Goal: Task Accomplishment & Management: Manage account settings

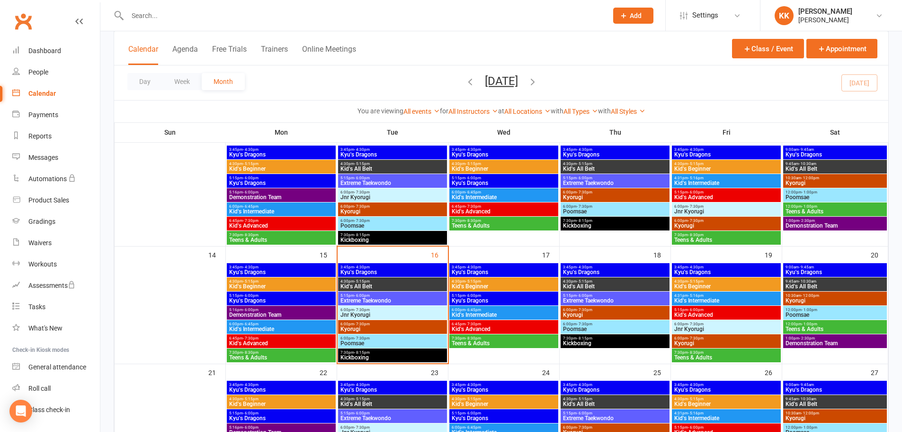
click at [139, 18] on input "text" at bounding box center [363, 15] width 476 height 13
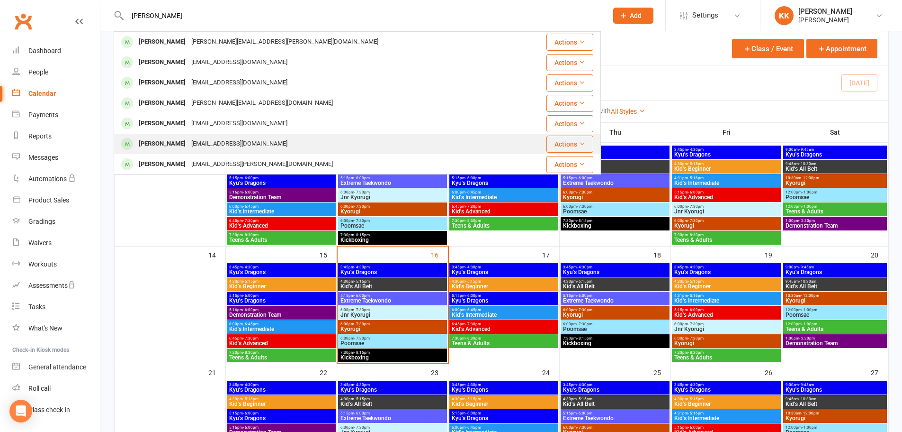
type input "[PERSON_NAME]"
click at [165, 142] on div "[PERSON_NAME]" at bounding box center [162, 144] width 53 height 14
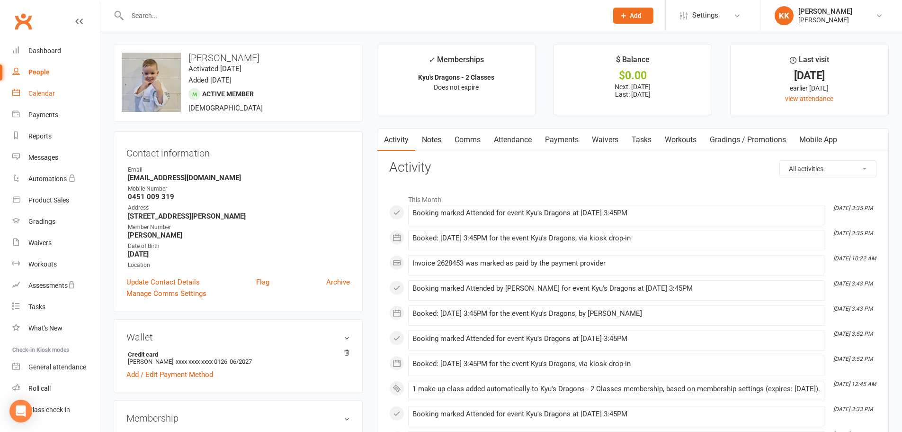
click at [45, 95] on div "Calendar" at bounding box center [41, 94] width 27 height 8
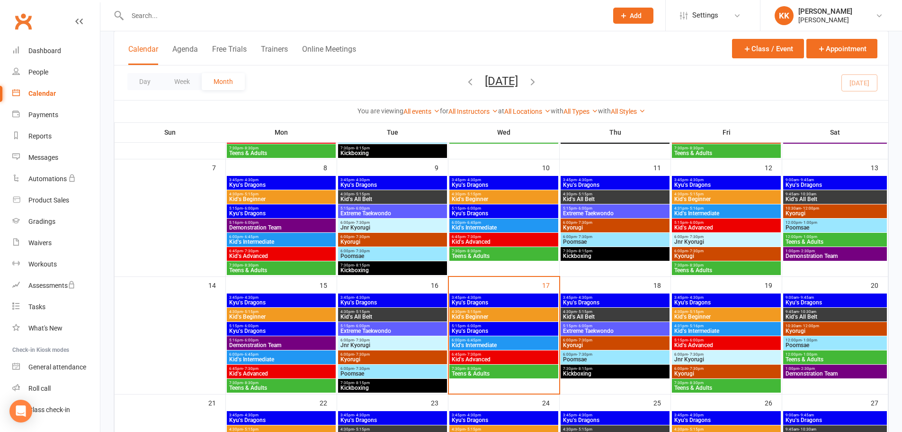
scroll to position [189, 0]
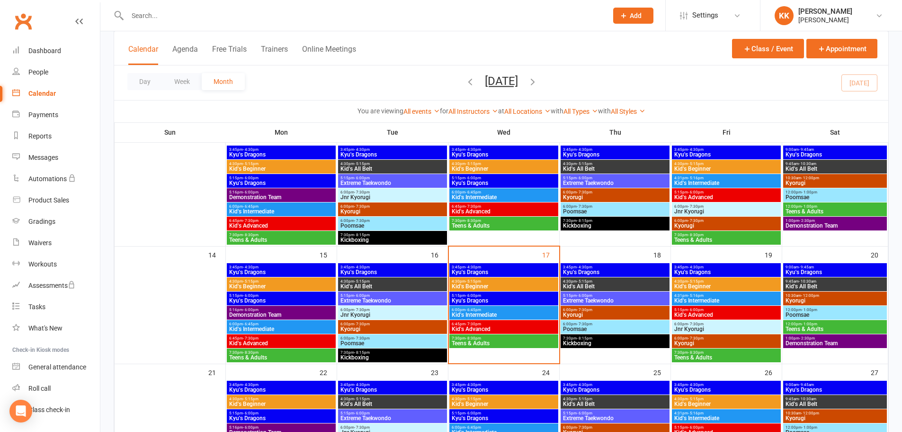
click at [500, 268] on span "3:45pm - 4:30pm" at bounding box center [503, 267] width 105 height 4
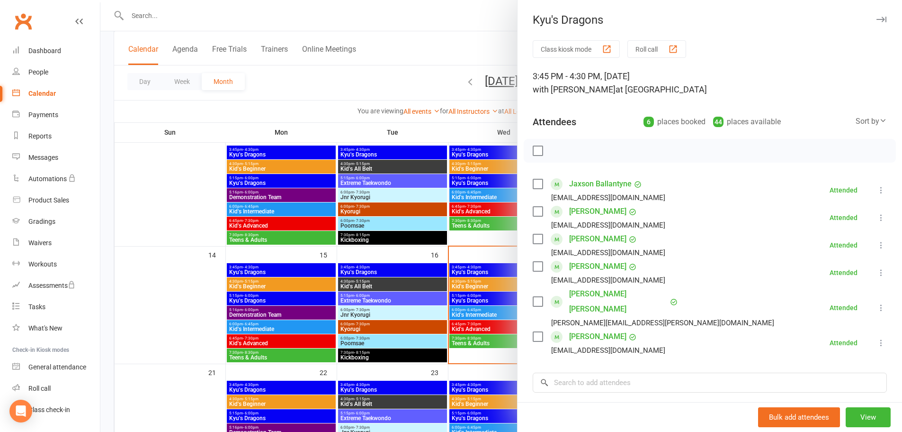
click at [136, 297] on div at bounding box center [501, 216] width 802 height 432
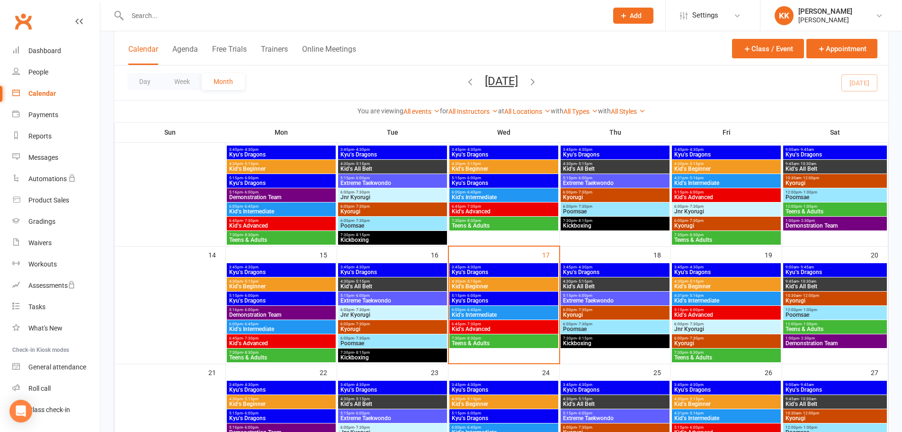
click at [533, 270] on span "Kyu's Dragons" at bounding box center [503, 272] width 105 height 6
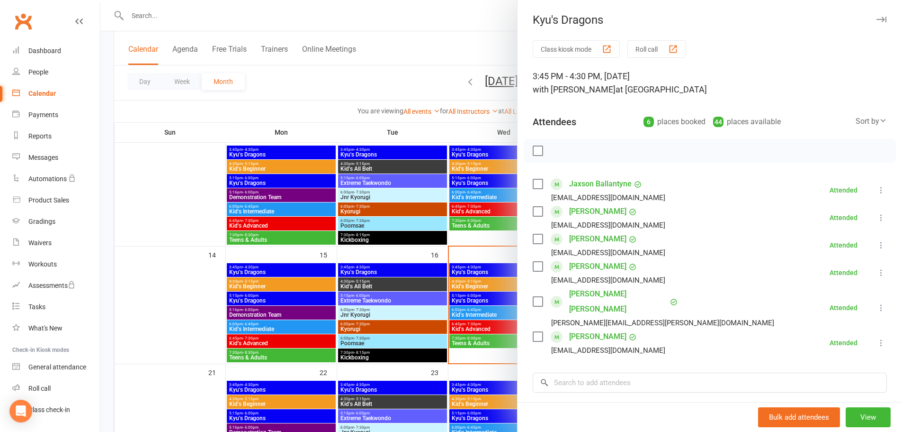
click at [198, 301] on div at bounding box center [501, 216] width 802 height 432
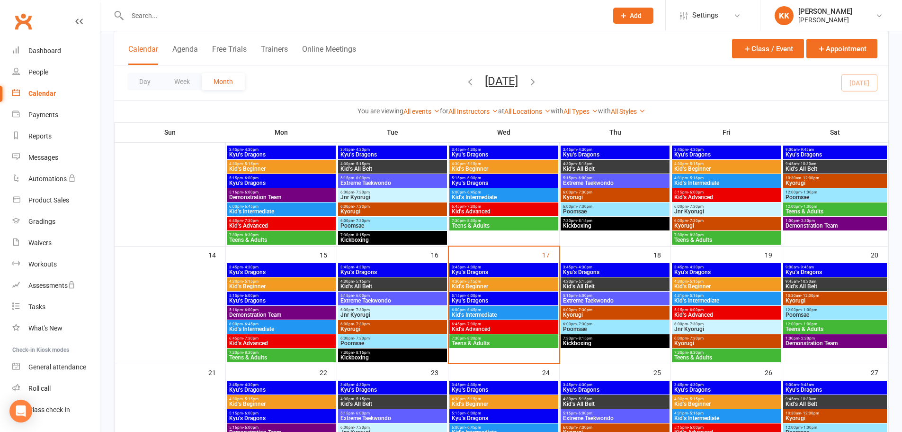
click at [506, 286] on span "Kid's Beginner" at bounding box center [503, 286] width 105 height 6
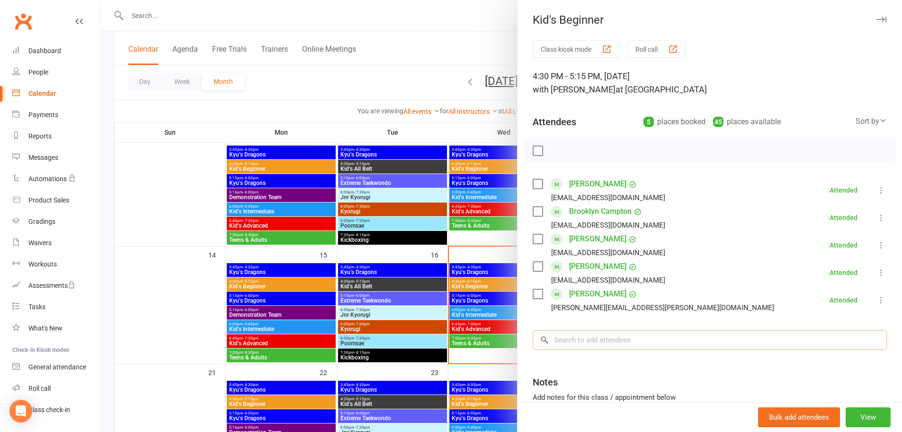
click at [566, 348] on input "search" at bounding box center [710, 340] width 354 height 20
type input "evel"
click at [864, 342] on input "evel" at bounding box center [710, 340] width 354 height 20
click at [194, 294] on div at bounding box center [501, 216] width 802 height 432
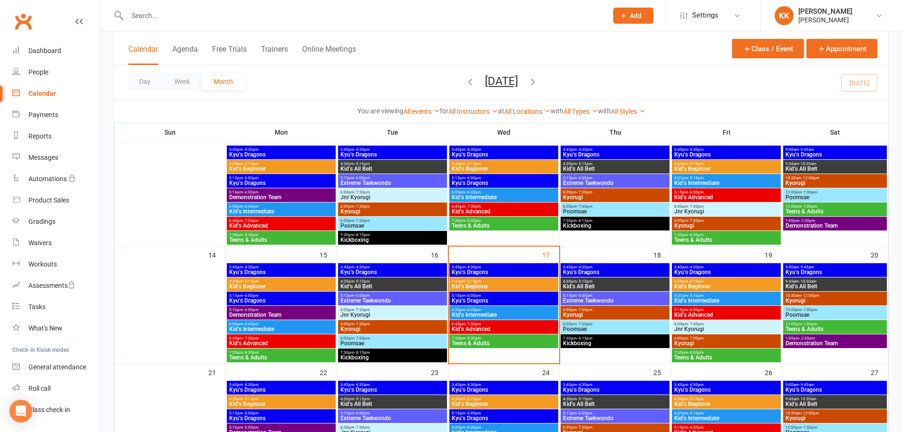
click at [507, 268] on span "3:45pm - 4:30pm" at bounding box center [503, 267] width 105 height 4
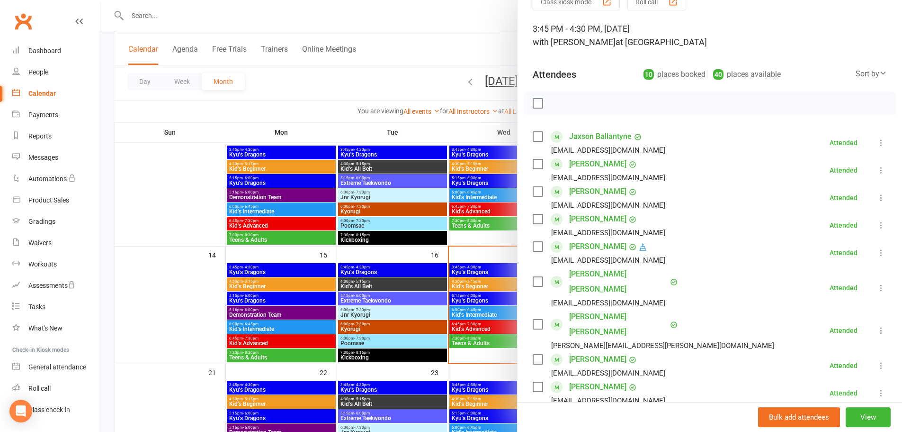
scroll to position [95, 0]
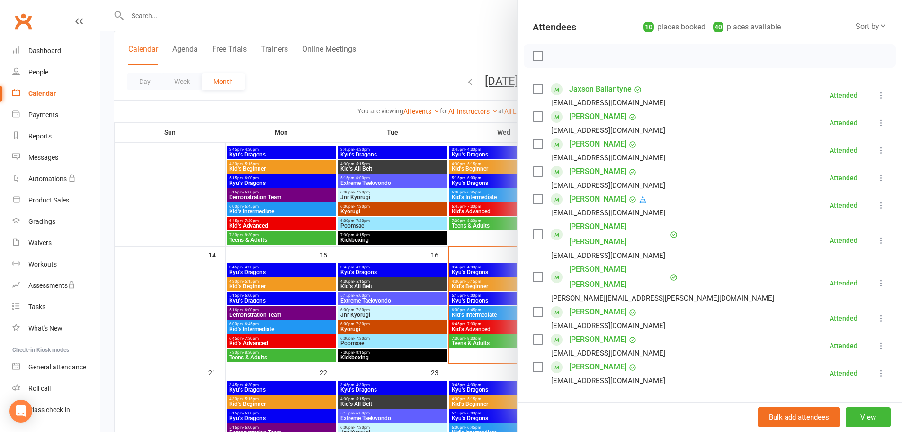
click at [170, 297] on div at bounding box center [501, 216] width 802 height 432
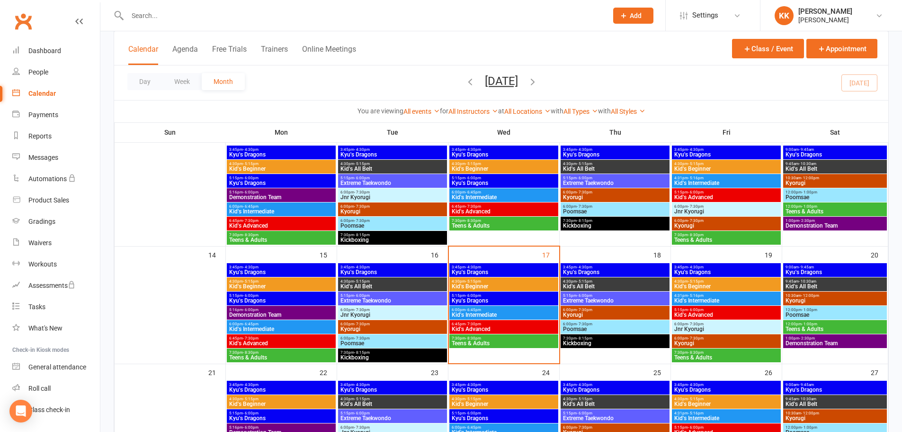
click at [479, 282] on span "- 5:15pm" at bounding box center [474, 281] width 16 height 4
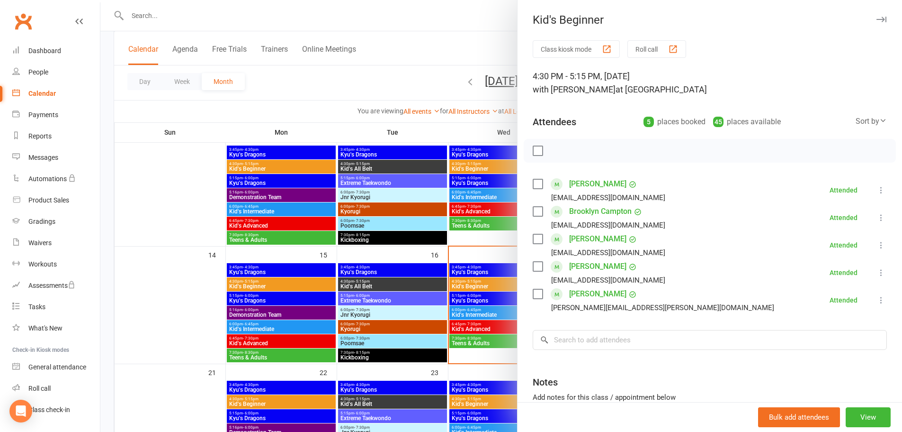
click at [609, 212] on link "Brooklyn Campton" at bounding box center [600, 211] width 63 height 15
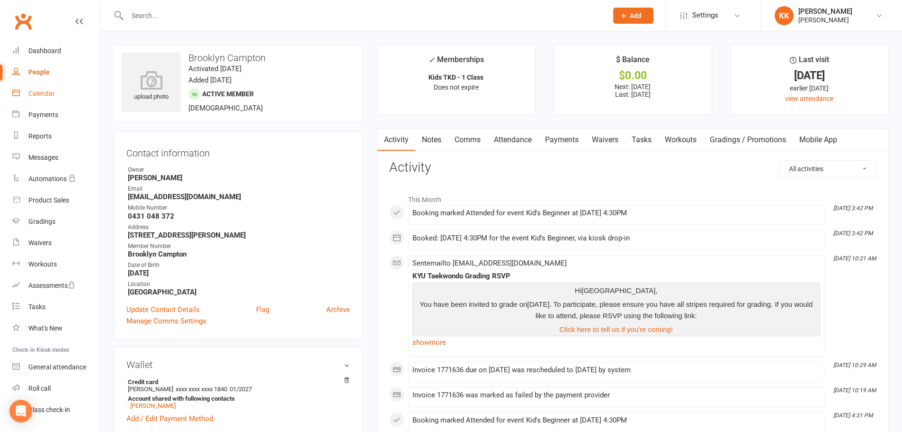
click at [52, 93] on div "Calendar" at bounding box center [41, 94] width 27 height 8
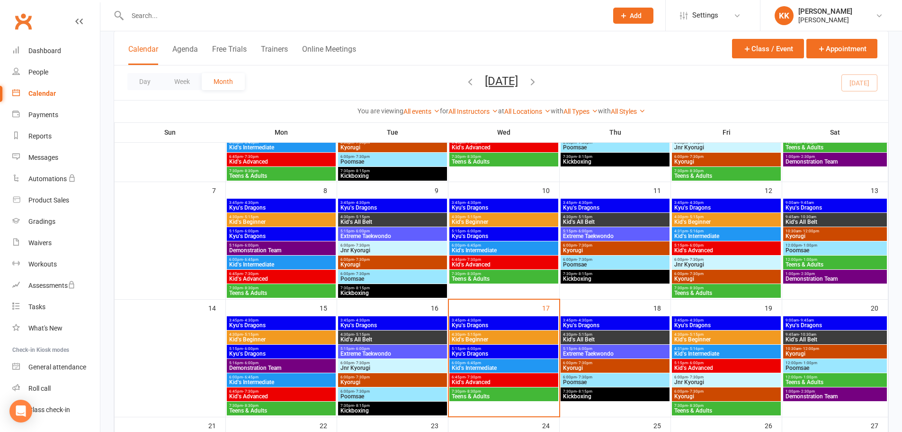
scroll to position [142, 0]
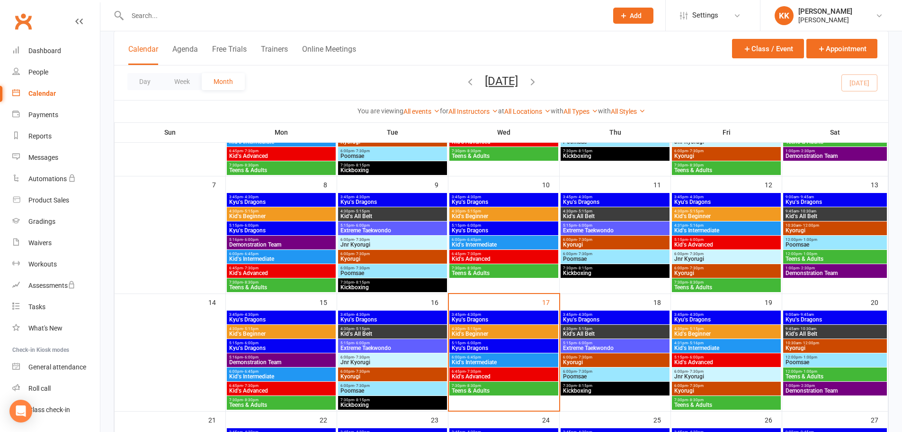
click at [505, 316] on span "Kyu's Dragons" at bounding box center [503, 319] width 105 height 6
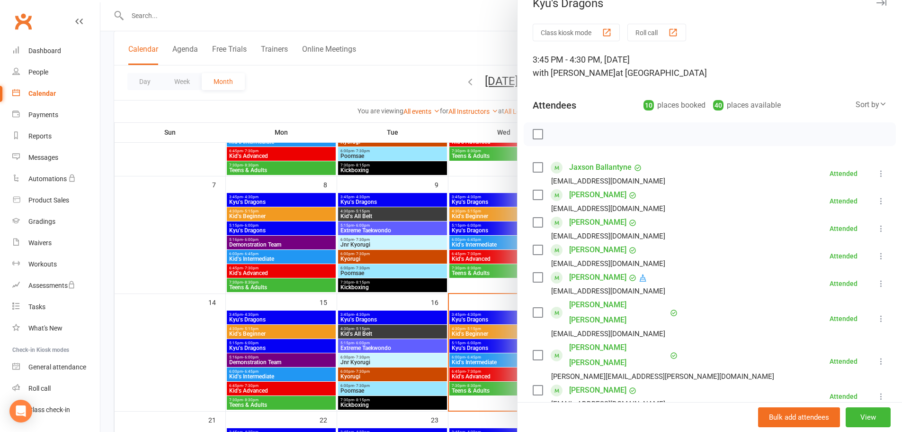
scroll to position [0, 0]
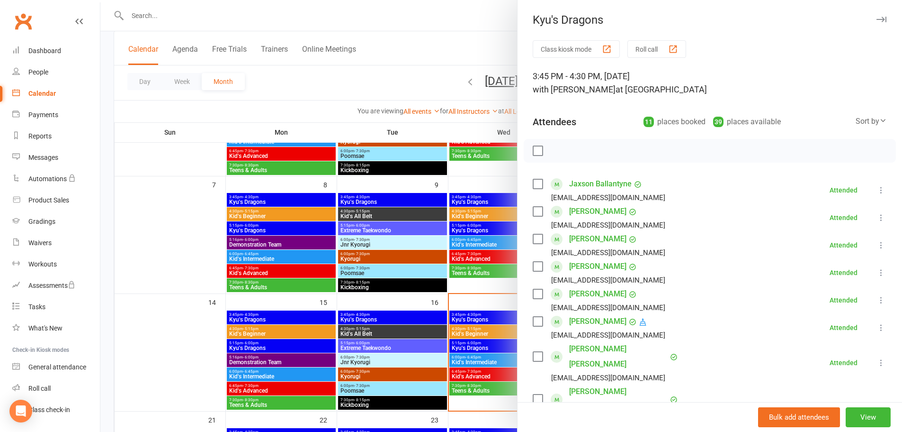
click at [583, 293] on link "[PERSON_NAME]" at bounding box center [597, 293] width 57 height 15
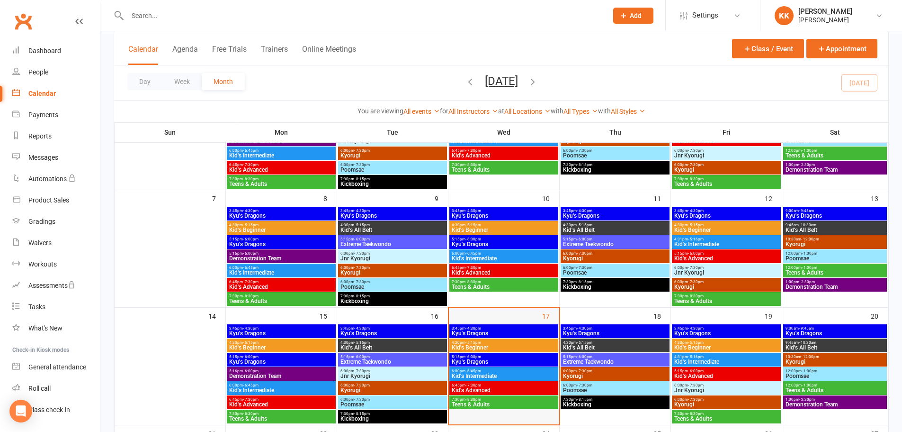
scroll to position [142, 0]
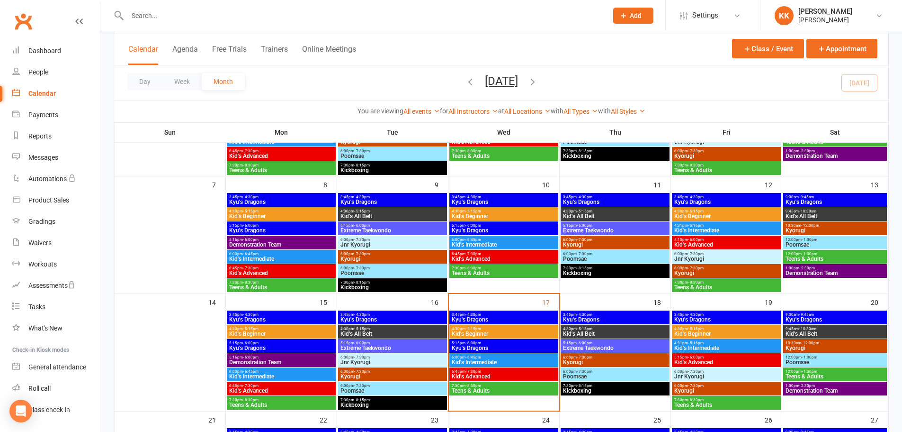
click at [530, 315] on span "3:45pm - 4:30pm" at bounding box center [503, 314] width 105 height 4
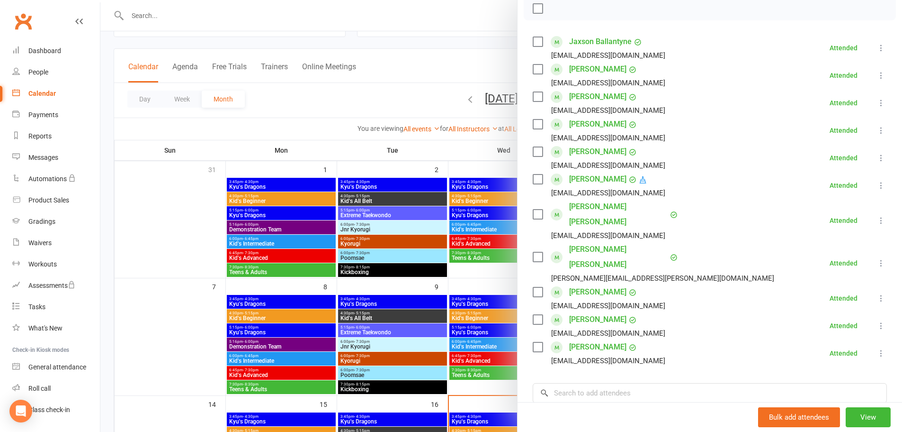
scroll to position [0, 0]
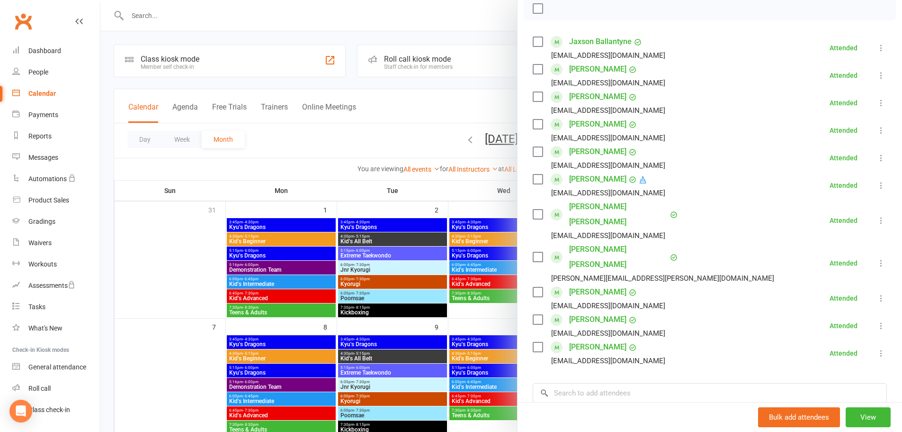
click at [151, 16] on div at bounding box center [501, 216] width 802 height 432
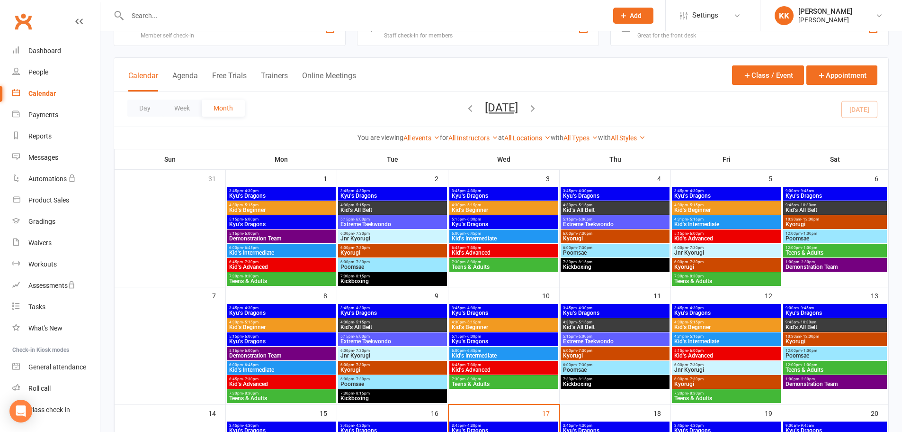
scroll to position [142, 0]
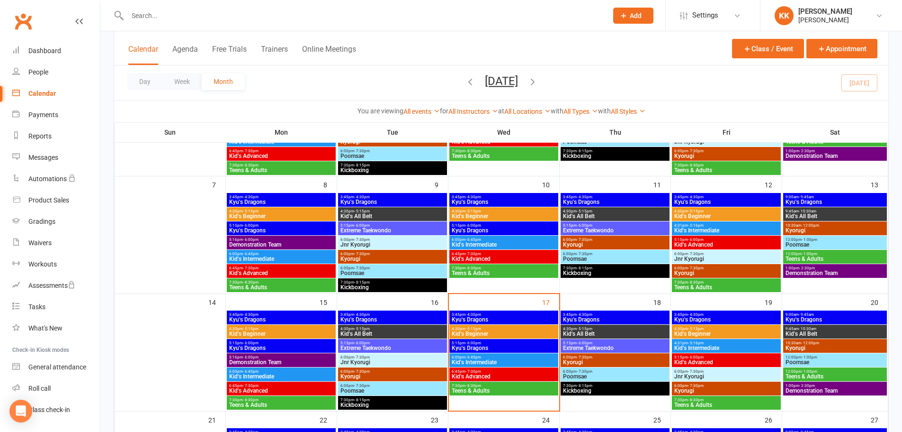
click at [518, 332] on span "Kid's Beginner" at bounding box center [503, 334] width 105 height 6
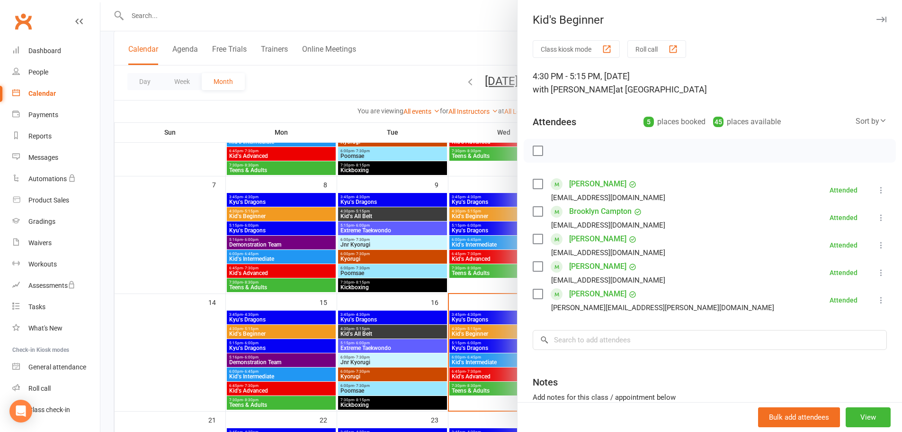
click at [582, 212] on link "Brooklyn Campton" at bounding box center [600, 211] width 63 height 15
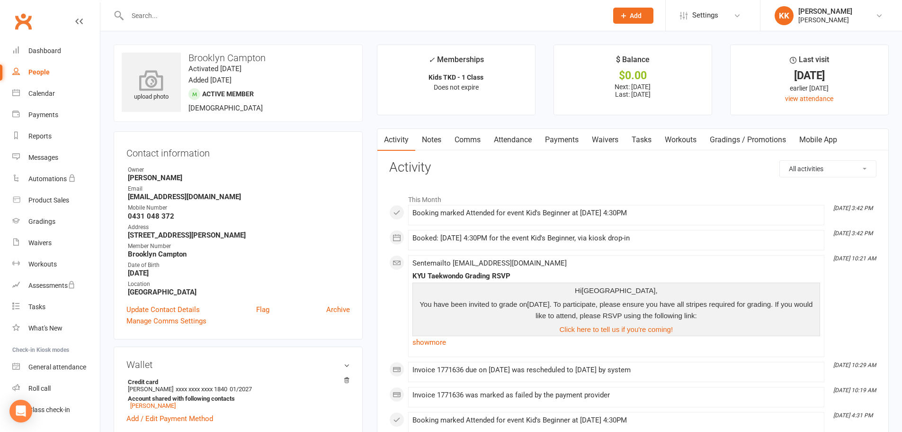
click at [149, 81] on icon at bounding box center [151, 80] width 65 height 21
click at [48, 95] on div "Calendar" at bounding box center [41, 94] width 27 height 8
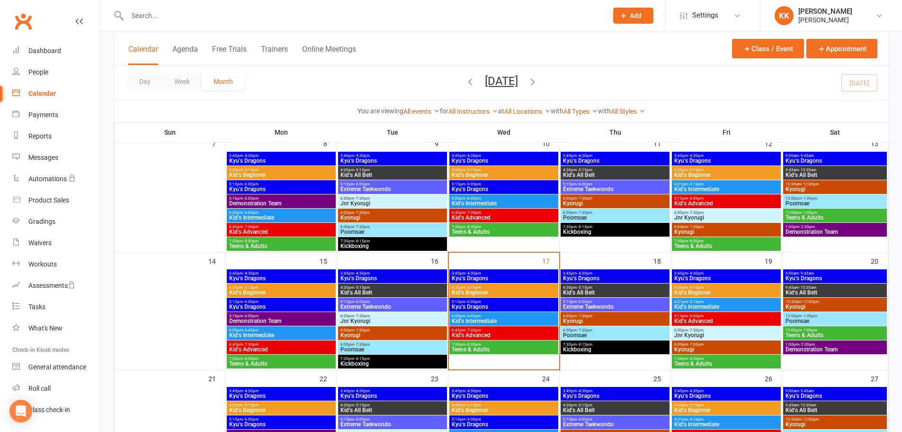
scroll to position [189, 0]
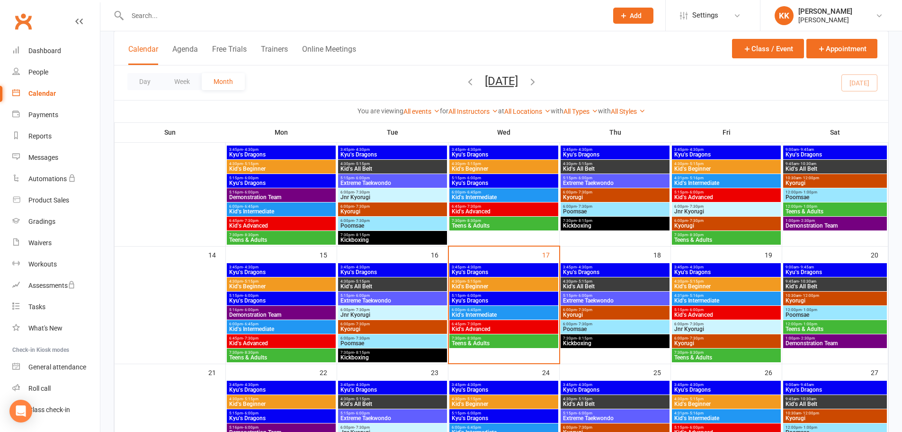
click at [503, 265] on span "3:45pm - 4:30pm" at bounding box center [503, 267] width 105 height 4
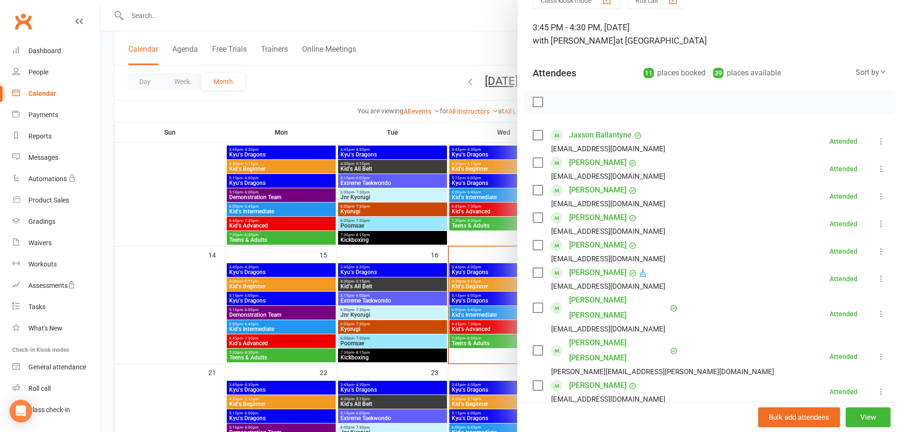
scroll to position [95, 0]
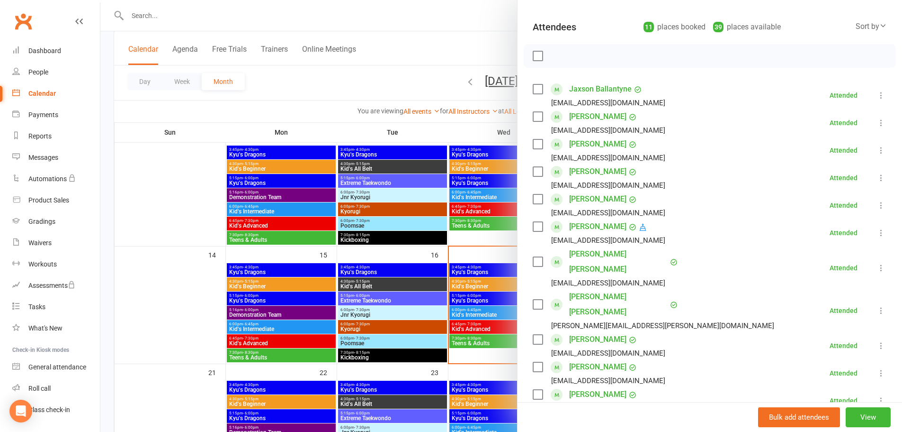
click at [478, 289] on div at bounding box center [501, 216] width 802 height 432
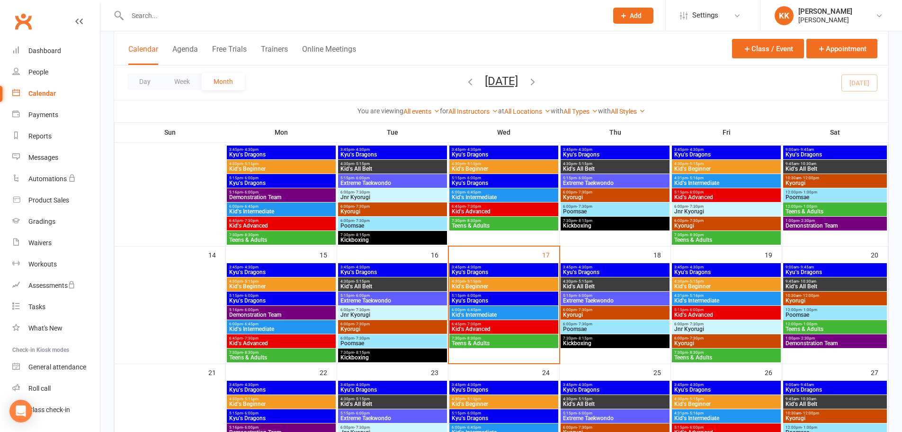
click at [486, 286] on span "Kid's Beginner" at bounding box center [503, 286] width 105 height 6
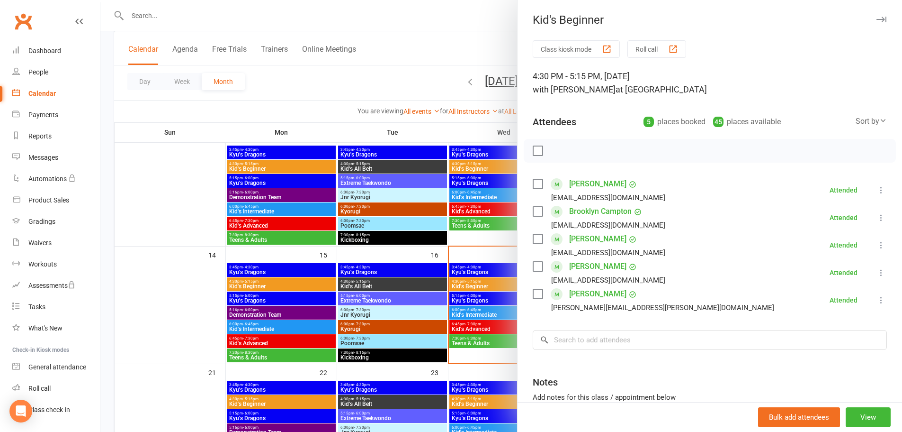
drag, startPoint x: 186, startPoint y: 302, endPoint x: 281, endPoint y: 312, distance: 95.8
click at [187, 302] on div at bounding box center [501, 216] width 802 height 432
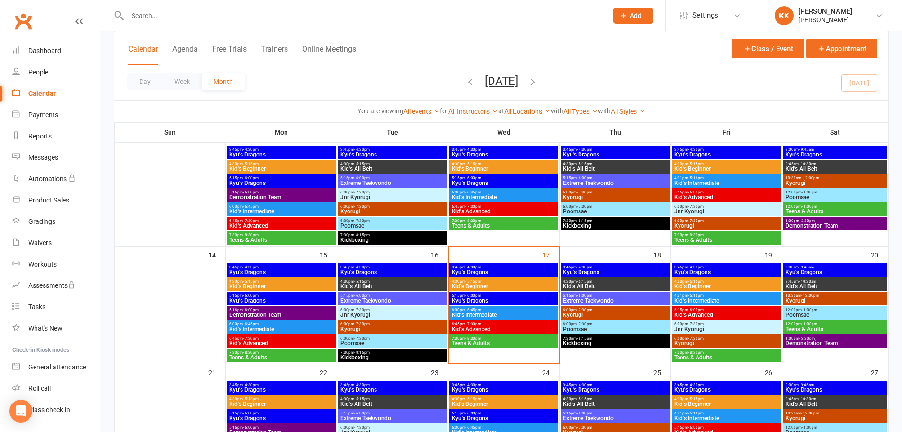
click at [485, 315] on span "Kid's Intermediate" at bounding box center [503, 315] width 105 height 6
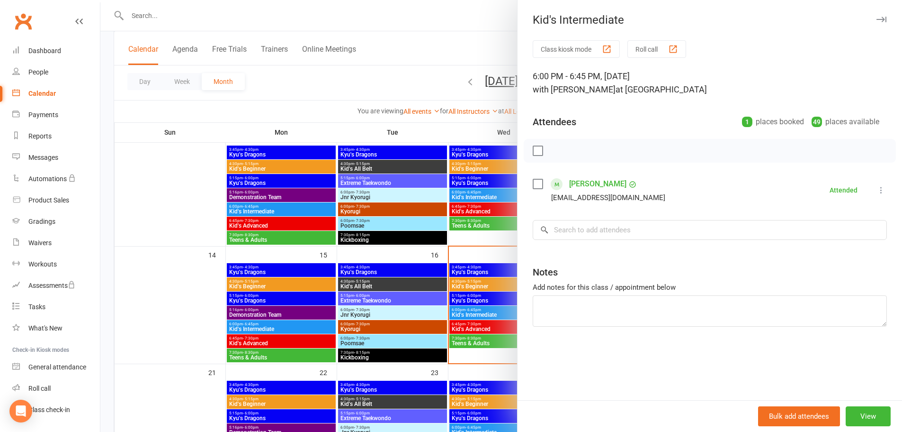
click at [202, 308] on div at bounding box center [501, 216] width 802 height 432
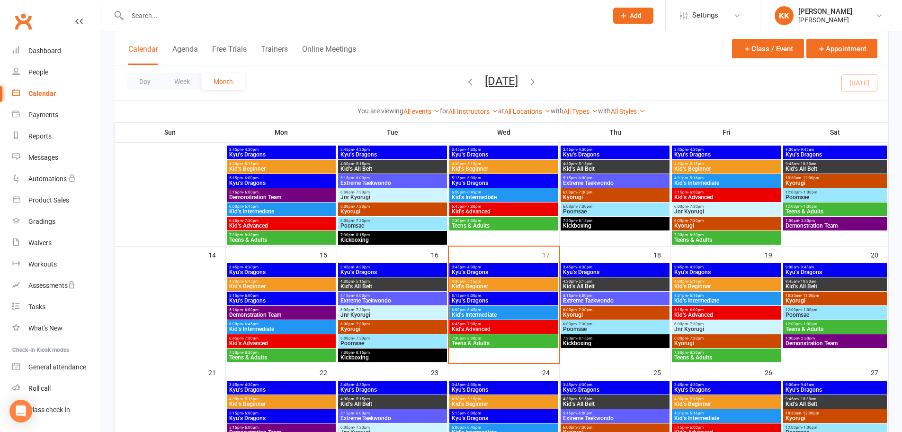
click at [487, 329] on span "Kid's Advanced" at bounding box center [503, 329] width 105 height 6
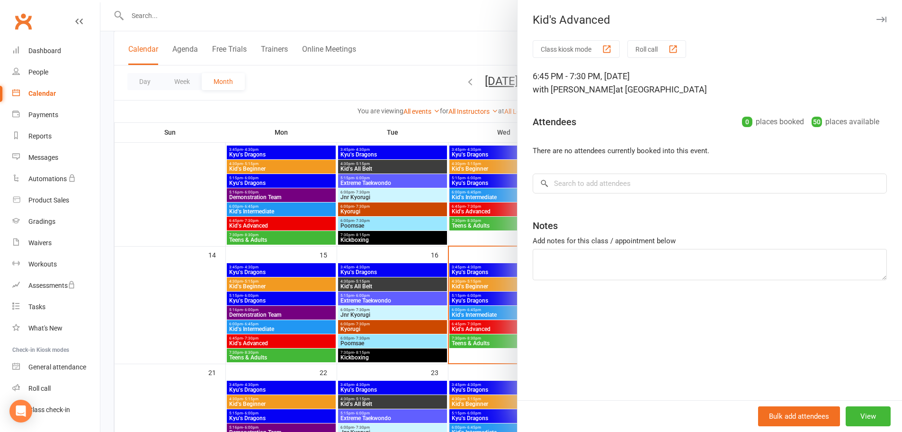
click at [189, 296] on div at bounding box center [501, 216] width 802 height 432
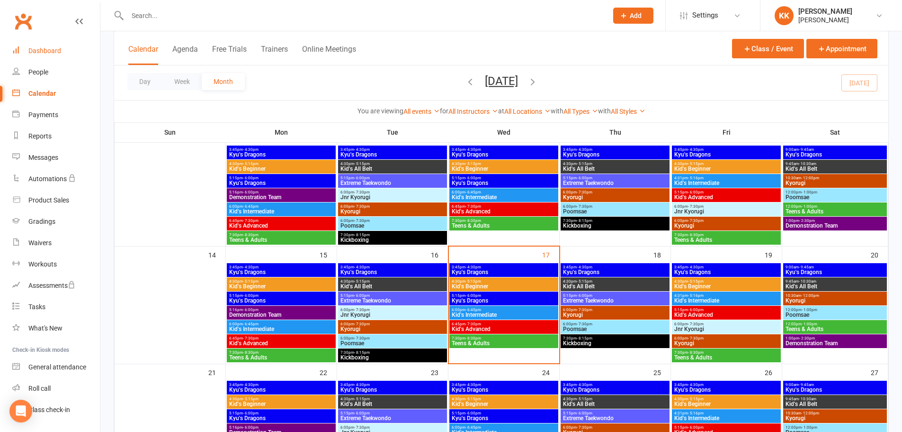
click at [51, 47] on div "Dashboard" at bounding box center [44, 51] width 33 height 8
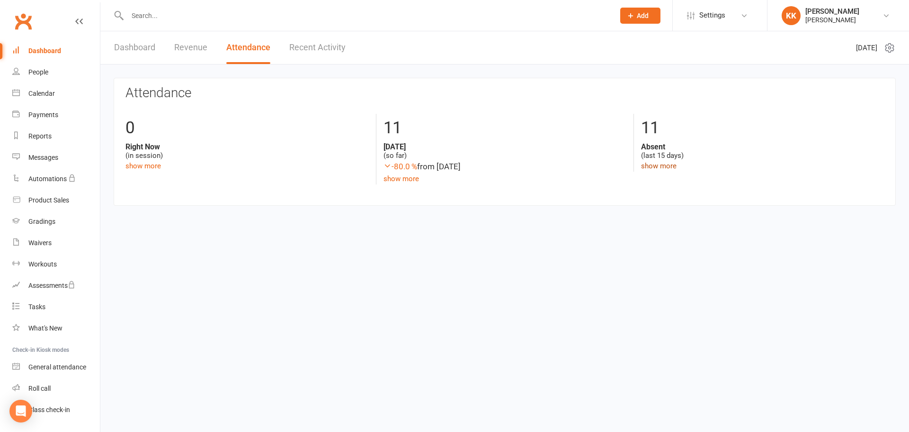
click at [654, 167] on link "show more" at bounding box center [659, 166] width 36 height 9
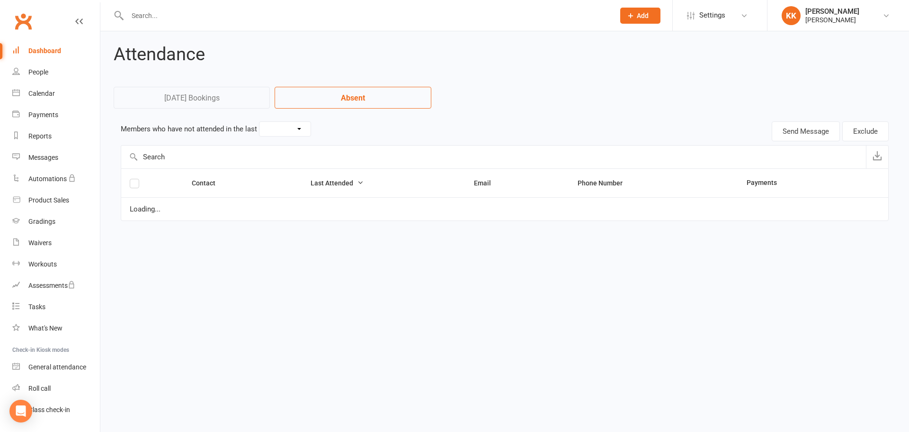
select select "15"
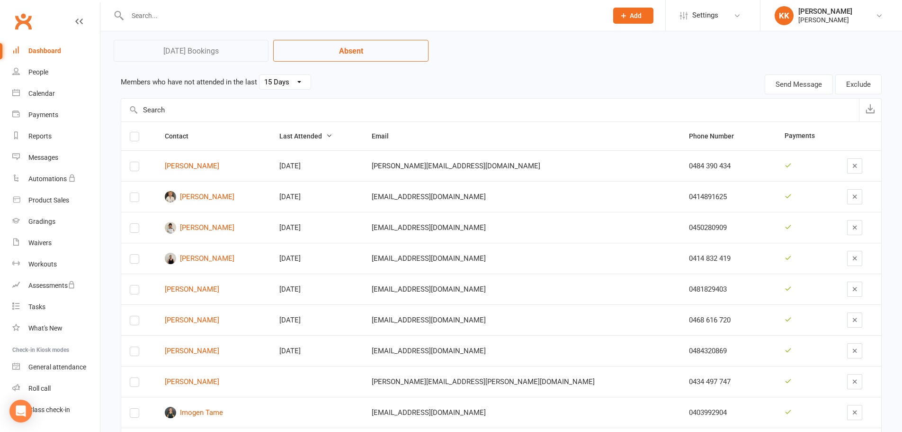
scroll to position [95, 0]
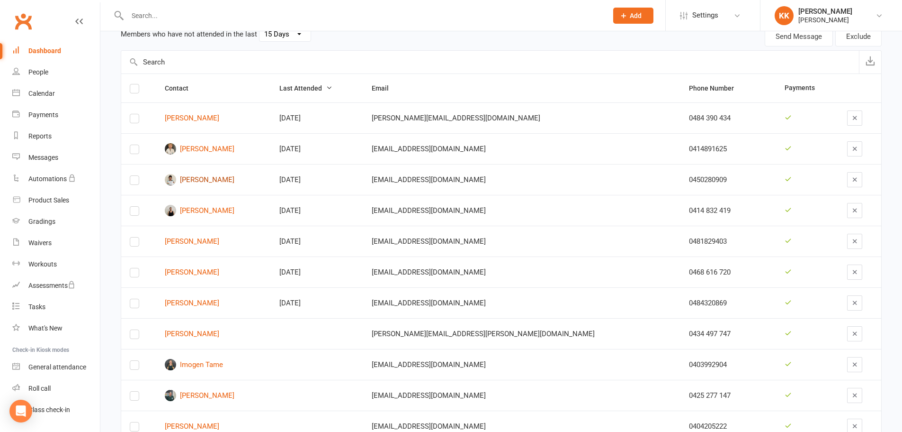
click at [221, 182] on link "[PERSON_NAME]" at bounding box center [214, 179] width 98 height 11
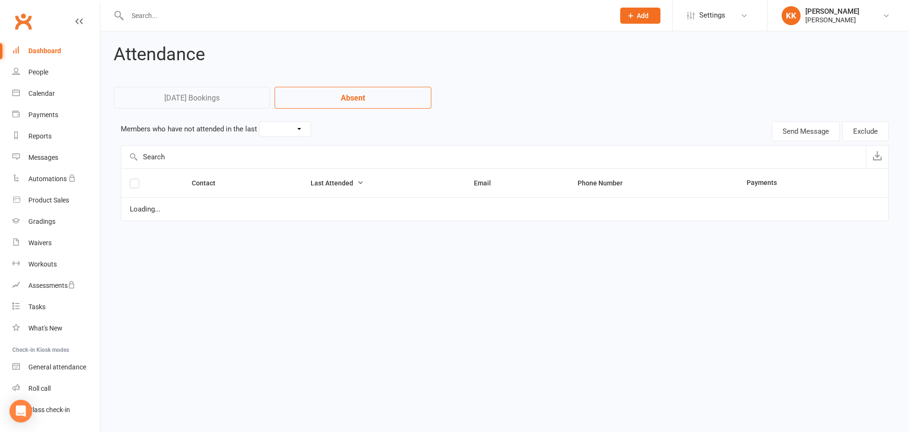
select select "15"
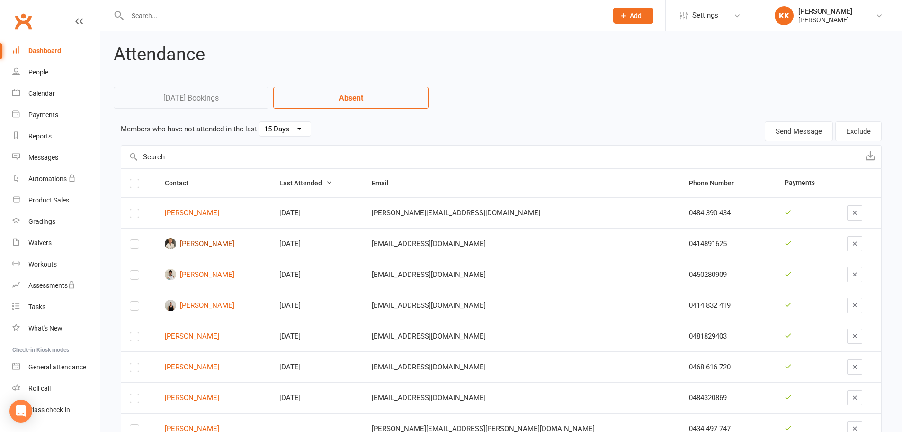
click at [224, 248] on link "[PERSON_NAME]" at bounding box center [214, 243] width 98 height 11
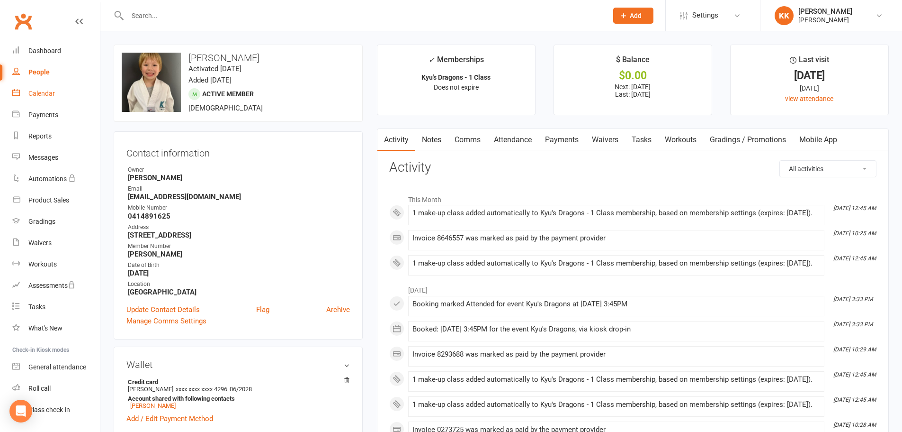
click at [47, 93] on div "Calendar" at bounding box center [41, 94] width 27 height 8
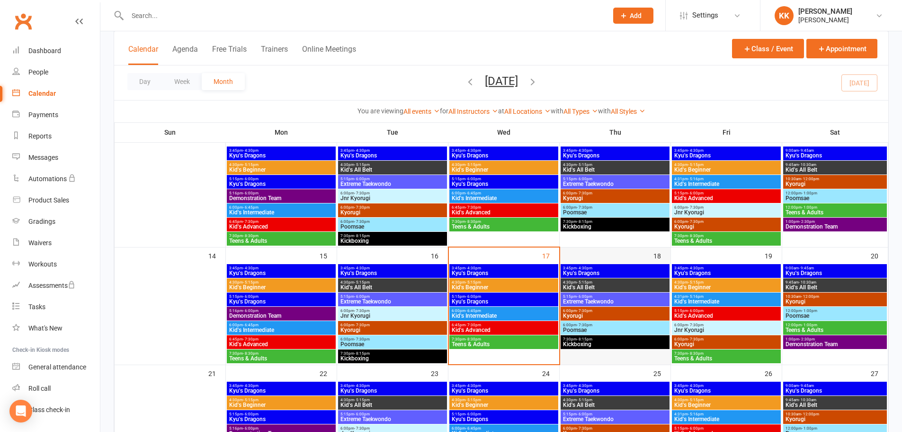
scroll to position [189, 0]
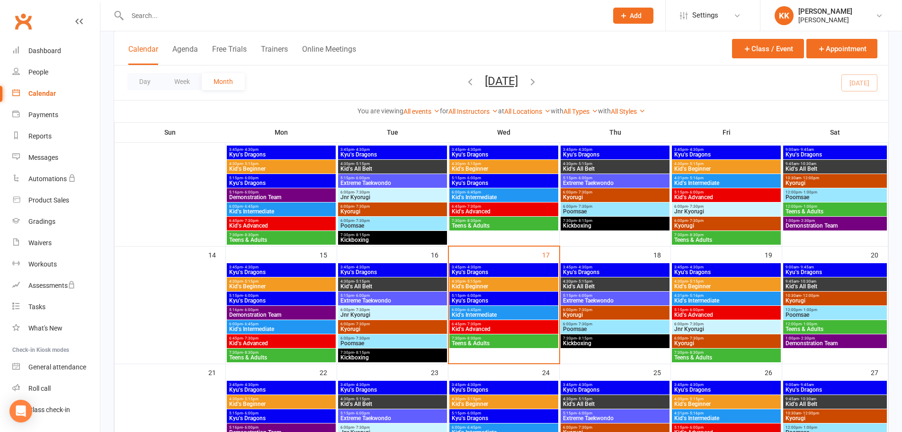
click at [491, 302] on span "Kyu's Dragons" at bounding box center [503, 300] width 105 height 6
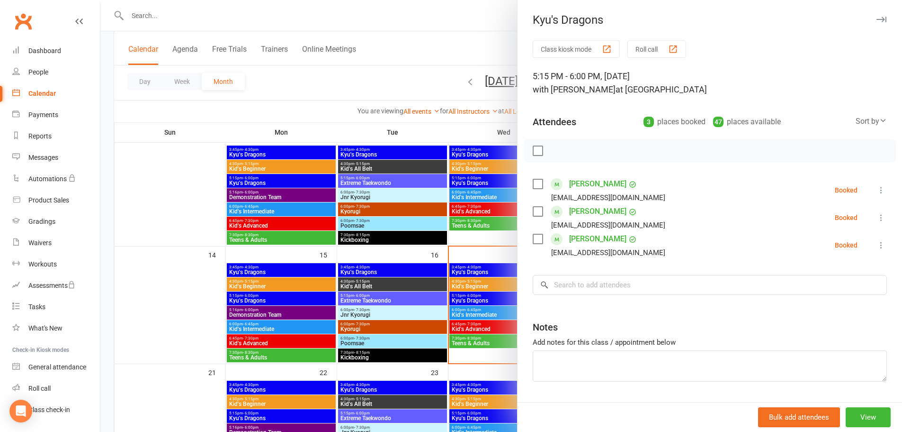
click at [473, 288] on div at bounding box center [501, 216] width 802 height 432
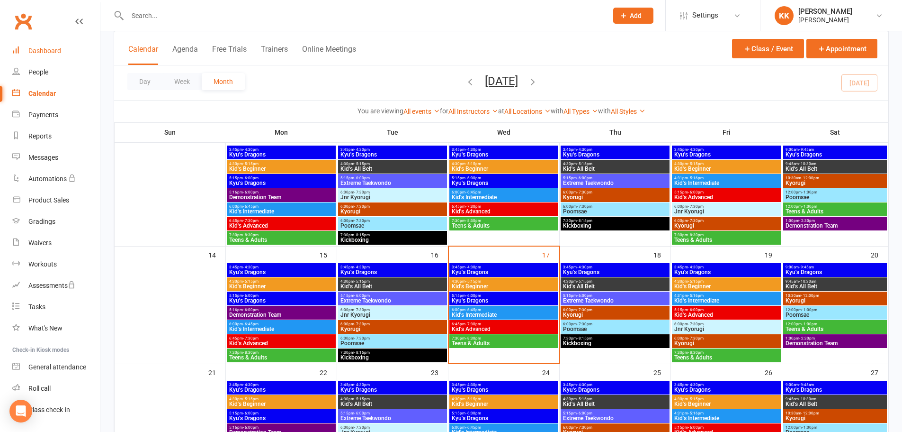
click at [53, 51] on div "Dashboard" at bounding box center [44, 51] width 33 height 8
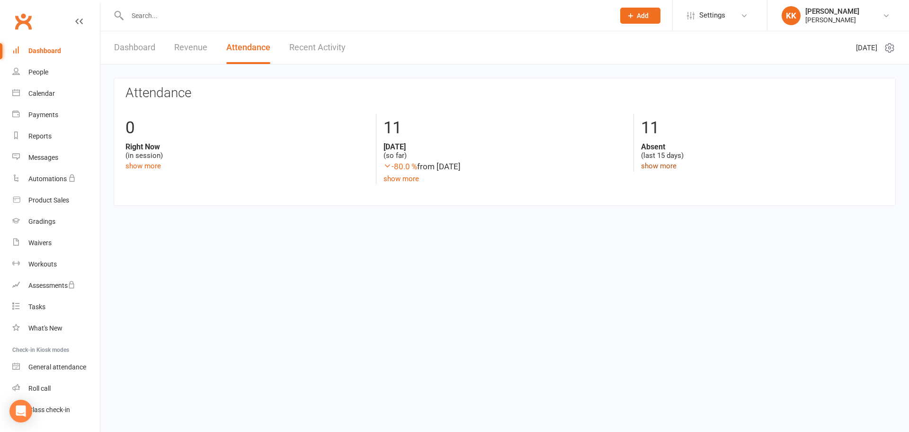
click at [657, 166] on link "show more" at bounding box center [659, 166] width 36 height 9
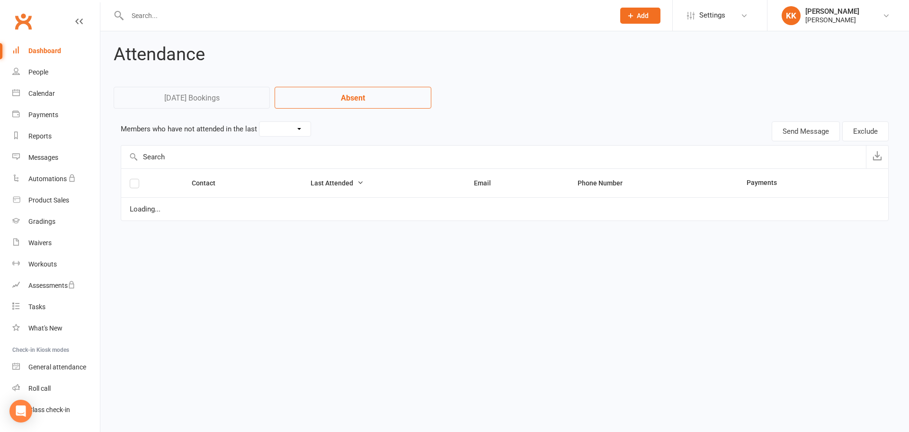
select select "15"
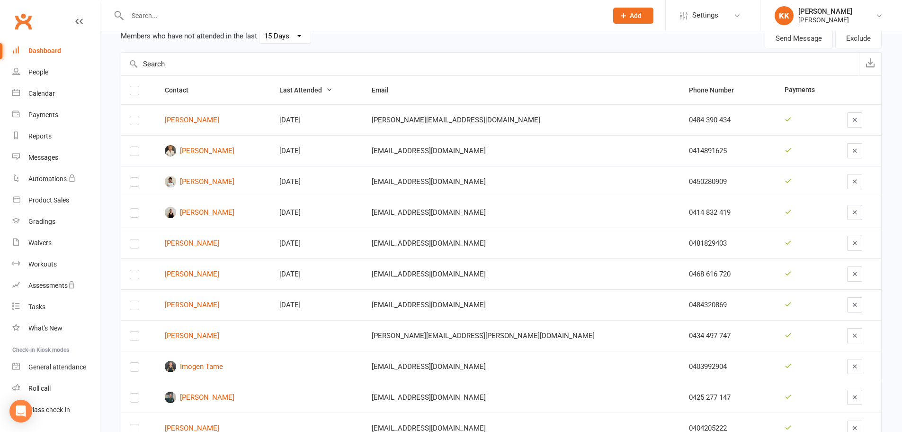
scroll to position [95, 0]
click at [39, 94] on div "Calendar" at bounding box center [41, 94] width 27 height 8
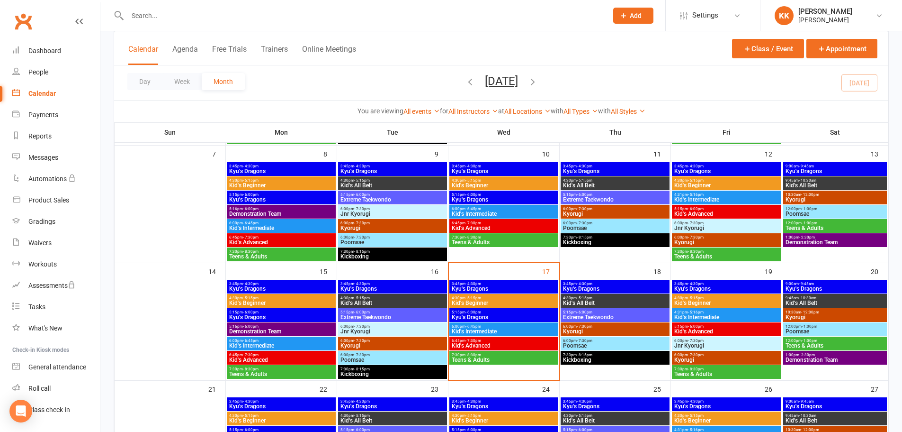
scroll to position [189, 0]
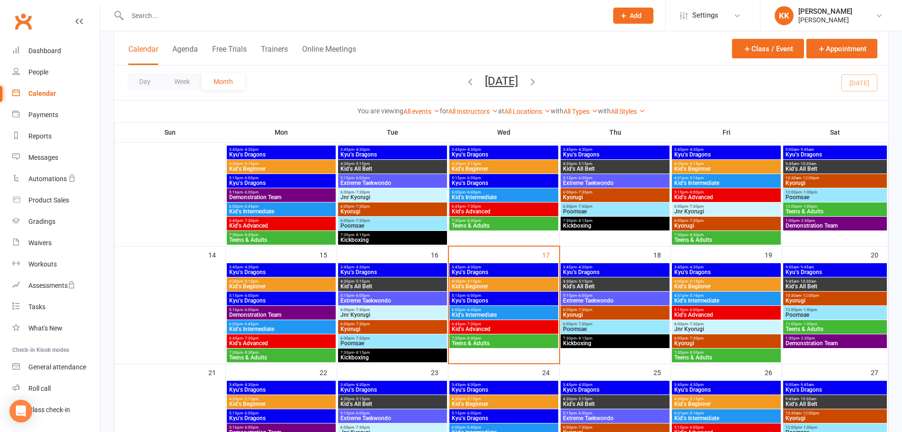
click at [495, 267] on span "3:45pm - 4:30pm" at bounding box center [503, 267] width 105 height 4
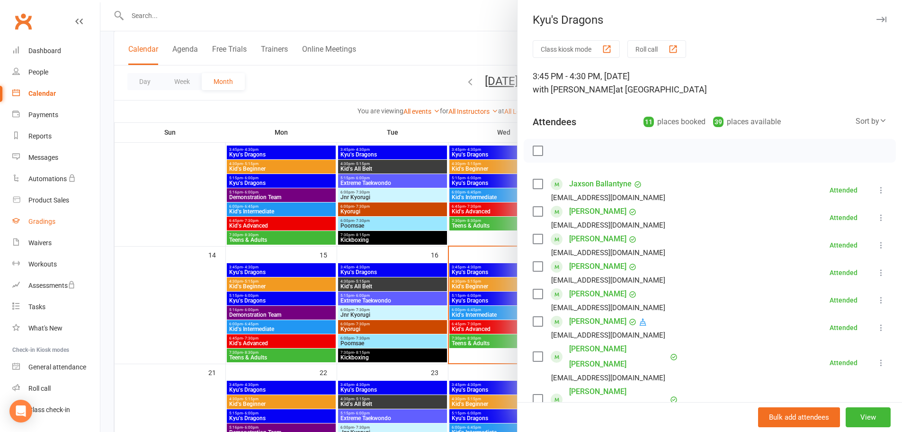
click at [45, 224] on div "Gradings" at bounding box center [41, 221] width 27 height 8
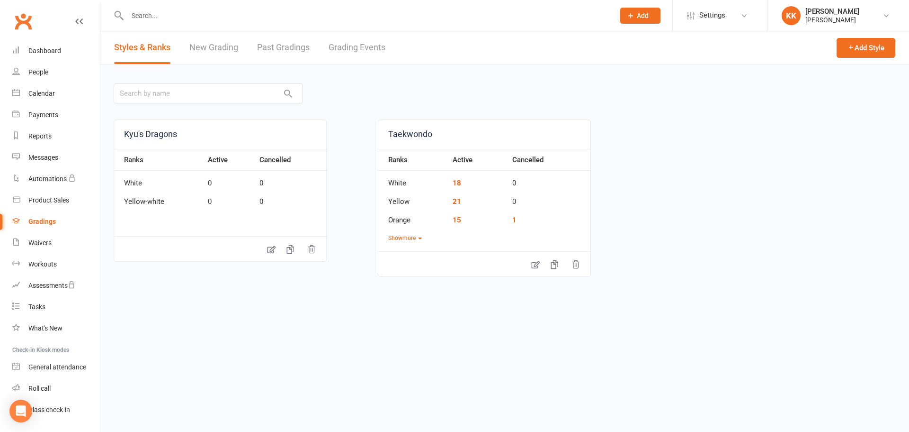
click at [364, 49] on link "Grading Events" at bounding box center [357, 47] width 57 height 33
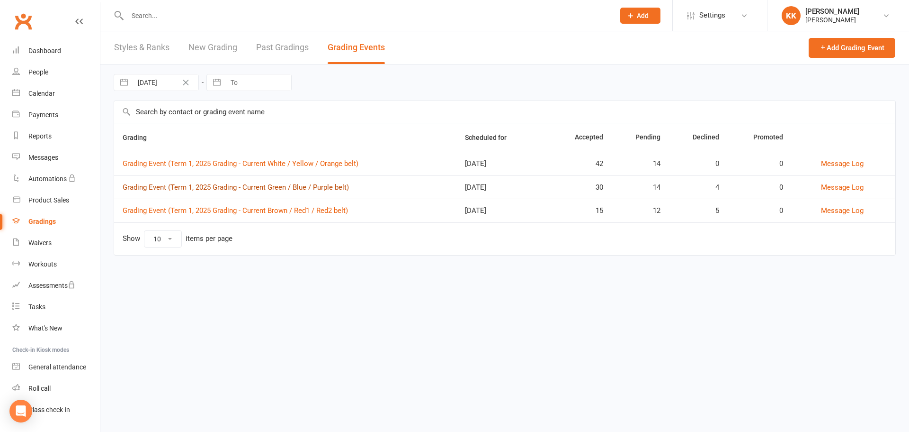
click at [290, 190] on link "Grading Event (Term 1, 2025 Grading - Current Green / Blue / Purple belt)" at bounding box center [236, 187] width 226 height 9
click at [332, 214] on link "Grading Event (Term 1, 2025 Grading - Current Brown / Red1 / Red2 belt)" at bounding box center [235, 210] width 225 height 9
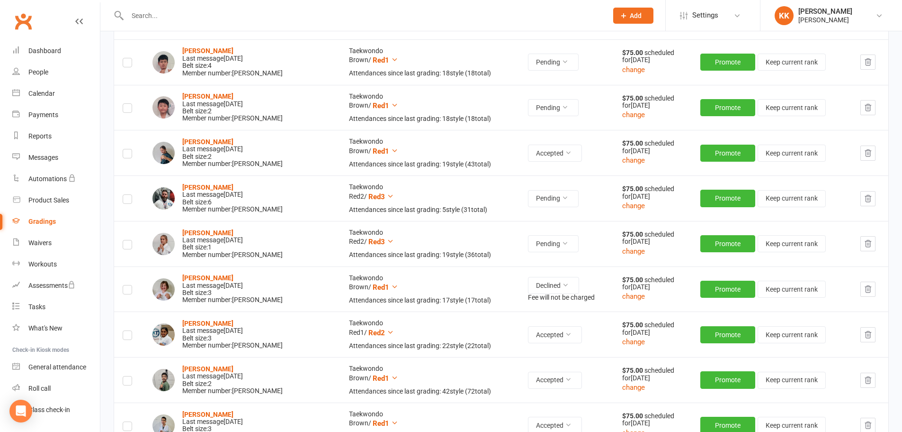
scroll to position [237, 0]
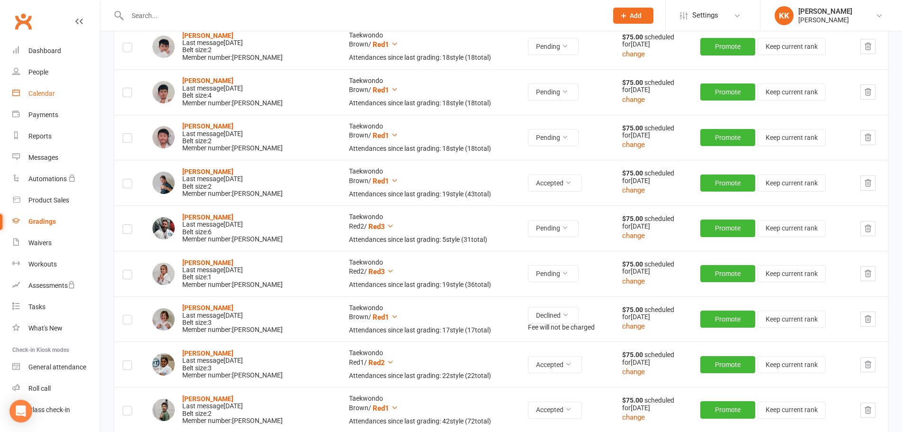
click at [39, 91] on div "Calendar" at bounding box center [41, 94] width 27 height 8
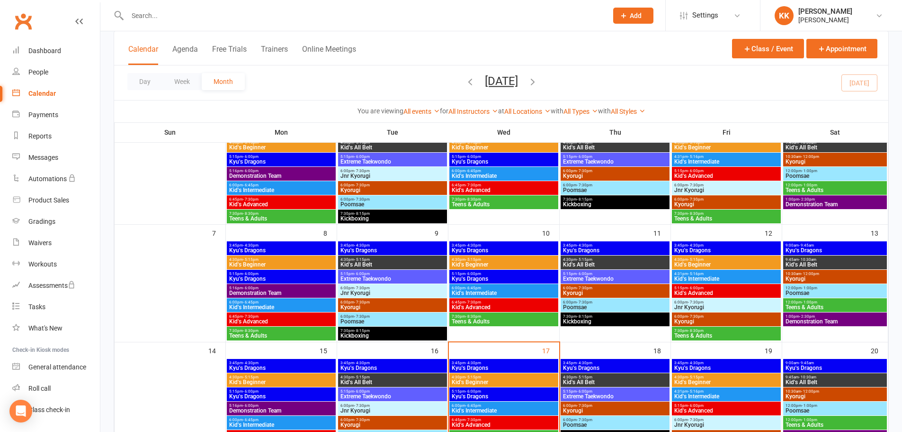
scroll to position [95, 0]
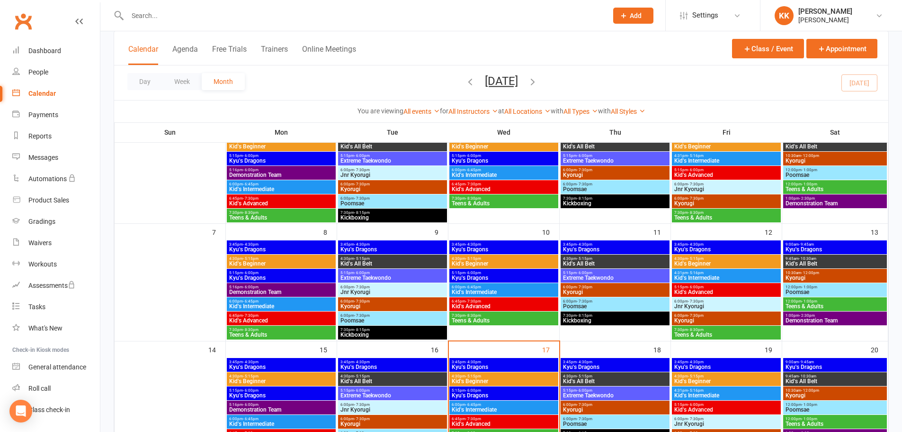
click at [532, 360] on span "3:45pm - 4:30pm" at bounding box center [503, 362] width 105 height 4
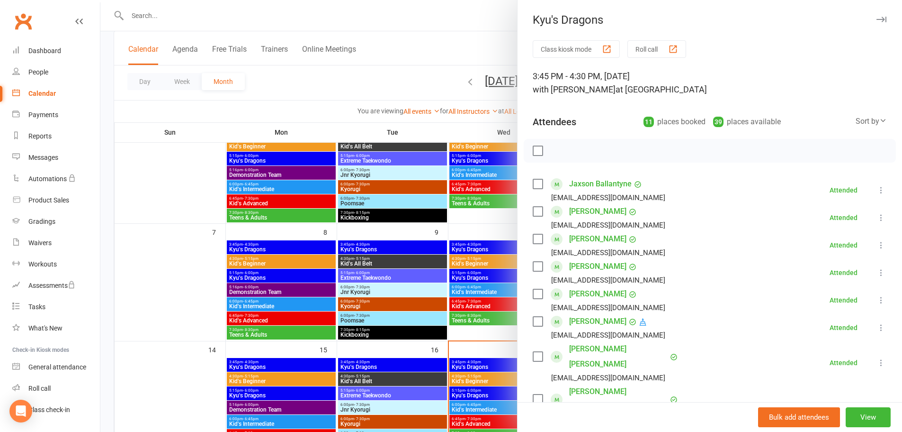
click at [154, 285] on div at bounding box center [501, 216] width 802 height 432
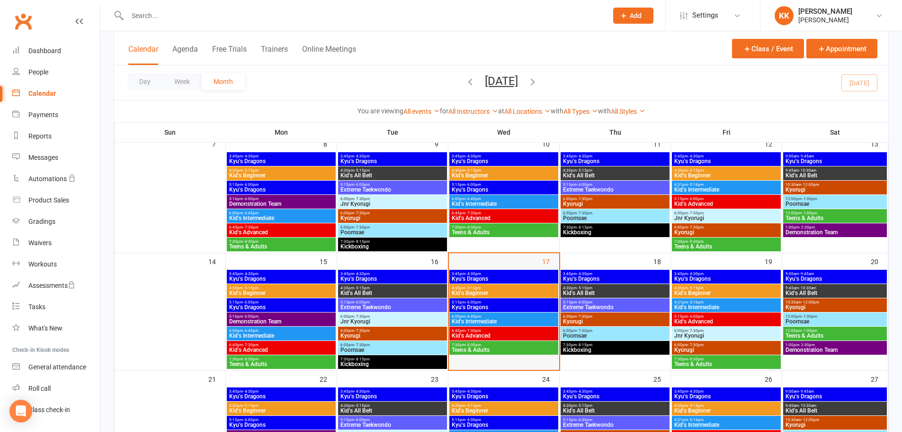
scroll to position [189, 0]
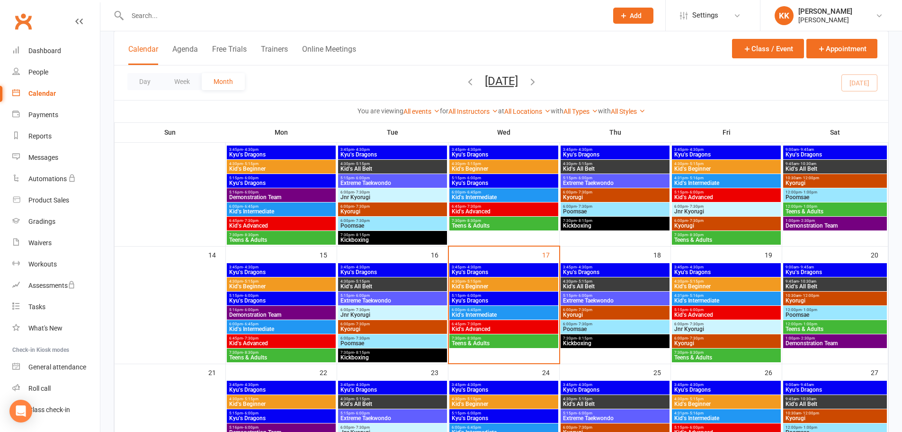
click at [488, 268] on span "3:45pm - 4:30pm" at bounding box center [503, 267] width 105 height 4
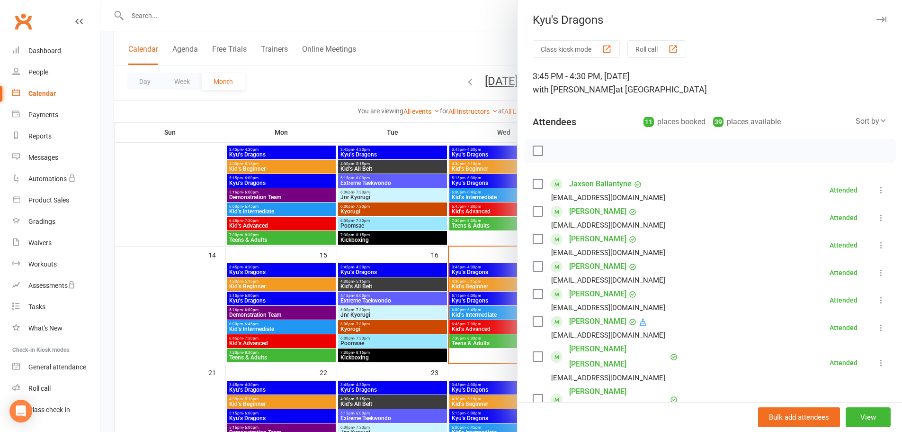
click at [191, 198] on div at bounding box center [501, 216] width 802 height 432
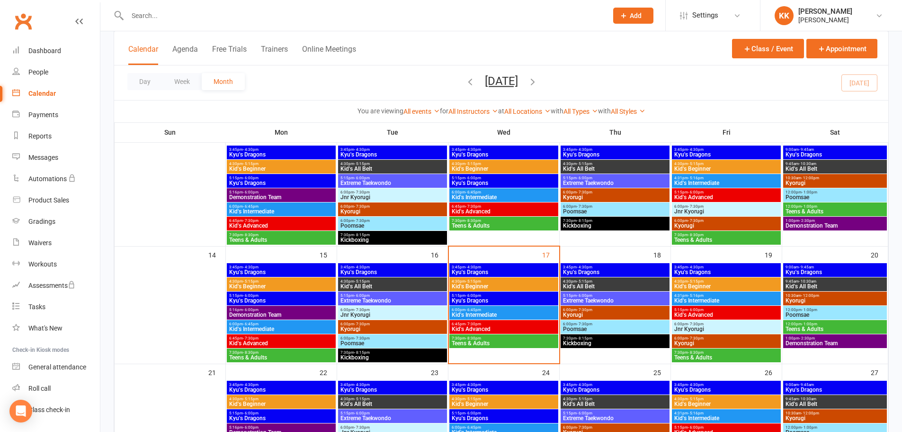
click at [495, 285] on span "Kid's Beginner" at bounding box center [503, 286] width 105 height 6
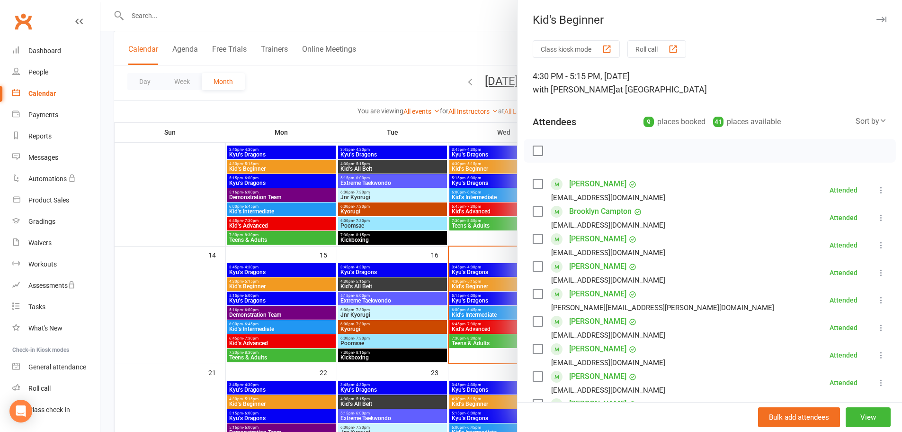
click at [184, 316] on div at bounding box center [501, 216] width 802 height 432
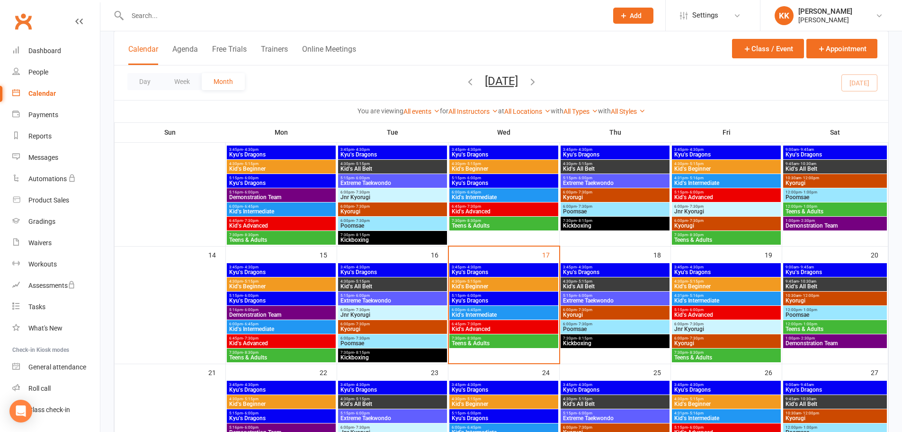
click at [515, 281] on span "4:30pm - 5:15pm" at bounding box center [503, 281] width 105 height 4
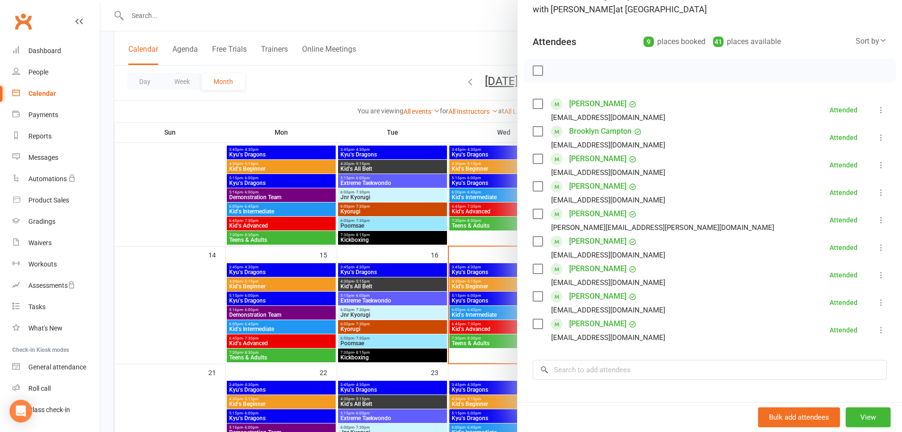
scroll to position [95, 0]
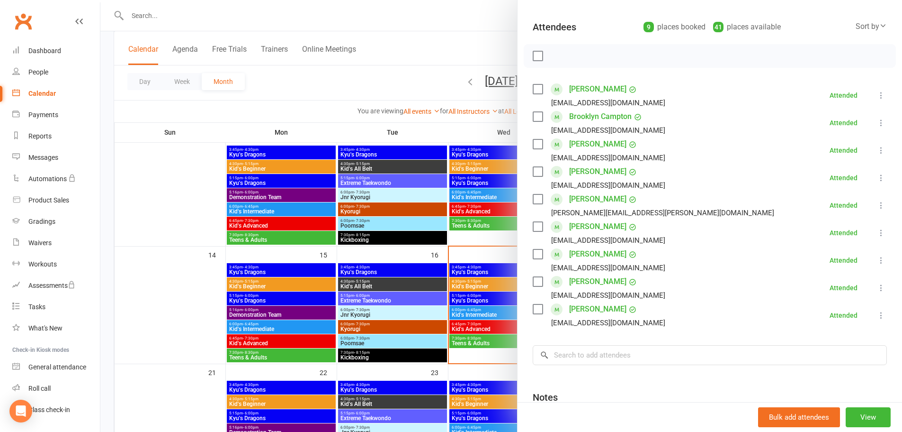
click at [170, 320] on div at bounding box center [501, 216] width 802 height 432
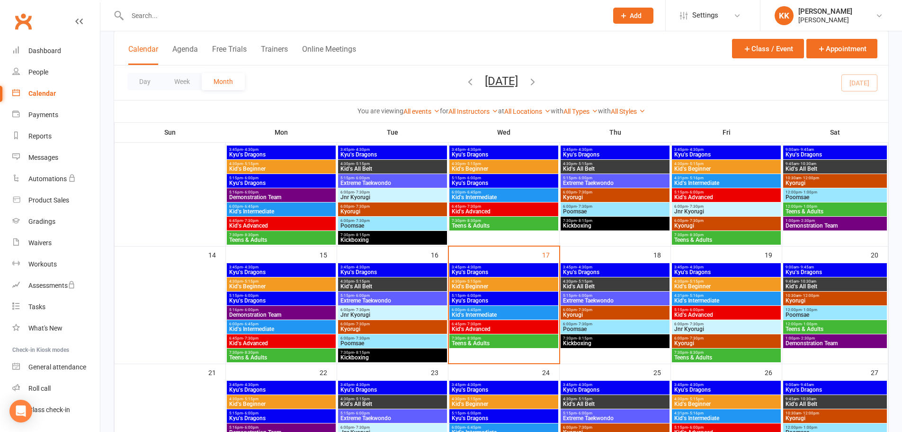
click at [506, 267] on span "3:45pm - 4:30pm" at bounding box center [503, 267] width 105 height 4
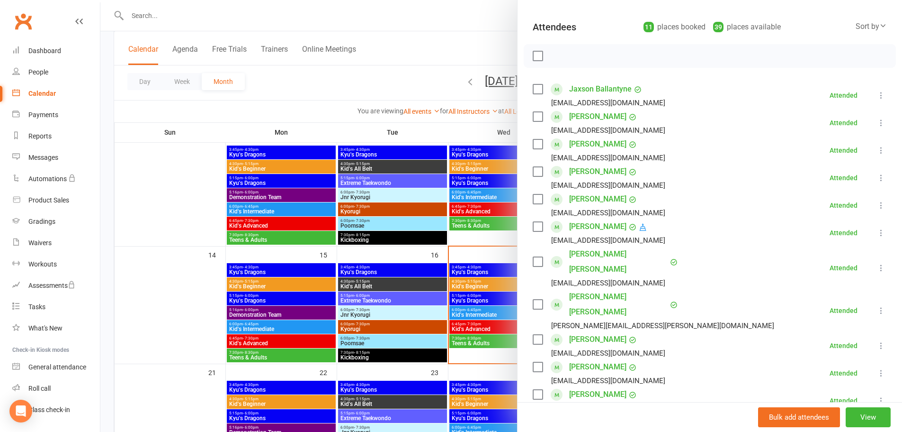
click at [189, 301] on div at bounding box center [501, 216] width 802 height 432
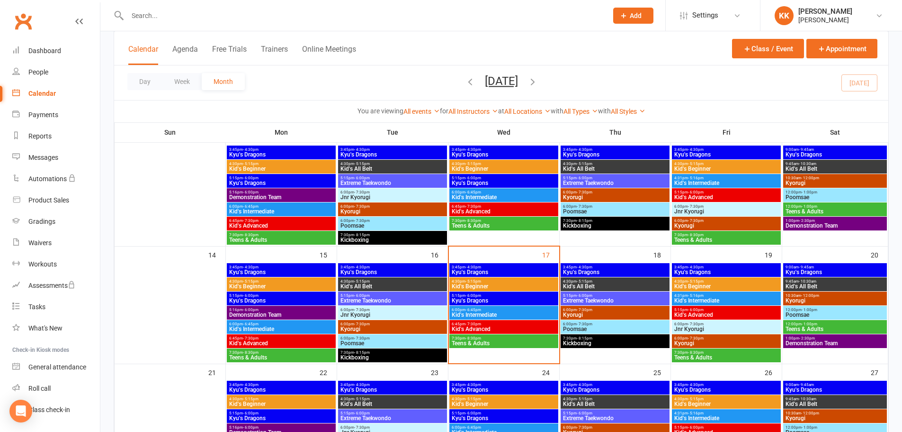
click at [490, 283] on span "Kid's Beginner" at bounding box center [503, 286] width 105 height 6
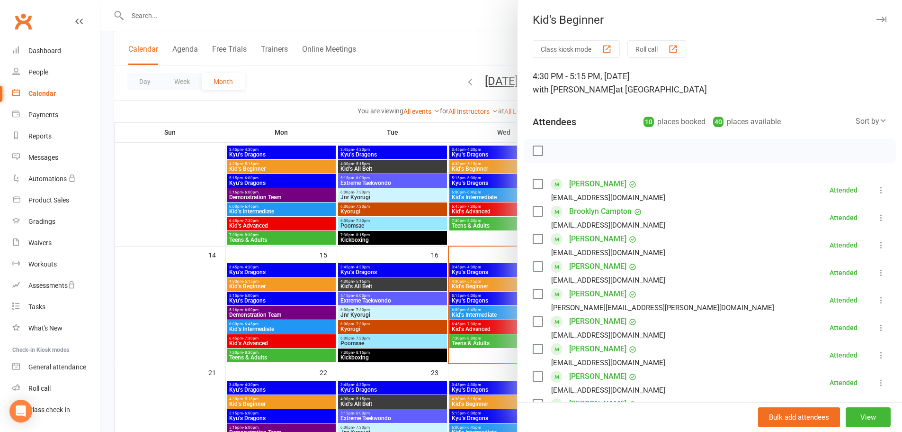
drag, startPoint x: 153, startPoint y: 284, endPoint x: 160, endPoint y: 287, distance: 6.6
click at [153, 284] on div at bounding box center [501, 216] width 802 height 432
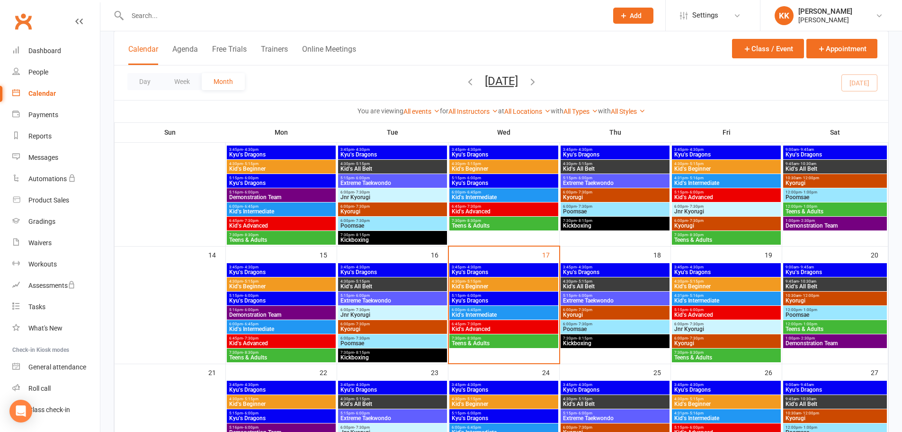
click at [508, 266] on span "3:45pm - 4:30pm" at bounding box center [503, 267] width 105 height 4
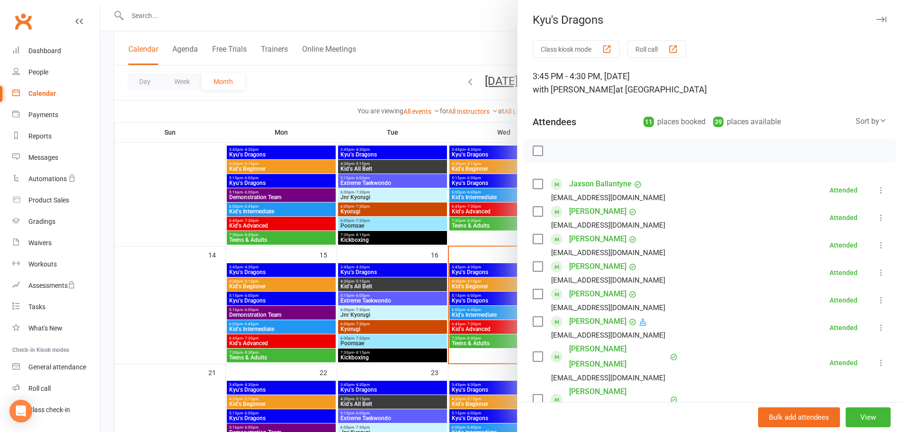
click at [594, 238] on link "[PERSON_NAME]" at bounding box center [597, 238] width 57 height 15
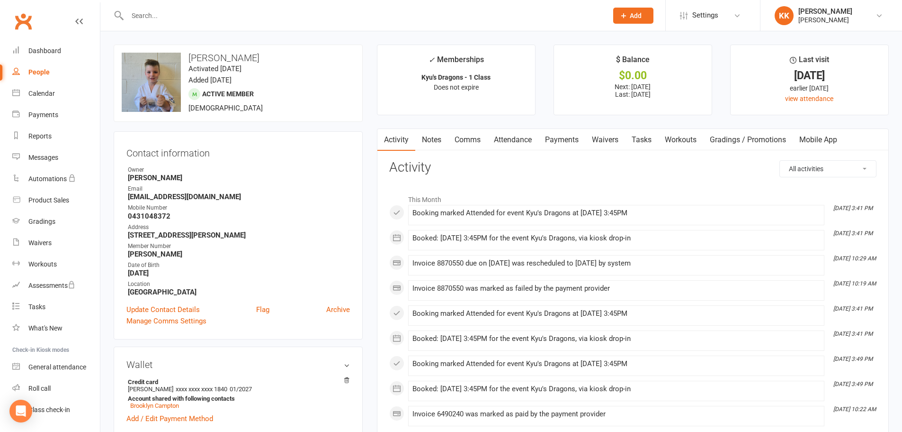
click at [553, 138] on link "Payments" at bounding box center [562, 140] width 47 height 22
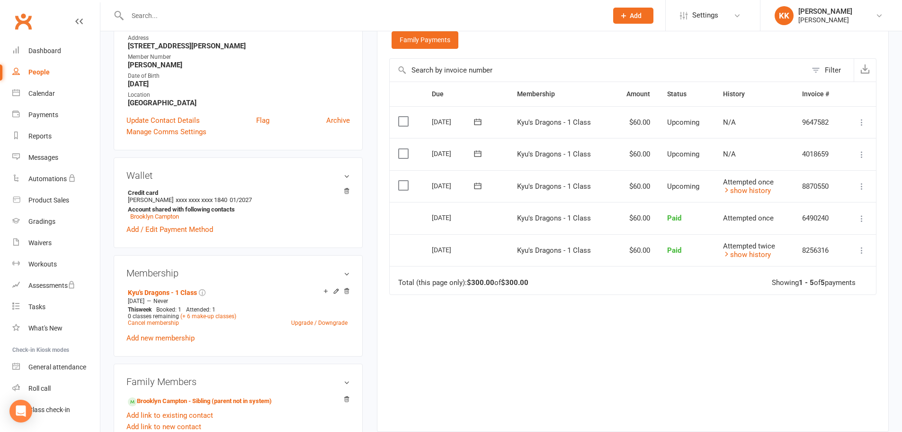
scroll to position [189, 0]
click at [182, 338] on link "Add new membership" at bounding box center [160, 337] width 68 height 9
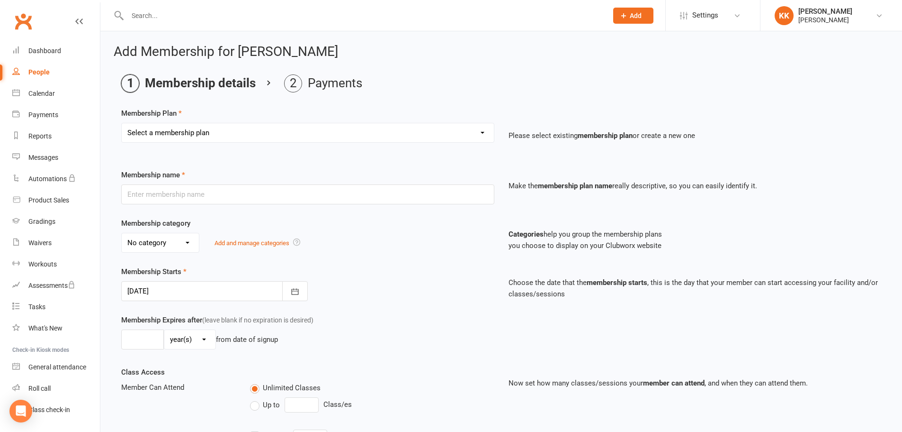
click at [353, 134] on select "Select a membership plan Create new Membership Plan Kyu's Dragons - 1 Class Kyu…" at bounding box center [308, 132] width 372 height 19
select select "20"
click at [122, 123] on select "Select a membership plan Create new Membership Plan Kyu's Dragons - 1 Class Kyu…" at bounding box center [308, 132] width 372 height 19
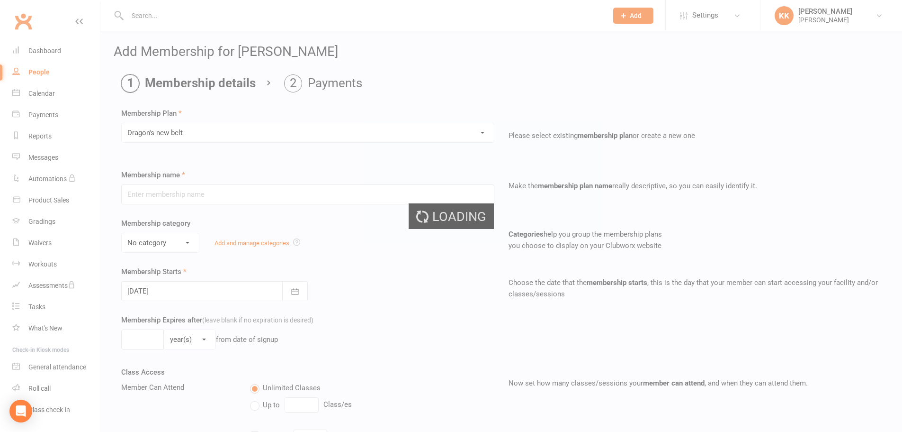
type input "Dragon's new belt"
type input "1"
select select "0"
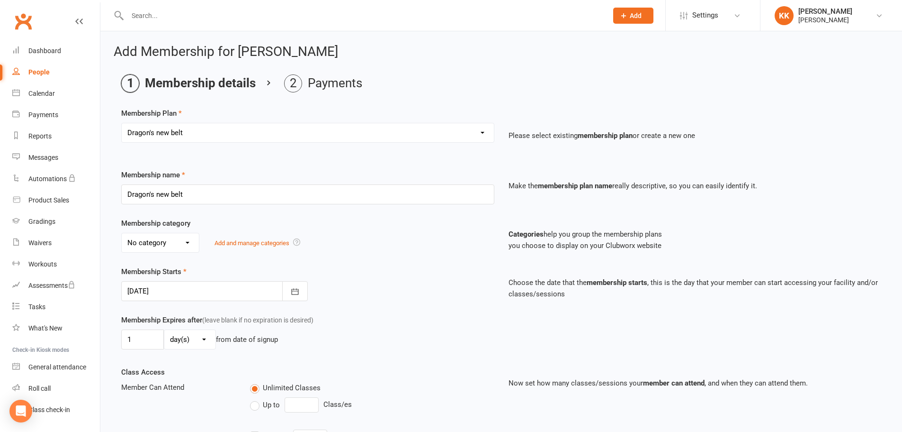
type input "[DATE]"
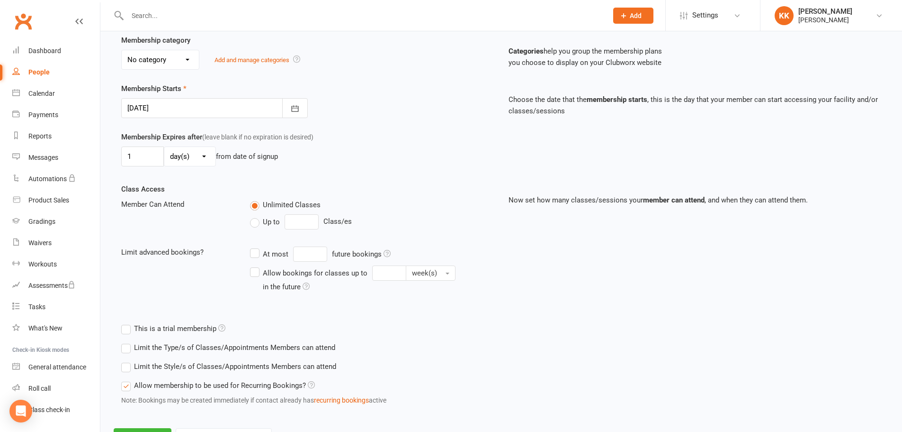
scroll to position [226, 0]
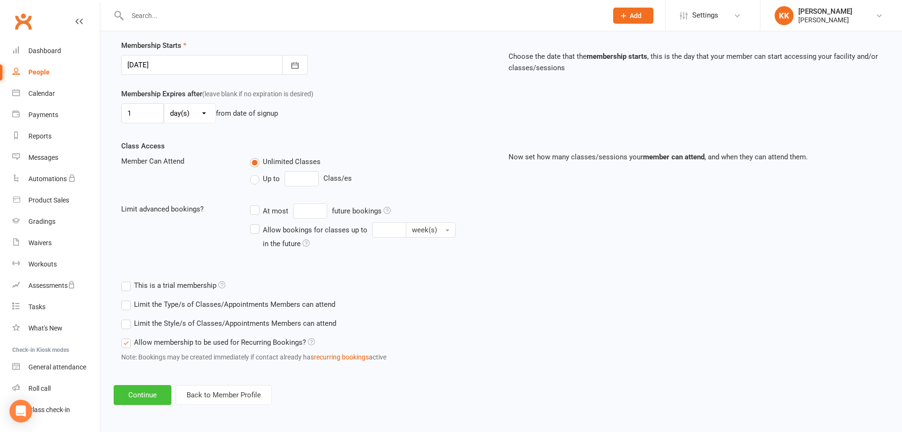
click at [153, 400] on button "Continue" at bounding box center [143, 395] width 58 height 20
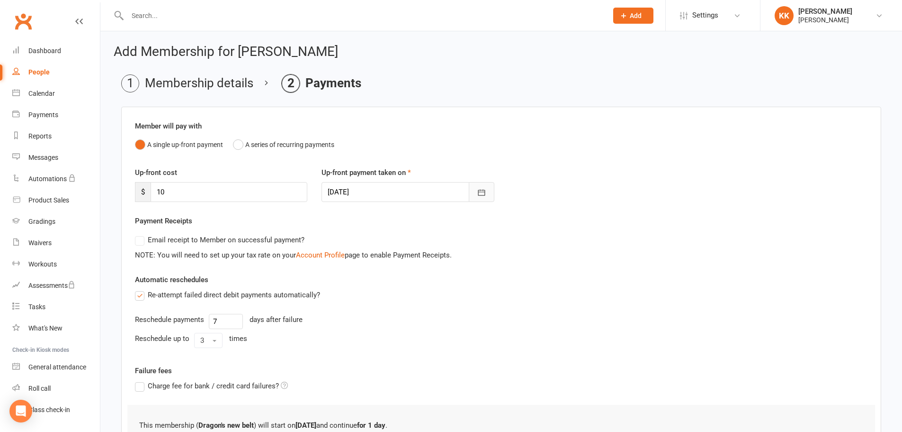
click at [483, 191] on icon "button" at bounding box center [481, 192] width 9 height 9
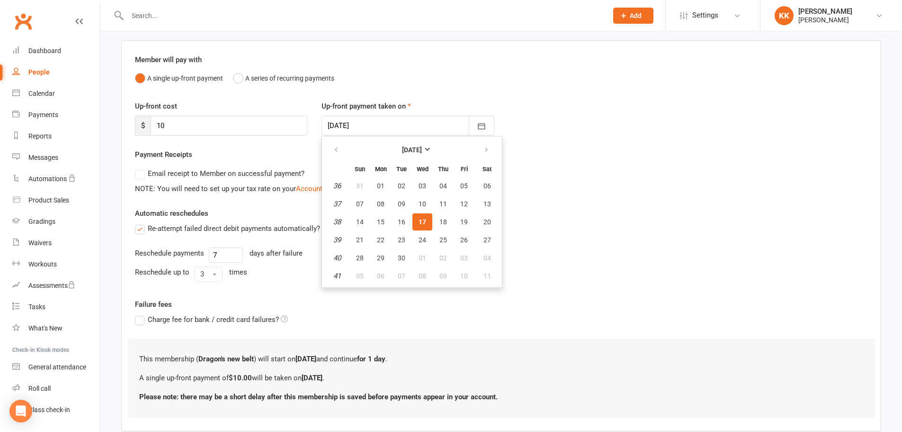
scroll to position [122, 0]
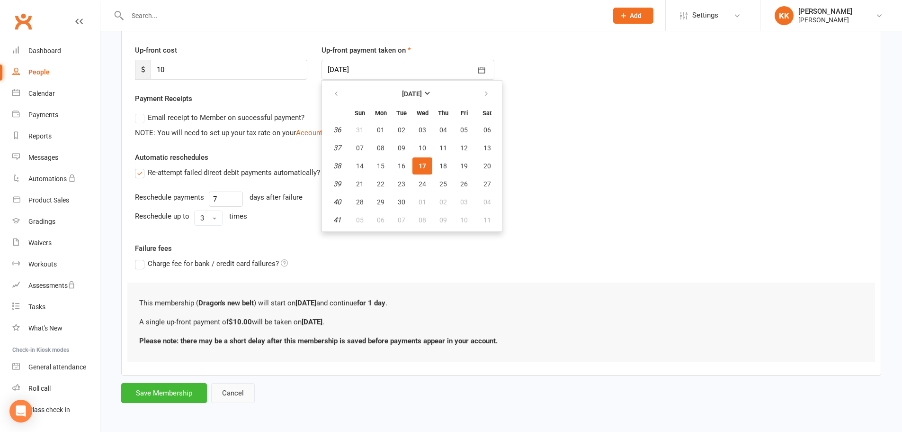
click at [233, 395] on button "Cancel" at bounding box center [233, 393] width 44 height 20
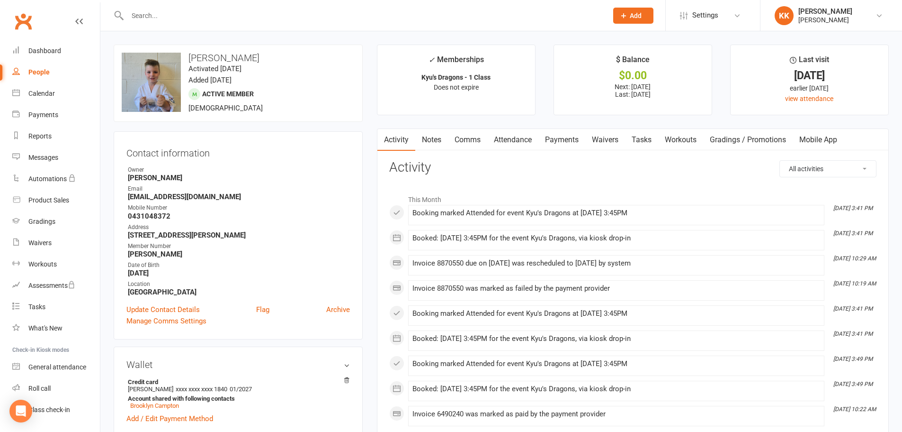
click at [566, 137] on link "Payments" at bounding box center [562, 140] width 47 height 22
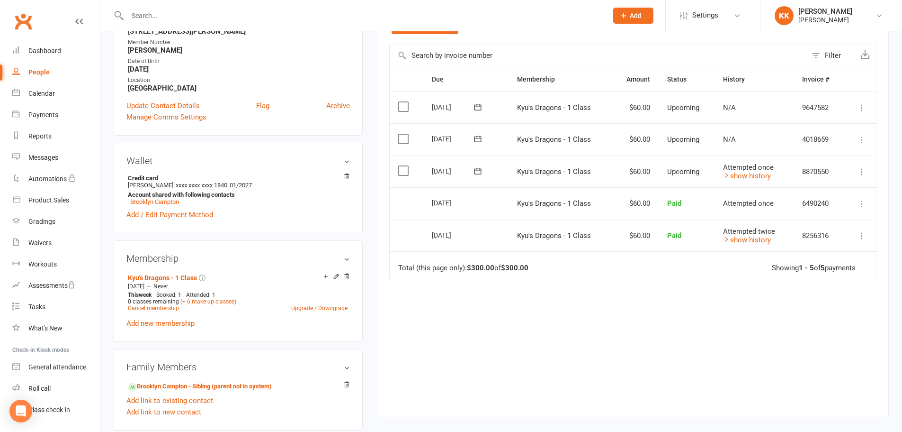
scroll to position [237, 0]
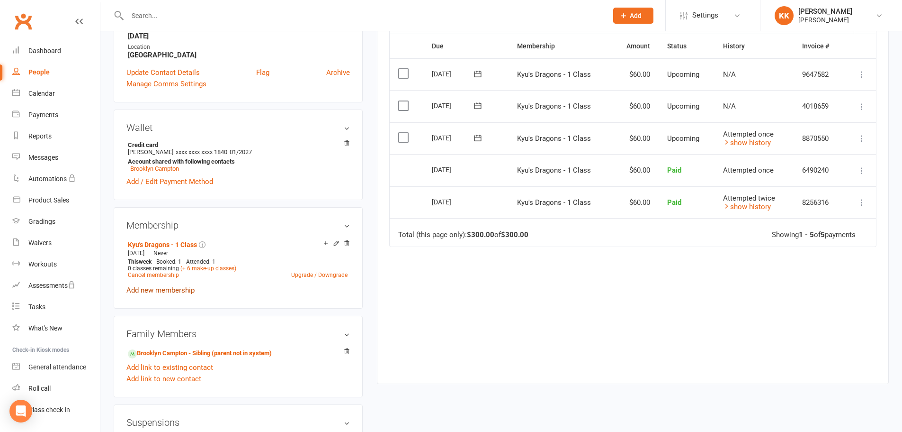
click at [180, 290] on link "Add new membership" at bounding box center [160, 290] width 68 height 9
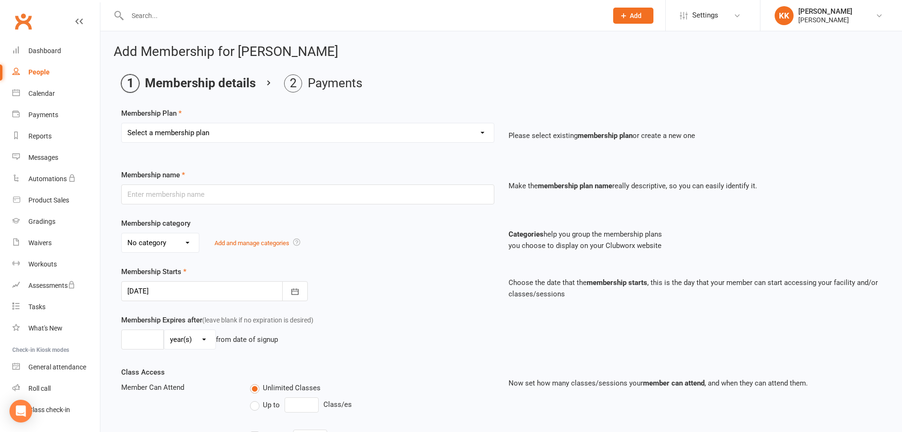
click at [341, 129] on select "Select a membership plan Create new Membership Plan Kyu's Dragons - 1 Class Kyu…" at bounding box center [308, 132] width 372 height 19
select select "20"
click at [122, 123] on select "Select a membership plan Create new Membership Plan Kyu's Dragons - 1 Class Kyu…" at bounding box center [308, 132] width 372 height 19
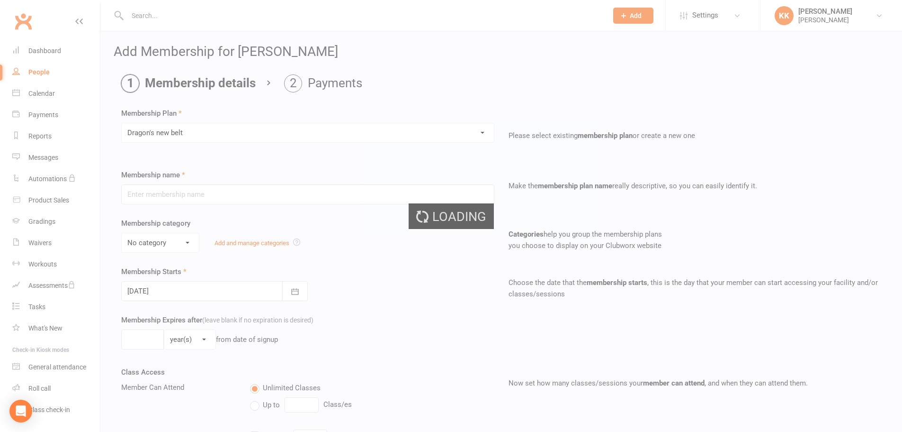
type input "Dragon's new belt"
type input "1"
select select "0"
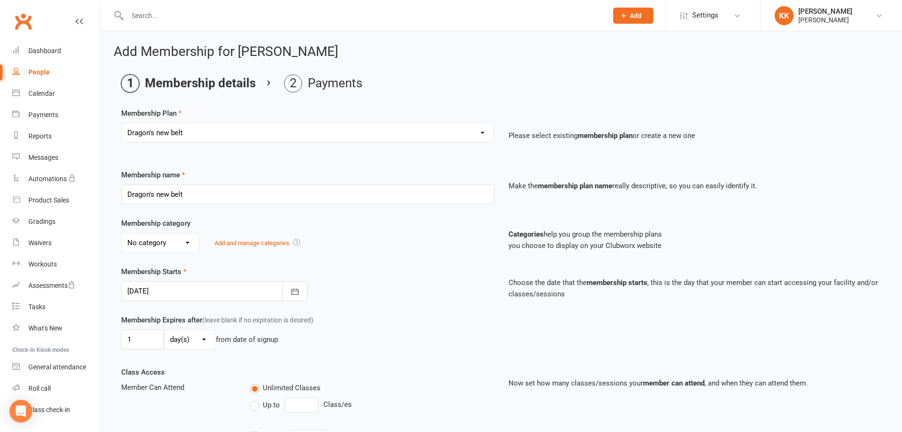
type input "[DATE]"
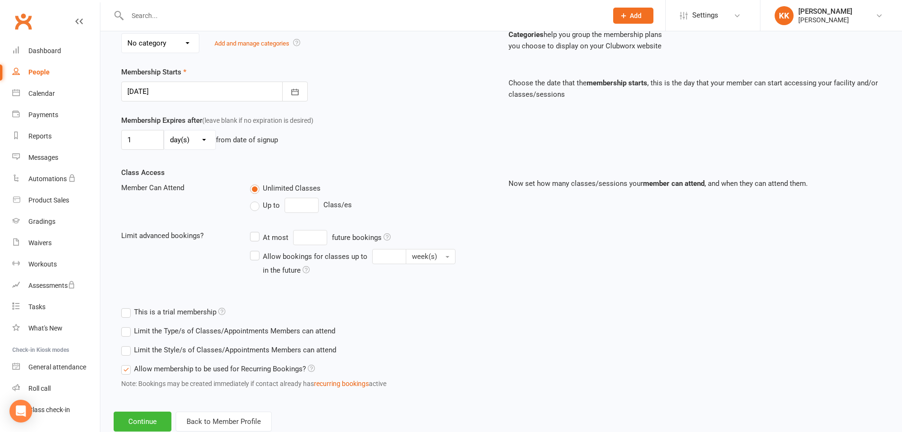
scroll to position [226, 0]
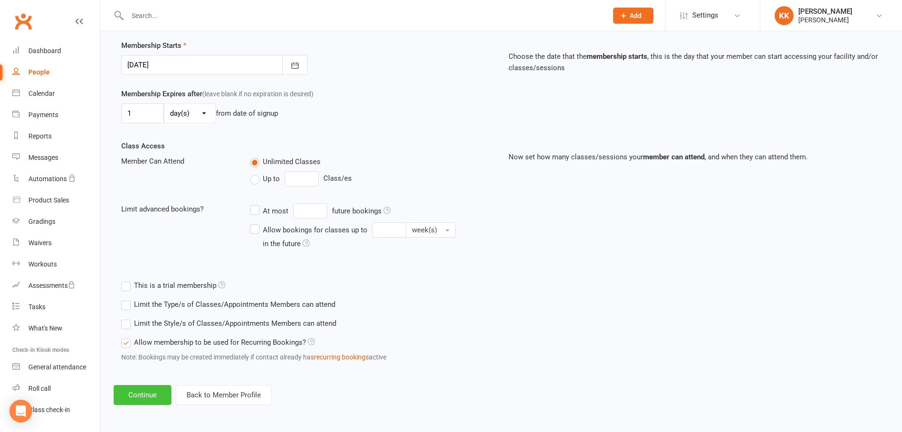
click at [144, 390] on button "Continue" at bounding box center [143, 395] width 58 height 20
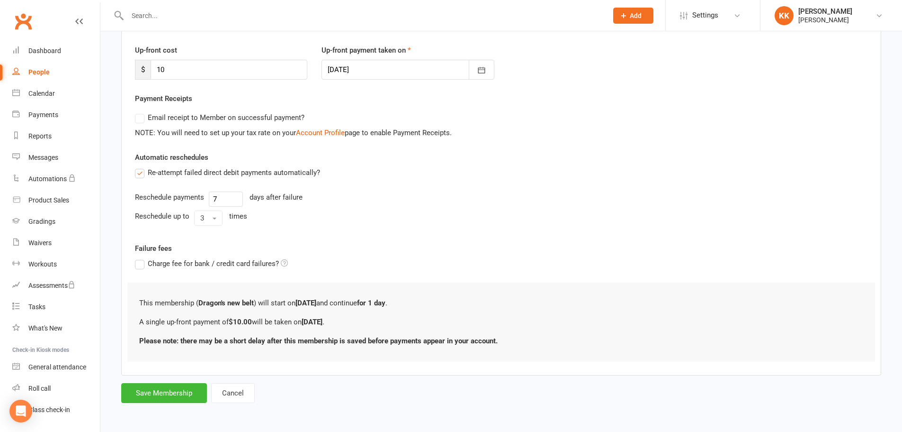
scroll to position [0, 0]
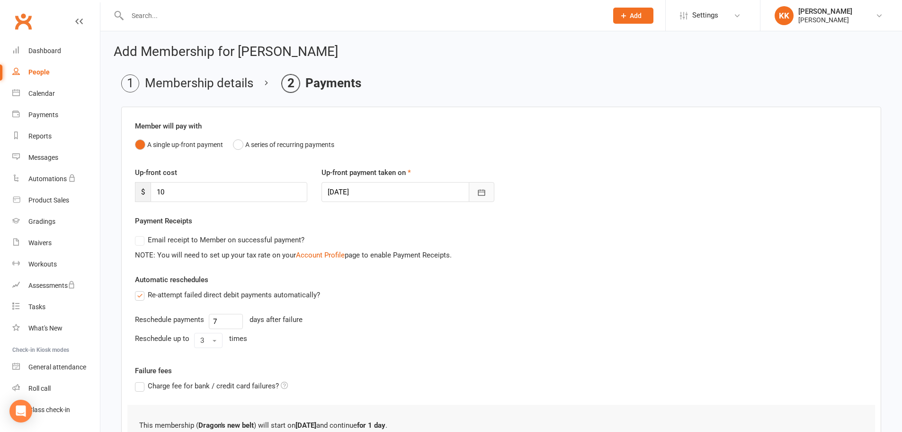
click at [478, 193] on icon "button" at bounding box center [481, 192] width 9 height 9
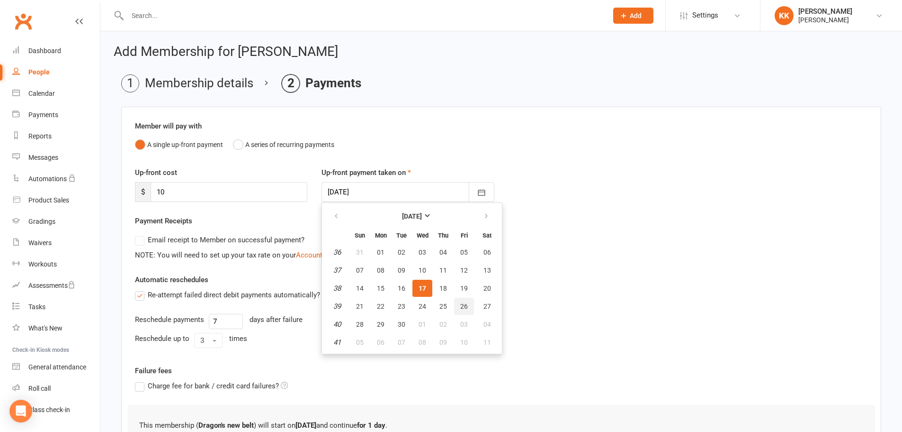
click at [464, 307] on span "26" at bounding box center [464, 306] width 8 height 8
type input "[DATE]"
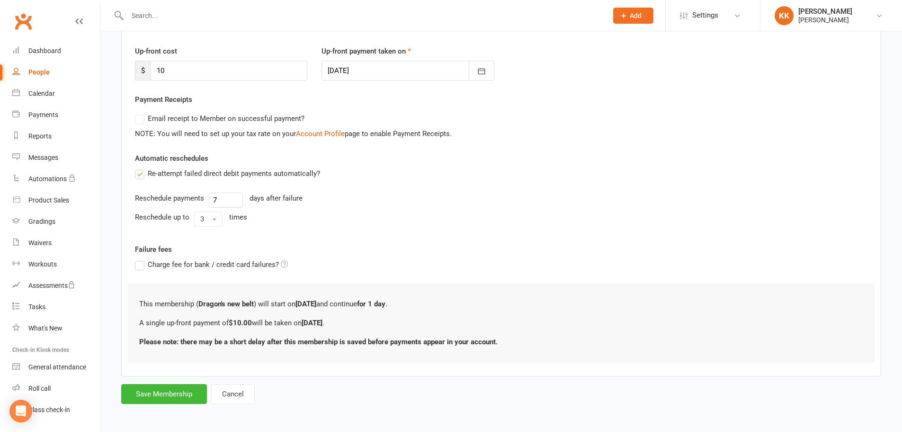
scroll to position [122, 0]
click at [165, 392] on button "Save Membership" at bounding box center [164, 393] width 86 height 20
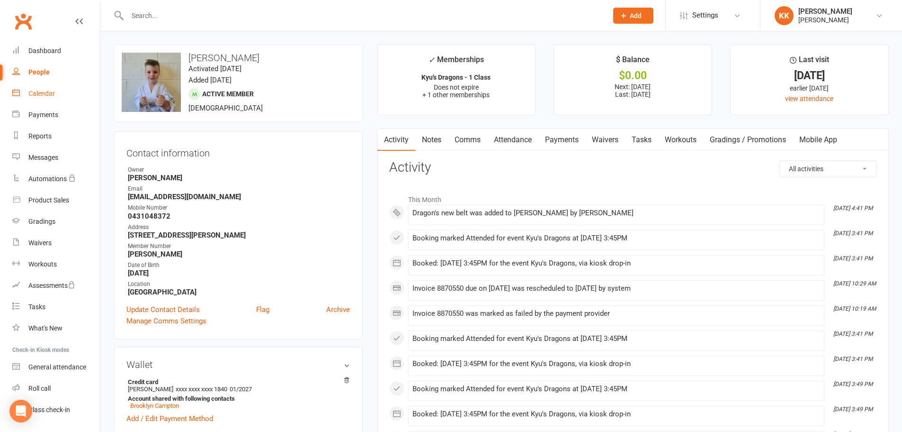
click at [47, 92] on div "Calendar" at bounding box center [41, 94] width 27 height 8
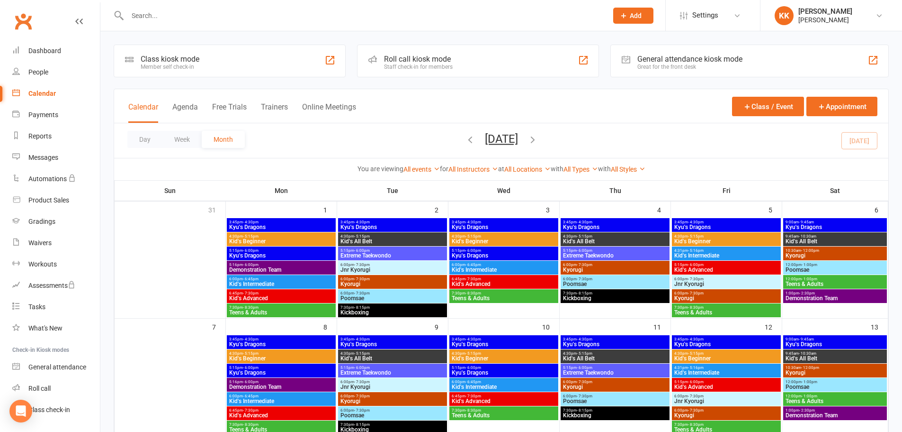
scroll to position [189, 0]
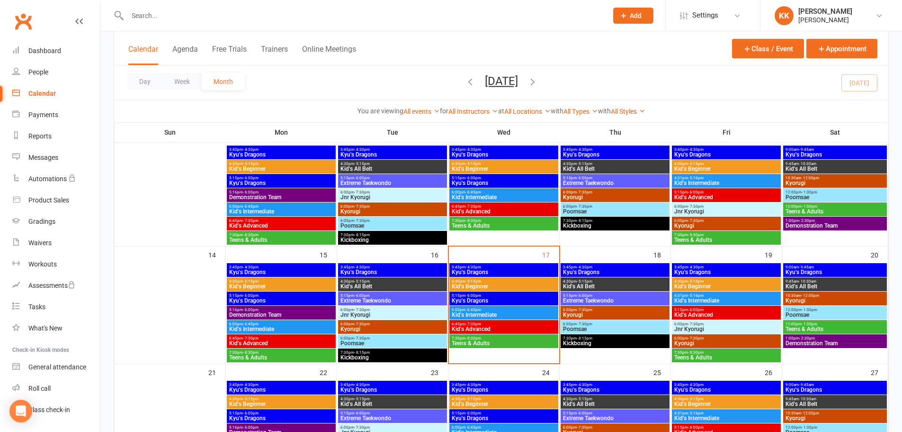
click at [499, 284] on span "Kid's Beginner" at bounding box center [503, 286] width 105 height 6
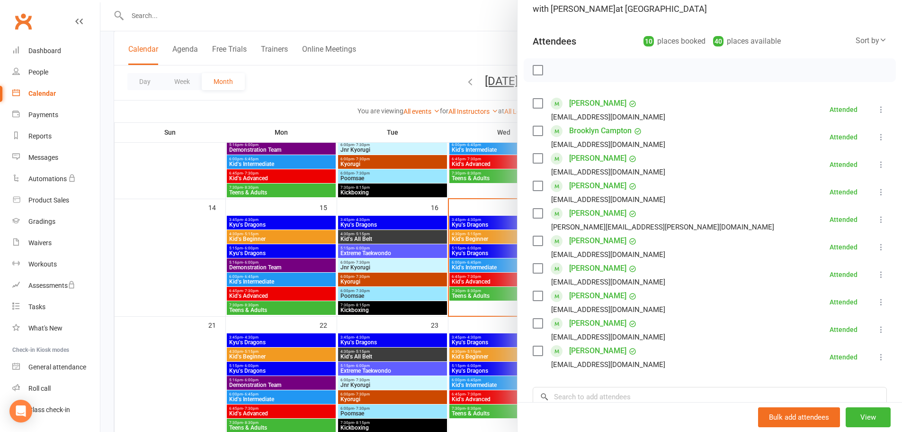
scroll to position [95, 0]
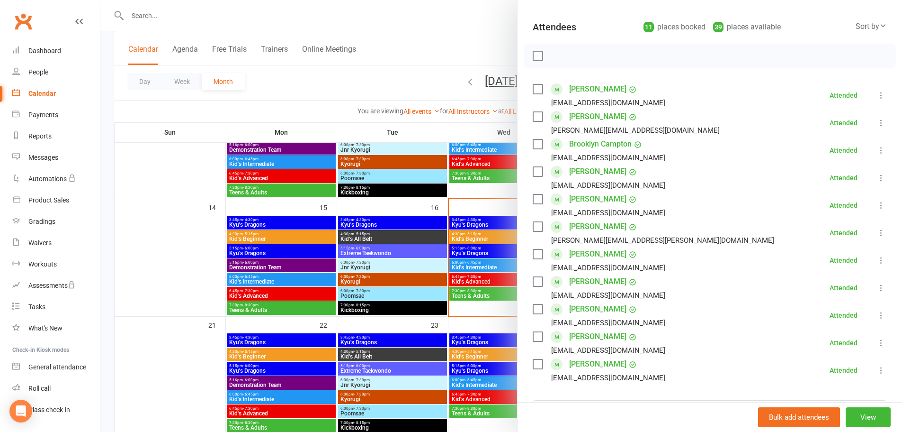
drag, startPoint x: 175, startPoint y: 257, endPoint x: 184, endPoint y: 252, distance: 10.6
click at [175, 257] on div at bounding box center [501, 216] width 802 height 432
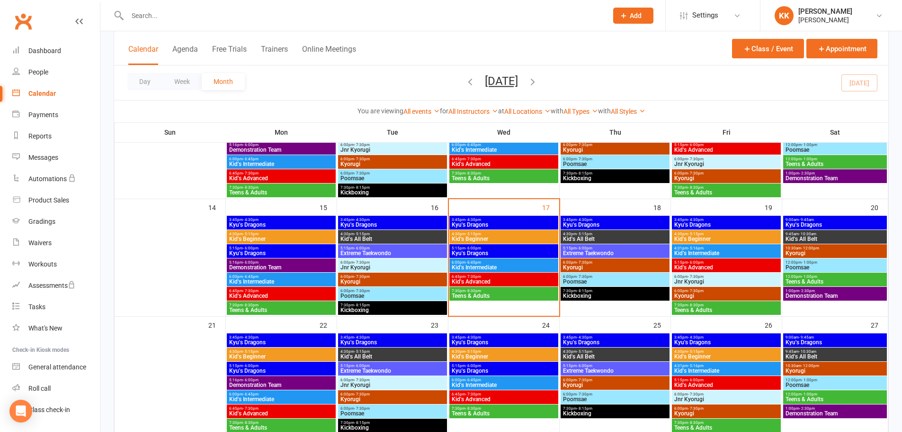
click at [508, 253] on span "Kyu's Dragons" at bounding box center [503, 253] width 105 height 6
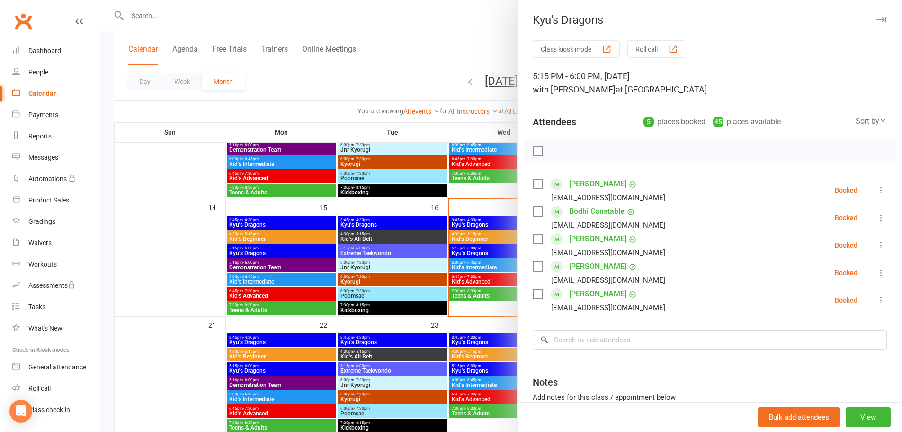
click at [198, 256] on div at bounding box center [501, 216] width 802 height 432
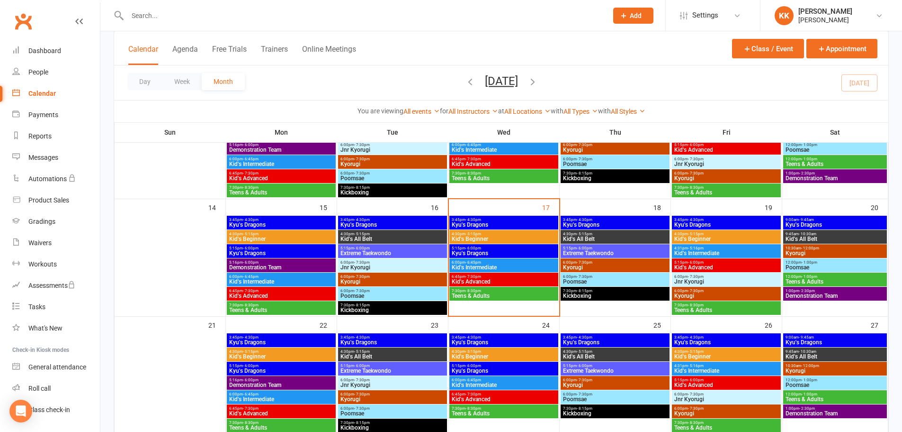
click at [156, 13] on input "text" at bounding box center [363, 15] width 476 height 13
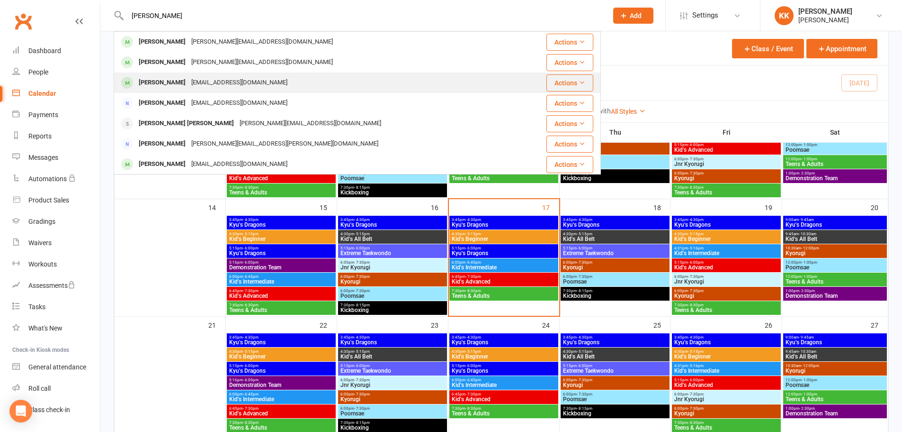
type input "[PERSON_NAME]"
click at [160, 82] on div "[PERSON_NAME]" at bounding box center [162, 83] width 53 height 14
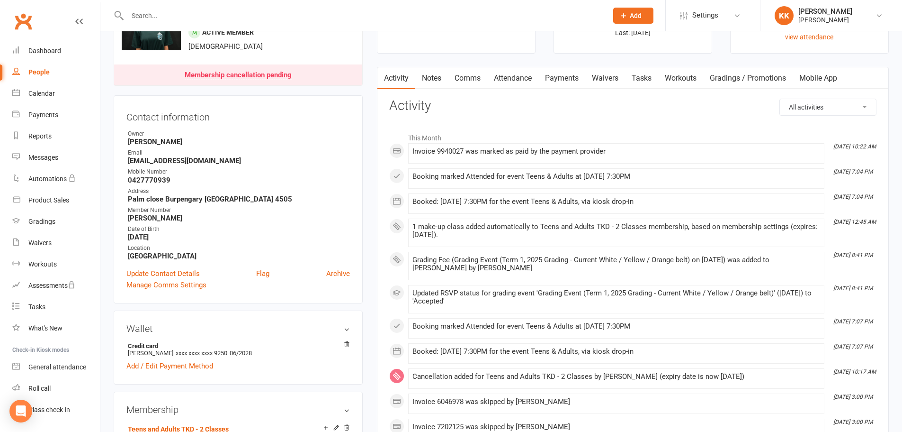
scroll to position [47, 0]
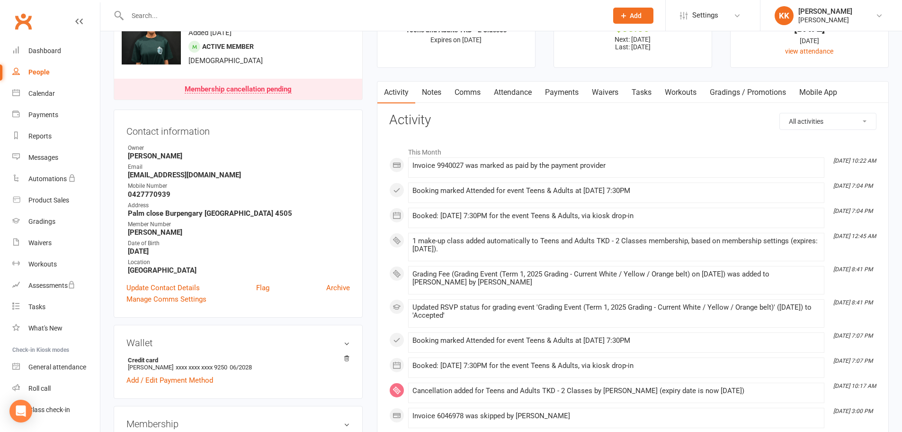
click at [562, 90] on link "Payments" at bounding box center [562, 92] width 47 height 22
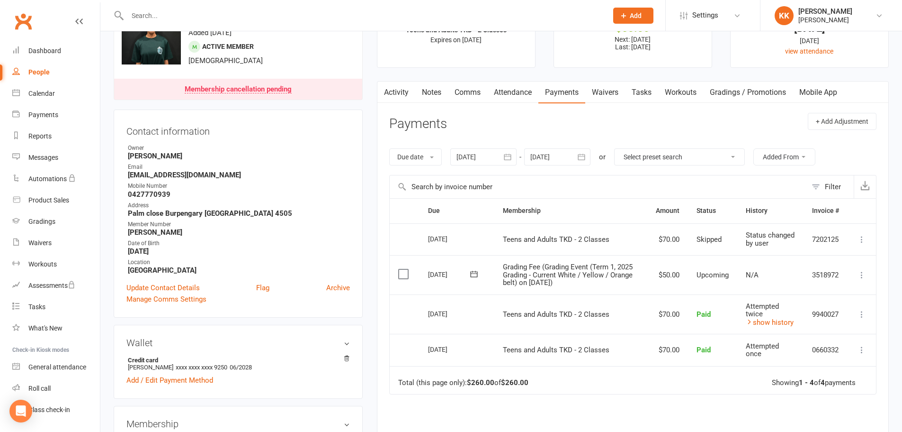
click at [731, 427] on div "Due Contact Membership Amount Status History Invoice # Select this [DATE] [PERS…" at bounding box center [632, 357] width 487 height 318
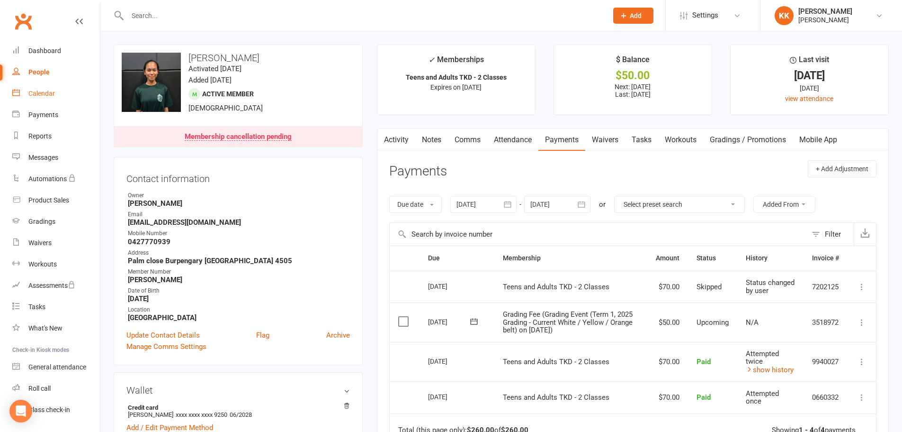
click at [44, 91] on div "Calendar" at bounding box center [41, 94] width 27 height 8
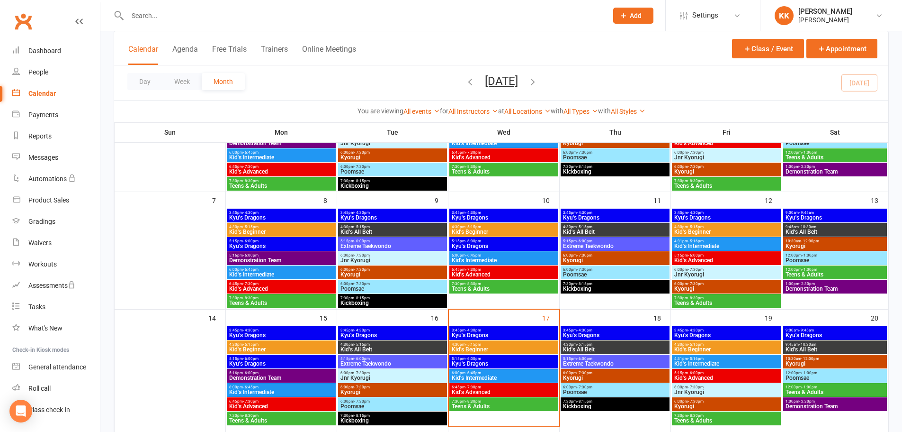
scroll to position [142, 0]
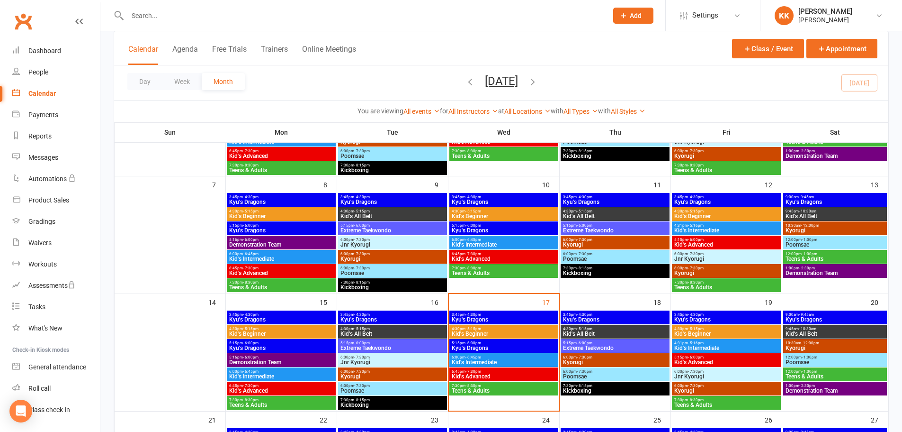
click at [520, 332] on span "Kid's Beginner" at bounding box center [503, 334] width 105 height 6
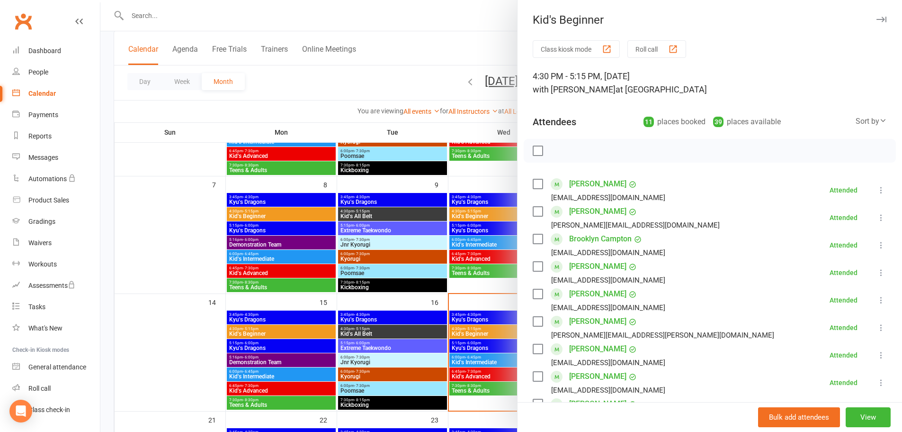
click at [188, 227] on div at bounding box center [501, 216] width 802 height 432
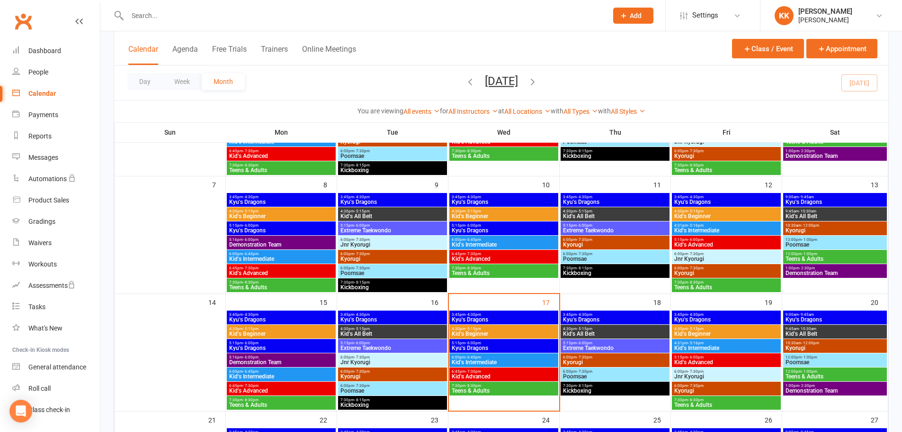
click at [482, 327] on span "4:30pm - 5:15pm" at bounding box center [503, 328] width 105 height 4
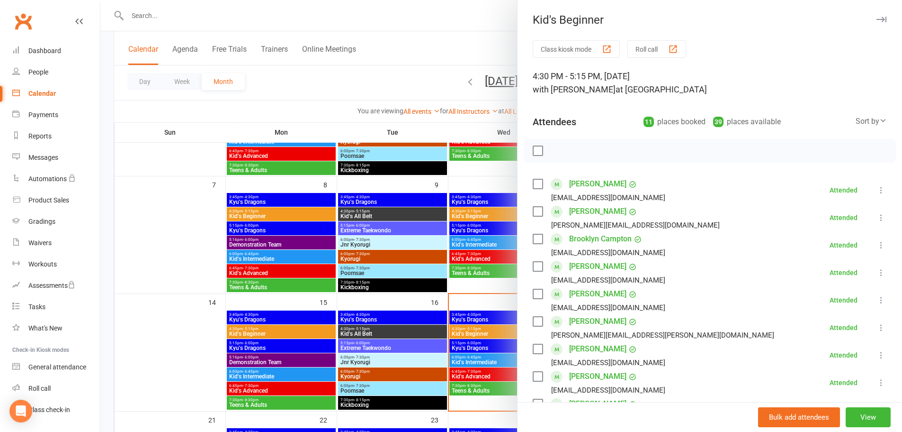
click at [180, 225] on div at bounding box center [501, 216] width 802 height 432
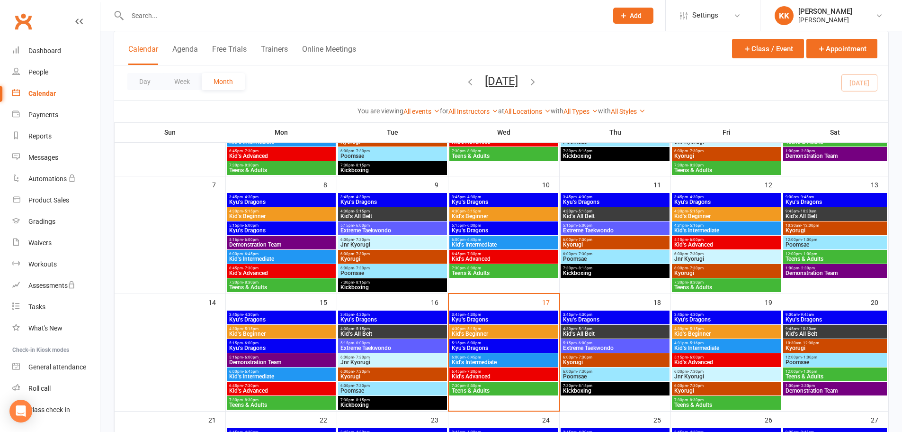
click at [521, 344] on span "5:15pm - 6:00pm" at bounding box center [503, 343] width 105 height 4
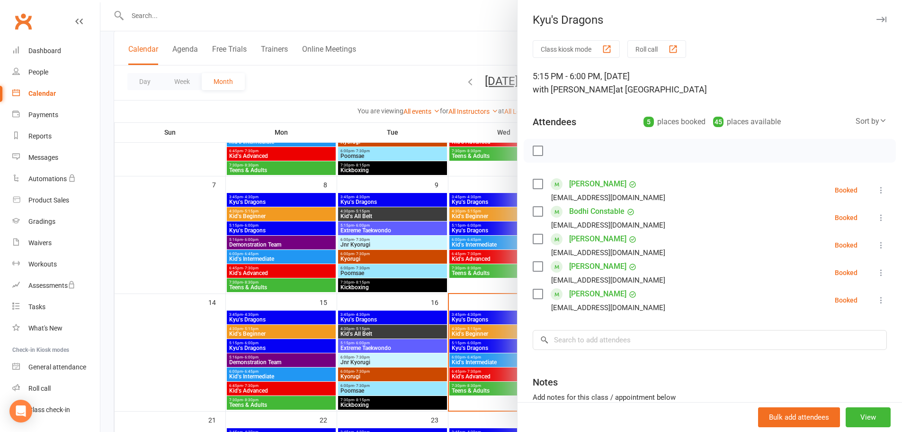
click at [480, 357] on div at bounding box center [501, 216] width 802 height 432
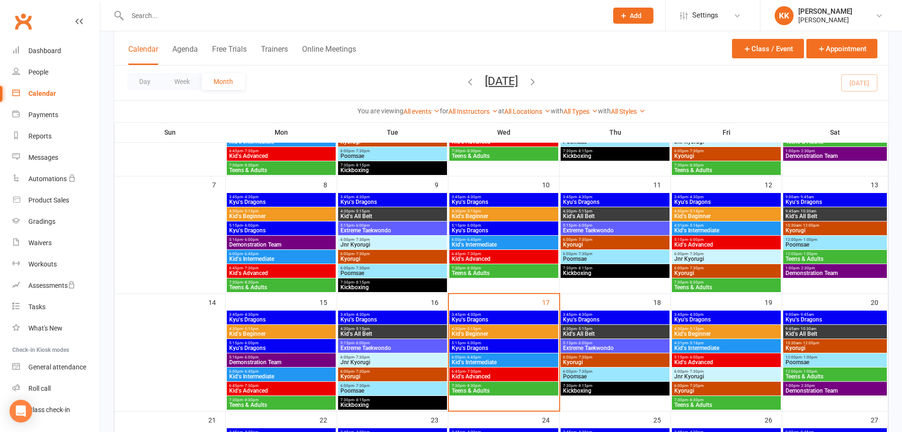
click at [480, 357] on span "- 6:45pm" at bounding box center [474, 357] width 16 height 4
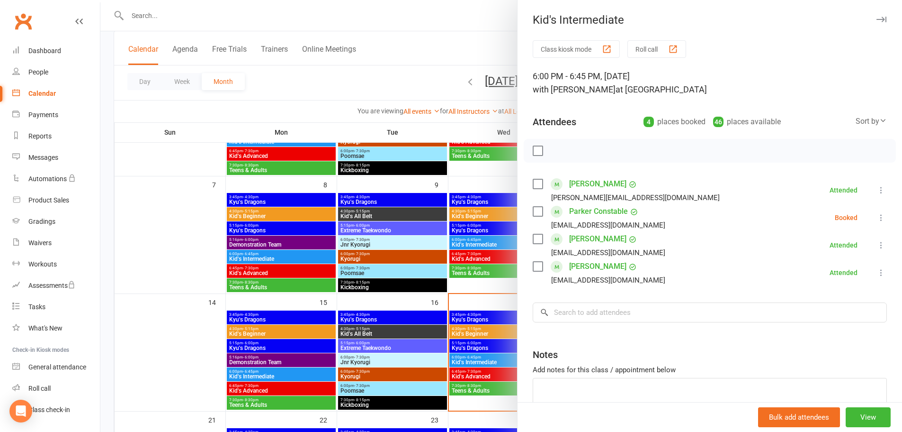
click at [877, 188] on icon at bounding box center [881, 189] width 9 height 9
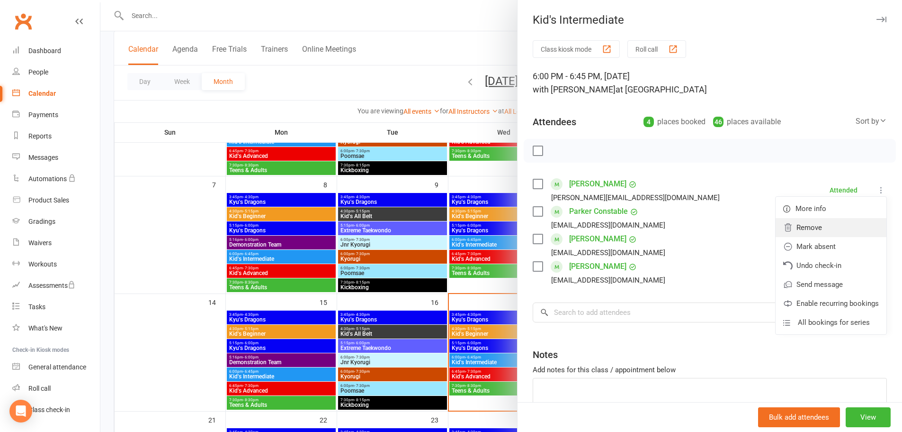
click at [798, 228] on link "Remove" at bounding box center [831, 227] width 111 height 19
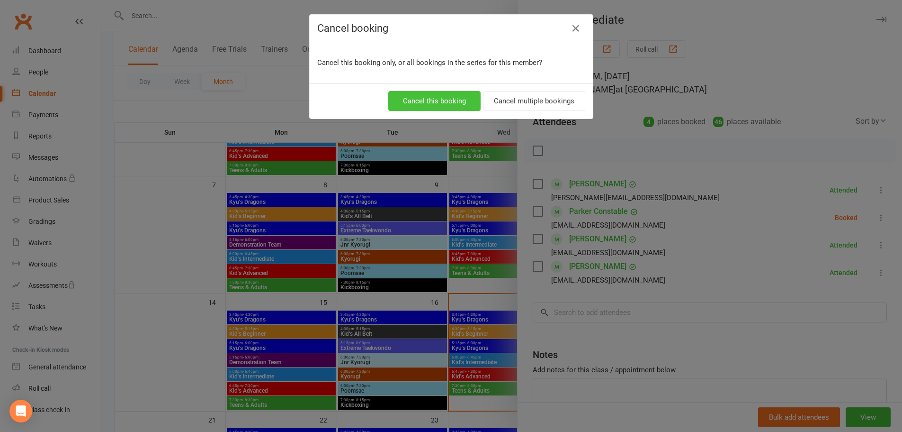
click at [456, 102] on button "Cancel this booking" at bounding box center [434, 101] width 92 height 20
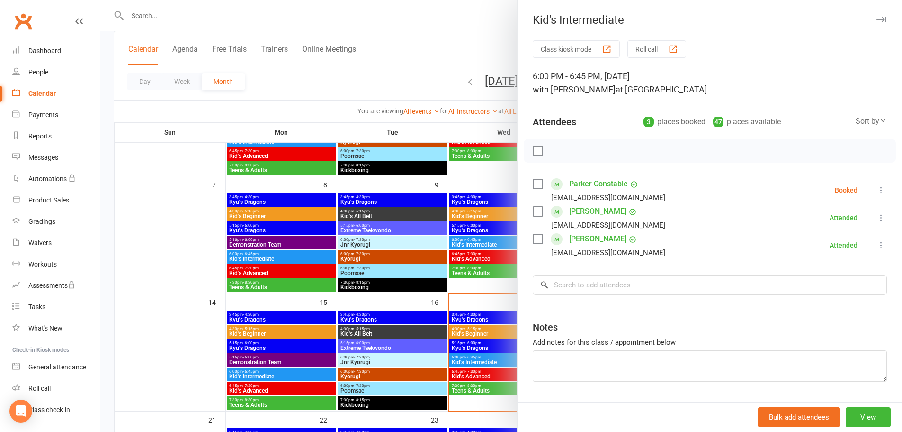
click at [488, 213] on div at bounding box center [501, 216] width 802 height 432
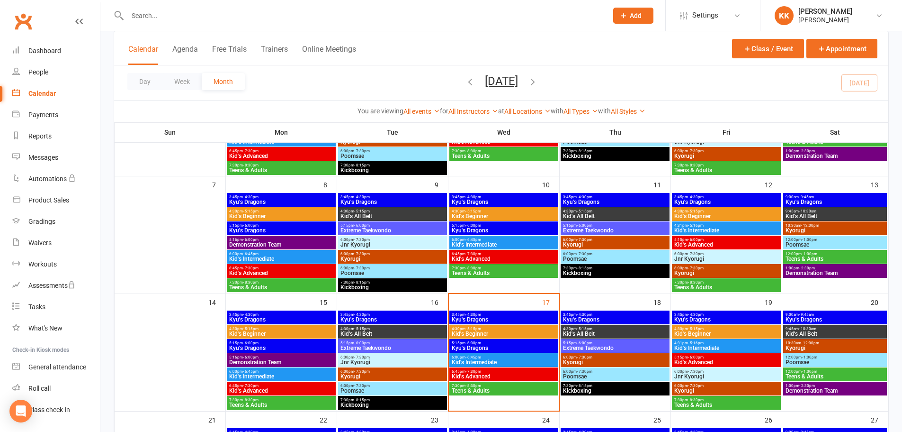
click at [488, 213] on span "Kid's Beginner" at bounding box center [503, 216] width 105 height 6
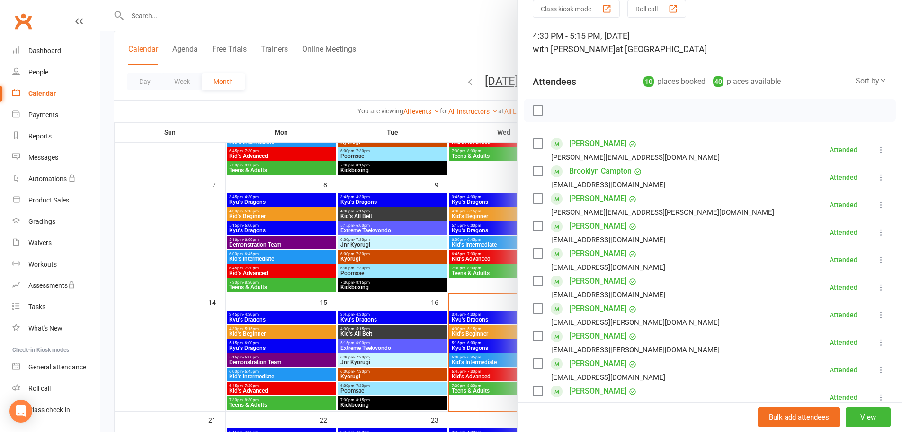
scroll to position [95, 0]
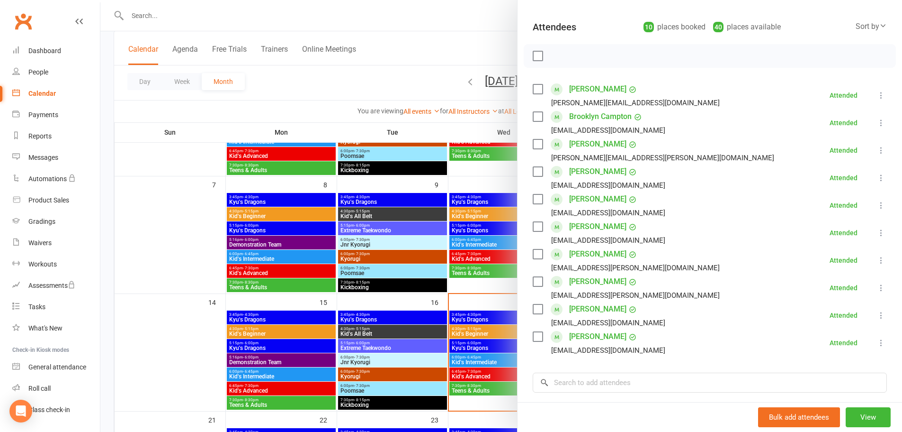
click at [195, 258] on div at bounding box center [501, 216] width 802 height 432
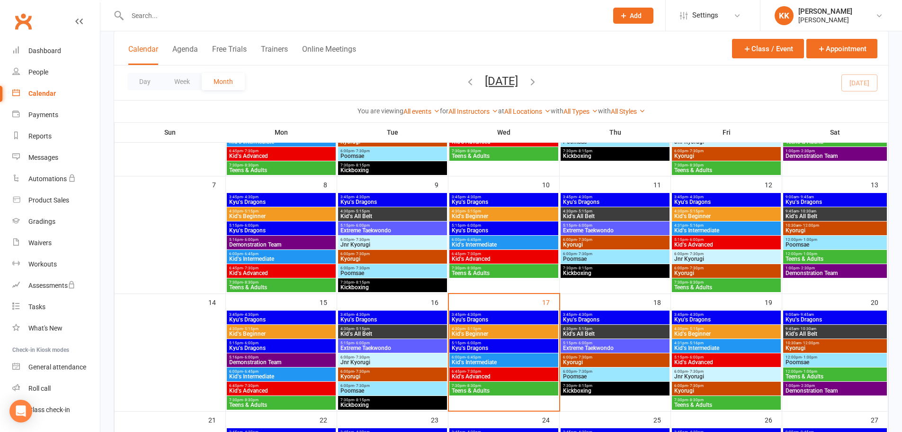
click at [504, 329] on span "4:30pm - 5:15pm" at bounding box center [503, 328] width 105 height 4
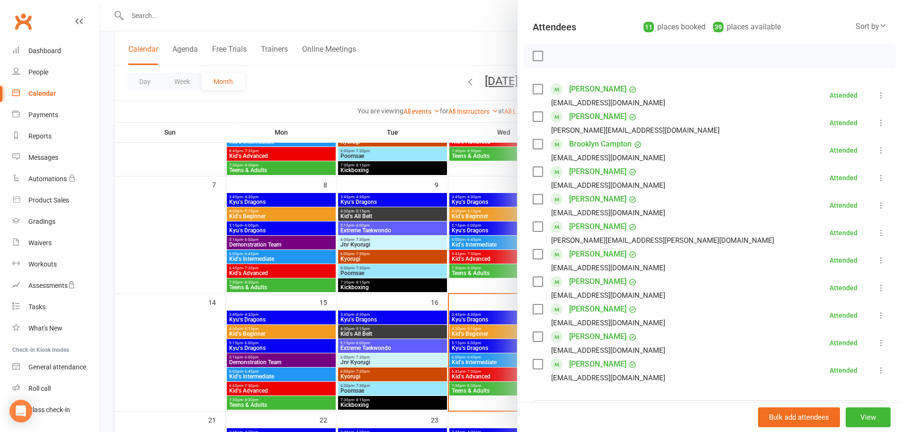
click at [186, 299] on div at bounding box center [501, 216] width 802 height 432
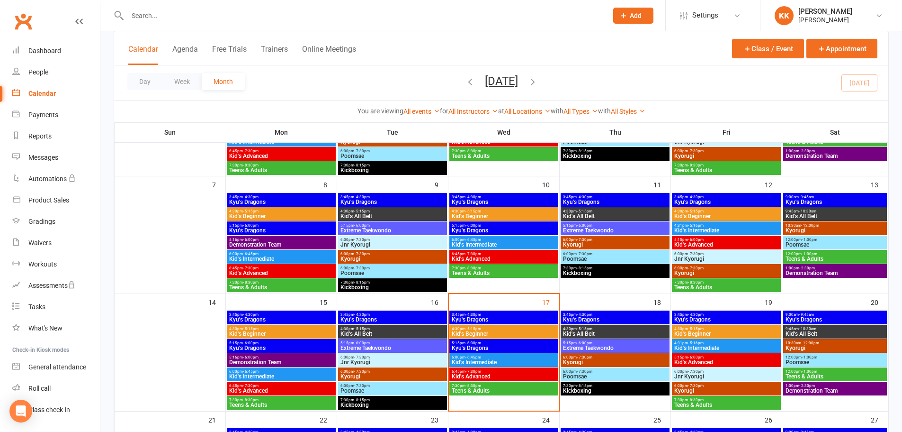
click at [511, 358] on span "6:00pm - 6:45pm" at bounding box center [503, 357] width 105 height 4
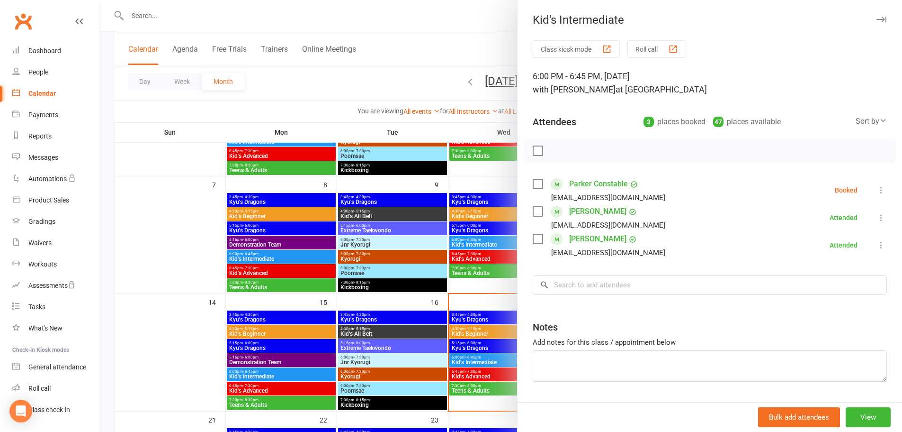
click at [184, 261] on div at bounding box center [501, 216] width 802 height 432
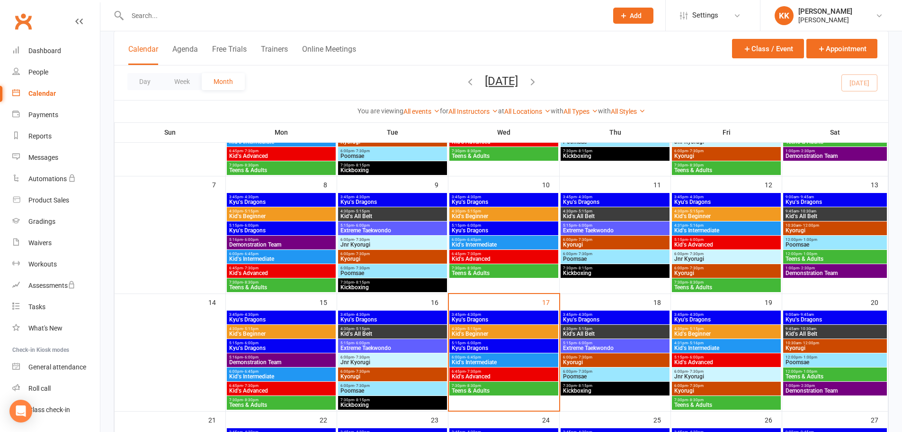
click at [523, 374] on span "Kid's Advanced" at bounding box center [503, 376] width 105 height 6
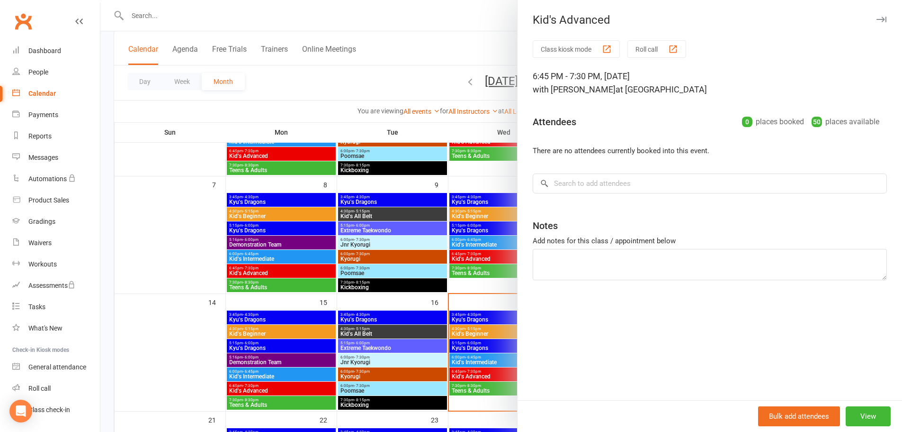
click at [488, 387] on div at bounding box center [501, 216] width 802 height 432
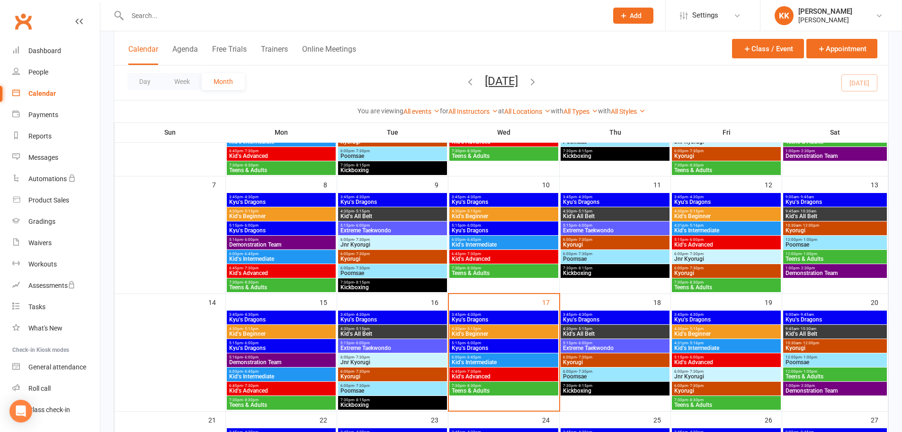
click at [488, 387] on span "Teens & Adults" at bounding box center [503, 390] width 105 height 6
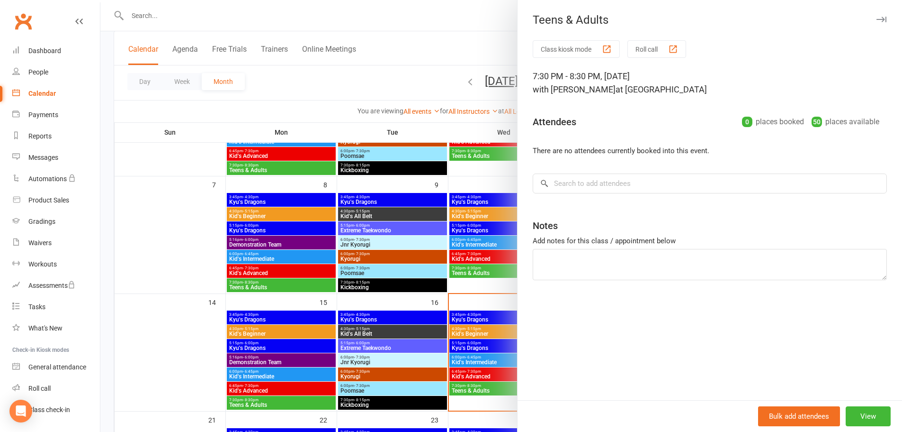
click at [490, 347] on div at bounding box center [501, 216] width 802 height 432
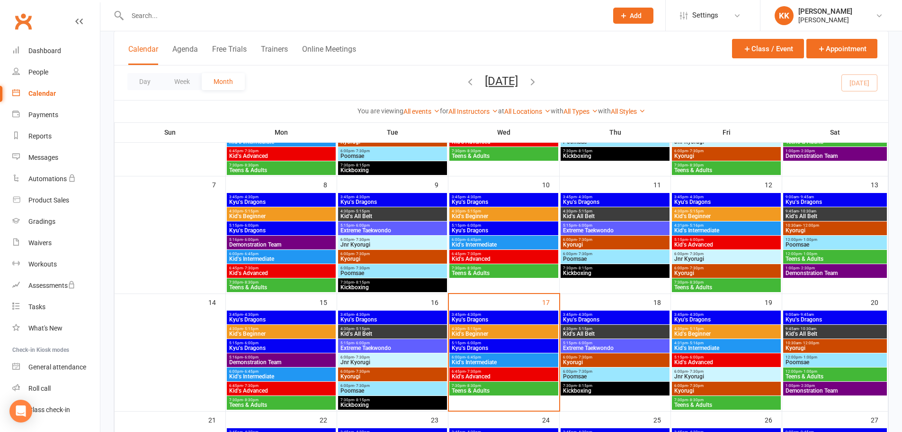
click at [490, 347] on span "Kyu's Dragons" at bounding box center [503, 348] width 105 height 6
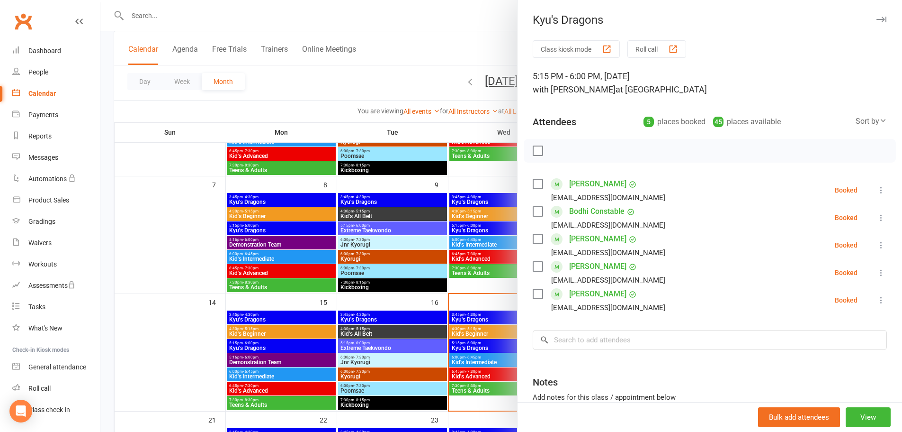
click at [214, 245] on div at bounding box center [501, 216] width 802 height 432
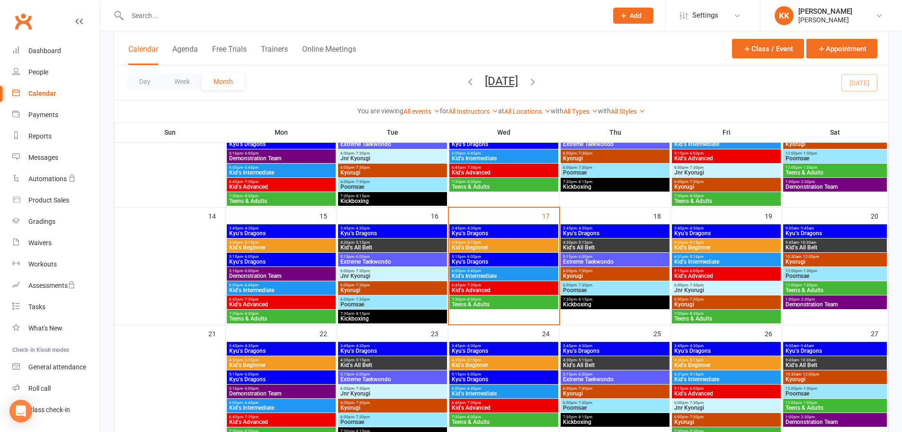
scroll to position [237, 0]
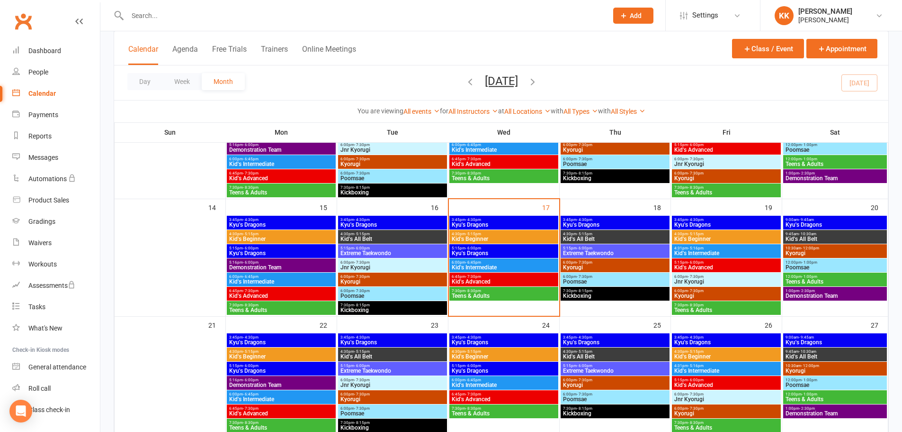
click at [504, 247] on span "5:15pm - 6:00pm" at bounding box center [503, 248] width 105 height 4
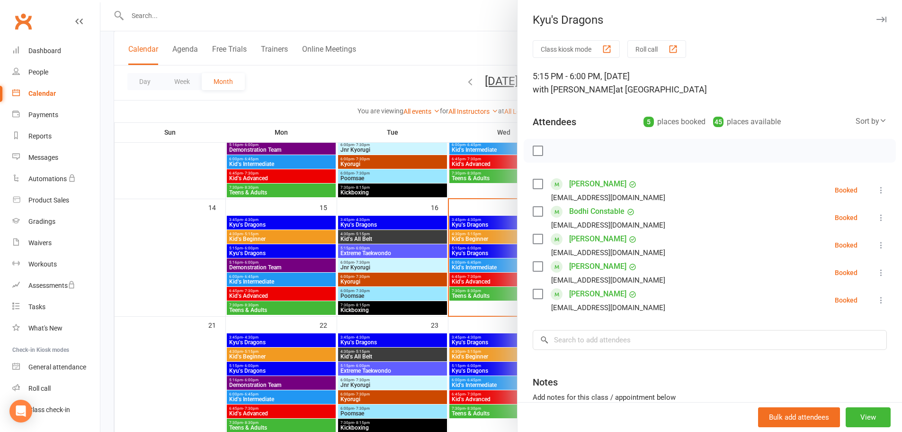
click at [177, 245] on div at bounding box center [501, 216] width 802 height 432
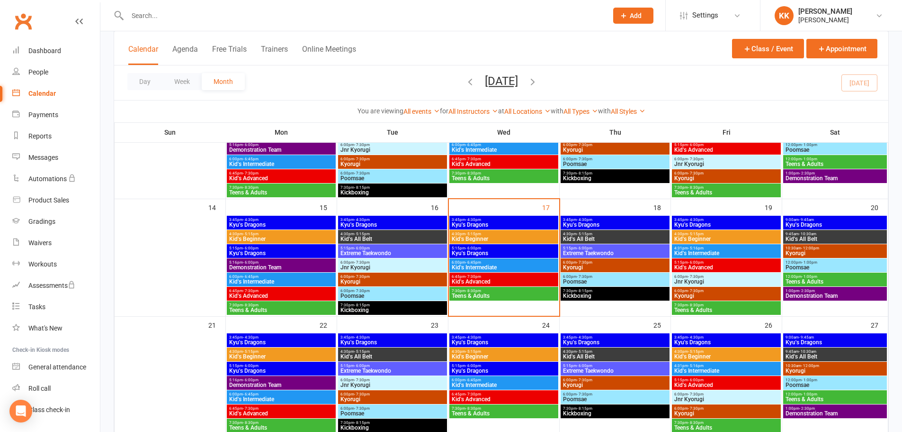
click at [511, 246] on span "5:15pm - 6:00pm" at bounding box center [503, 248] width 105 height 4
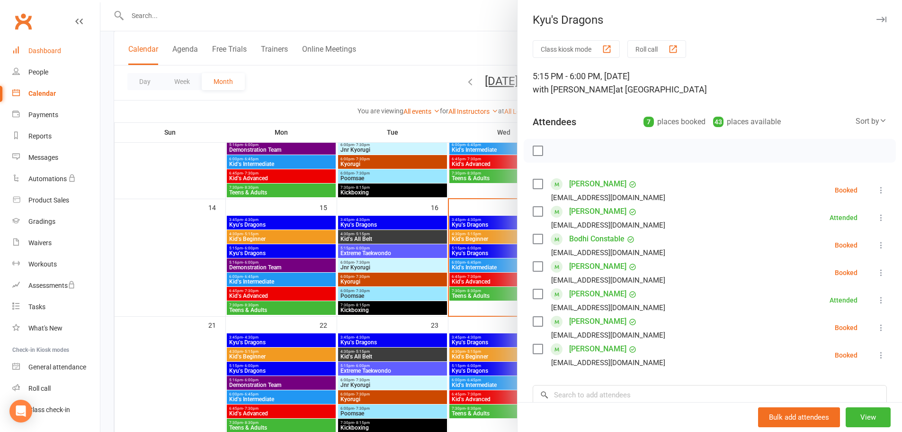
click at [47, 50] on div "Dashboard" at bounding box center [44, 51] width 33 height 8
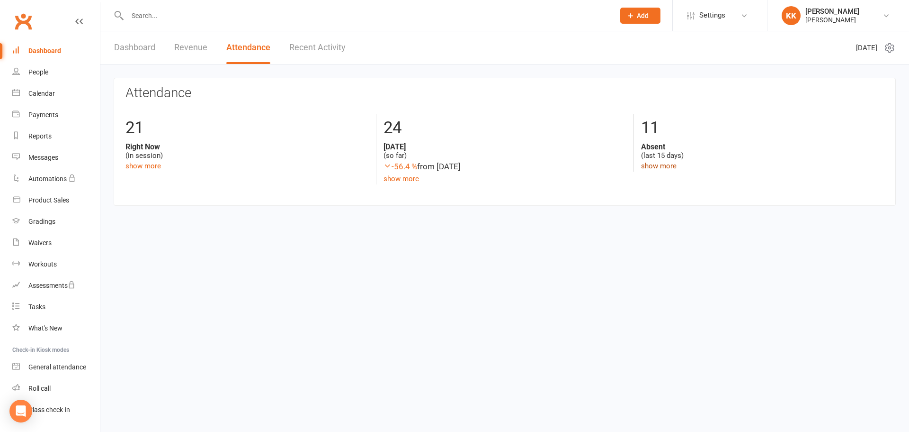
click at [659, 168] on link "show more" at bounding box center [659, 166] width 36 height 9
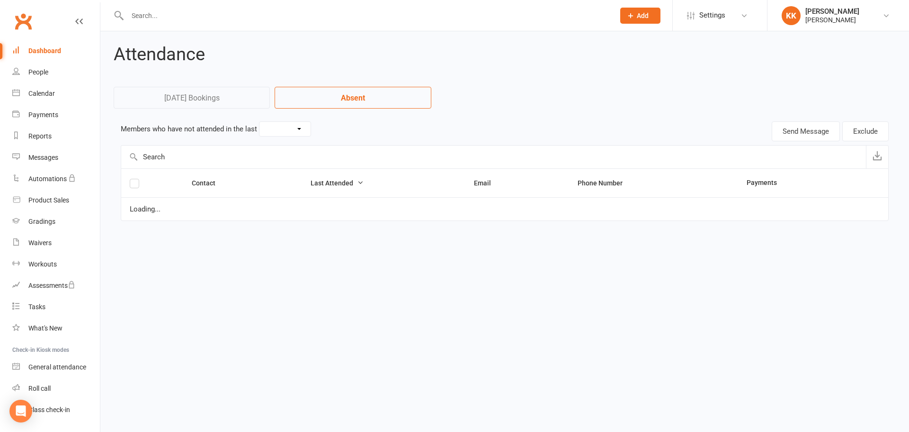
select select "15"
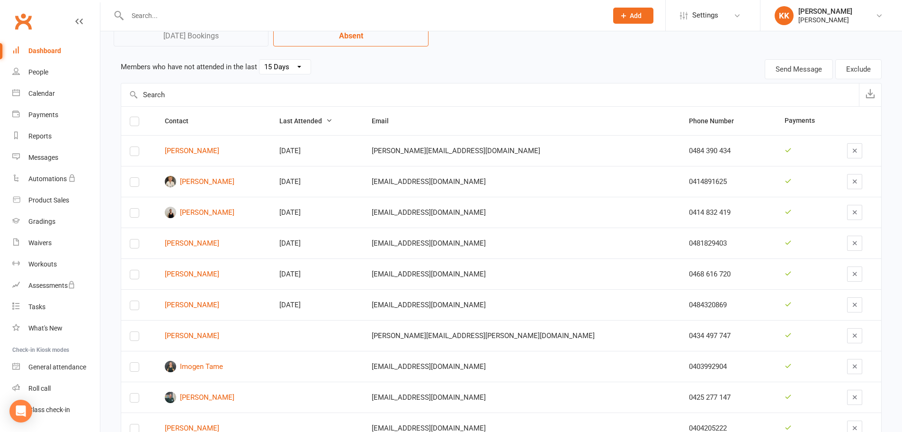
scroll to position [47, 0]
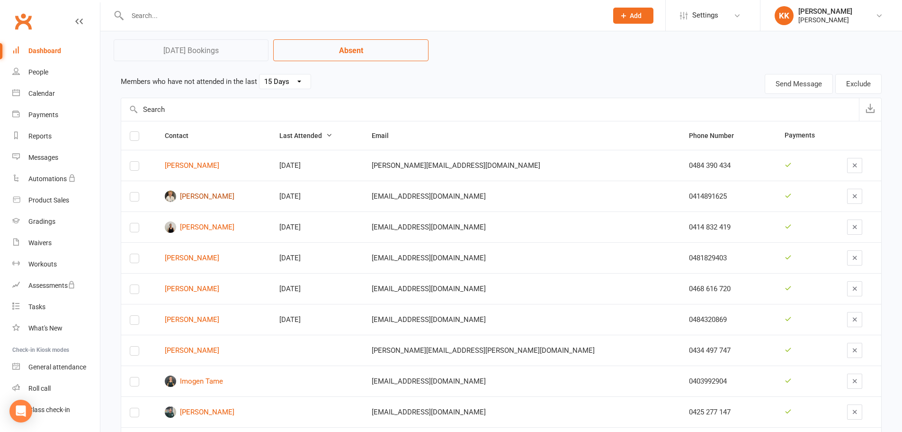
click at [234, 198] on link "[PERSON_NAME]" at bounding box center [214, 195] width 98 height 11
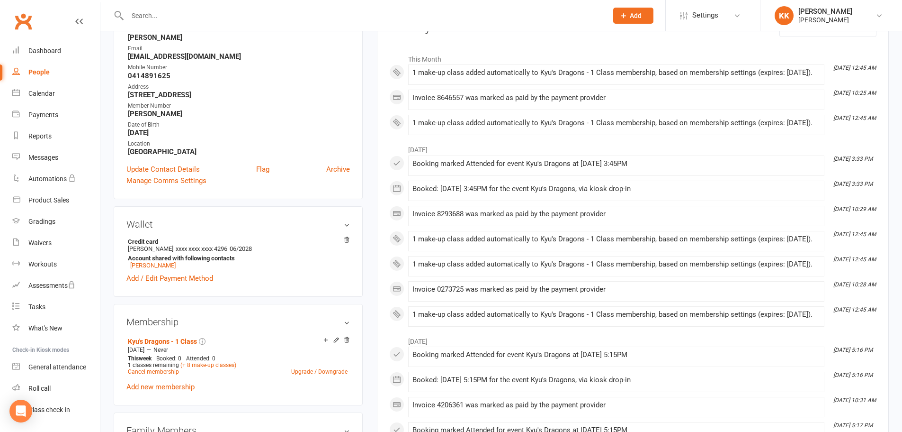
scroll to position [142, 0]
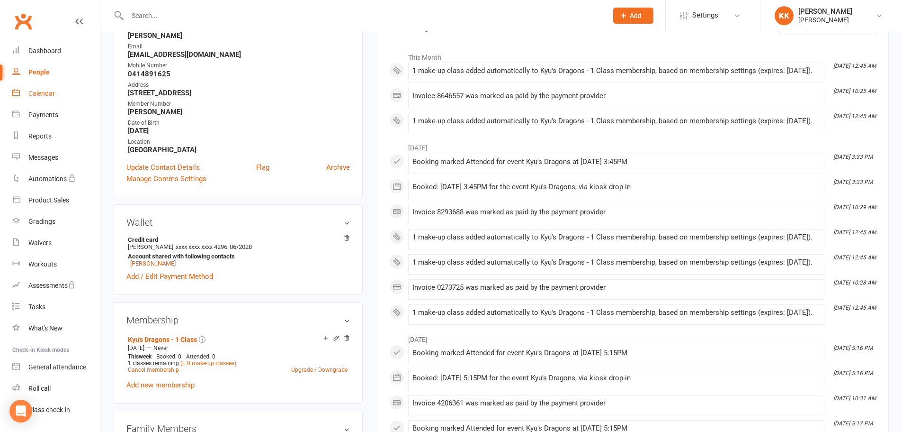
click at [45, 90] on div "Calendar" at bounding box center [41, 94] width 27 height 8
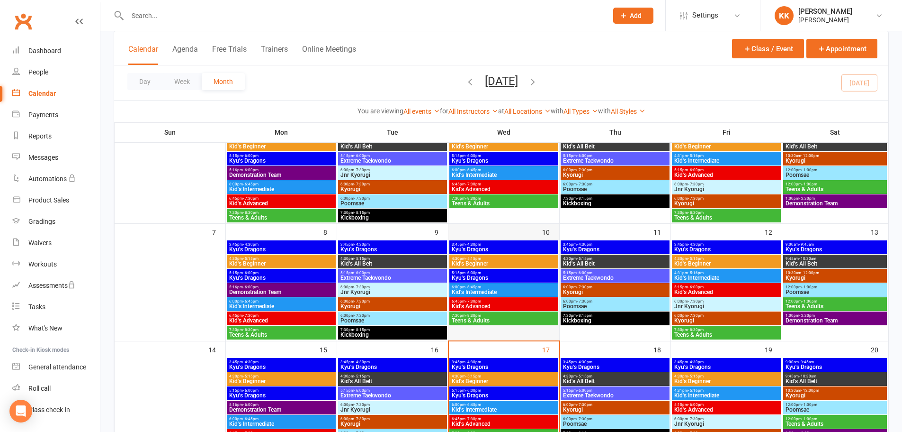
scroll to position [189, 0]
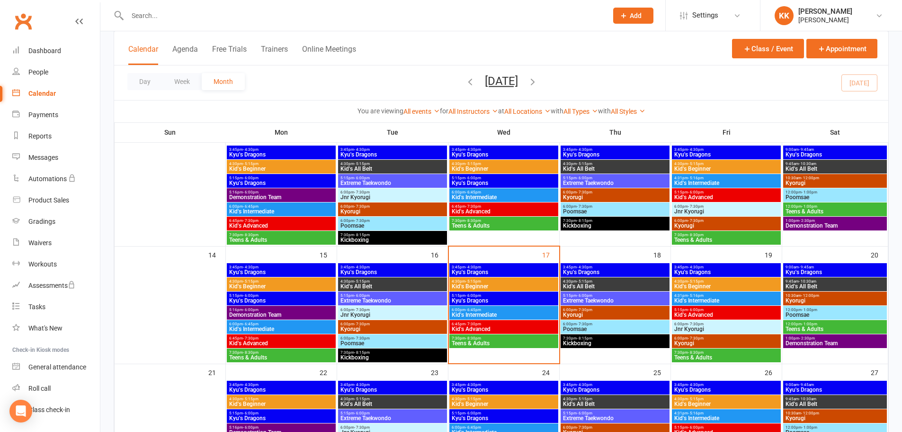
click at [500, 294] on span "5:15pm - 6:00pm" at bounding box center [503, 295] width 105 height 4
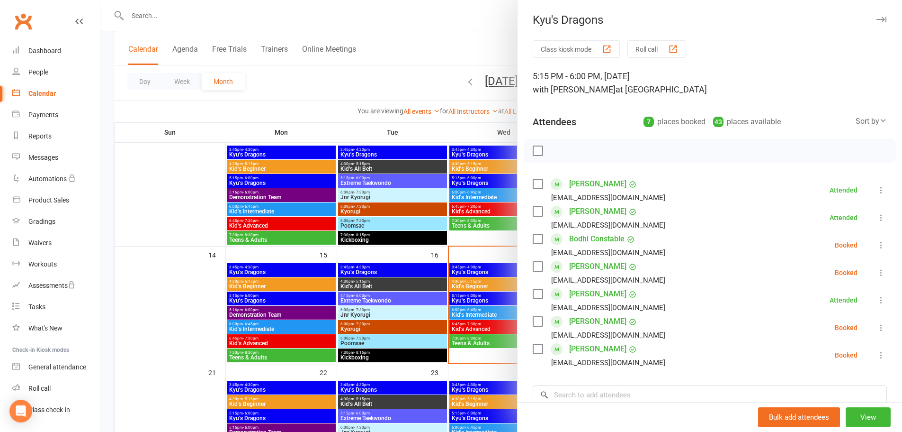
click at [198, 299] on div at bounding box center [501, 216] width 802 height 432
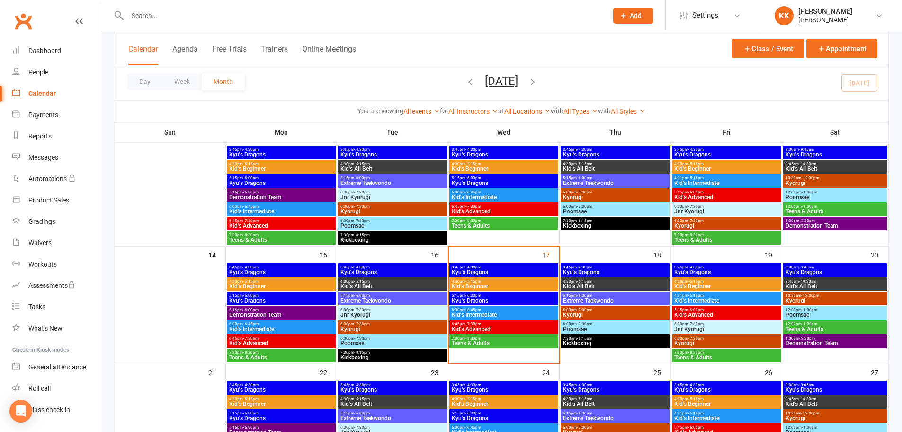
click at [487, 297] on span "Kyu's Dragons" at bounding box center [503, 300] width 105 height 6
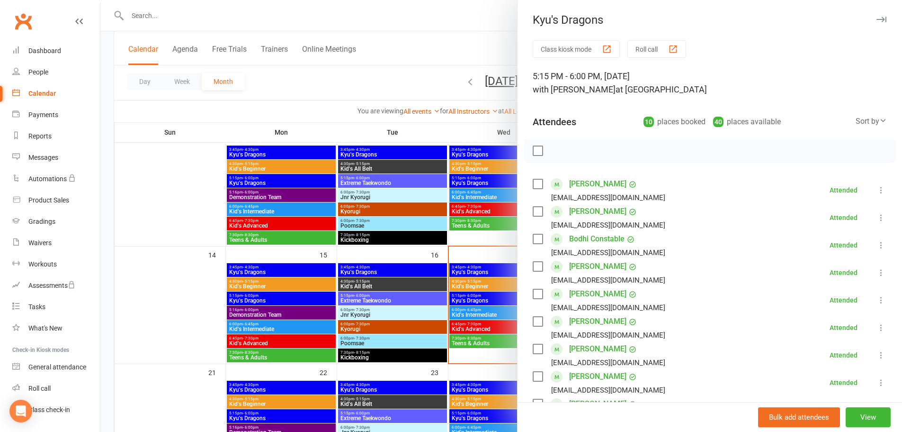
click at [180, 302] on div at bounding box center [501, 216] width 802 height 432
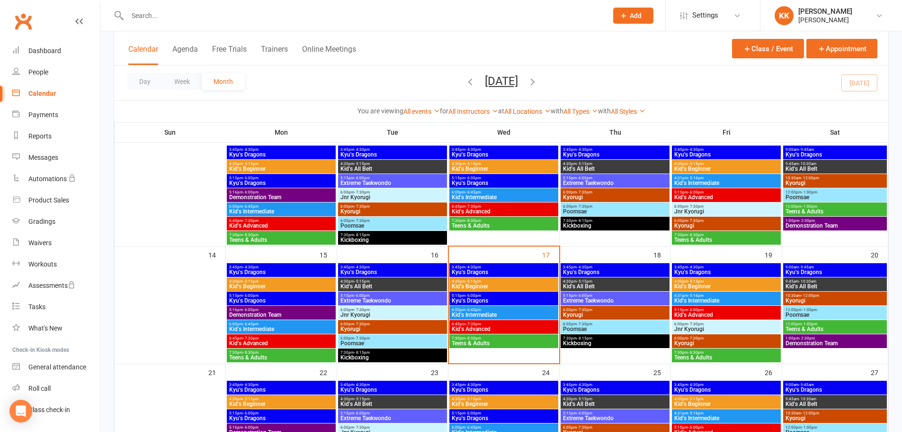
click at [525, 294] on span "5:15pm - 6:00pm" at bounding box center [503, 295] width 105 height 4
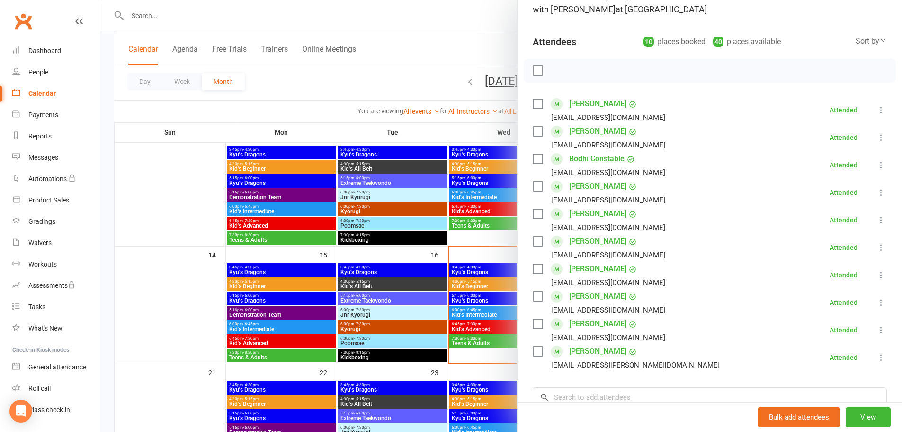
scroll to position [95, 0]
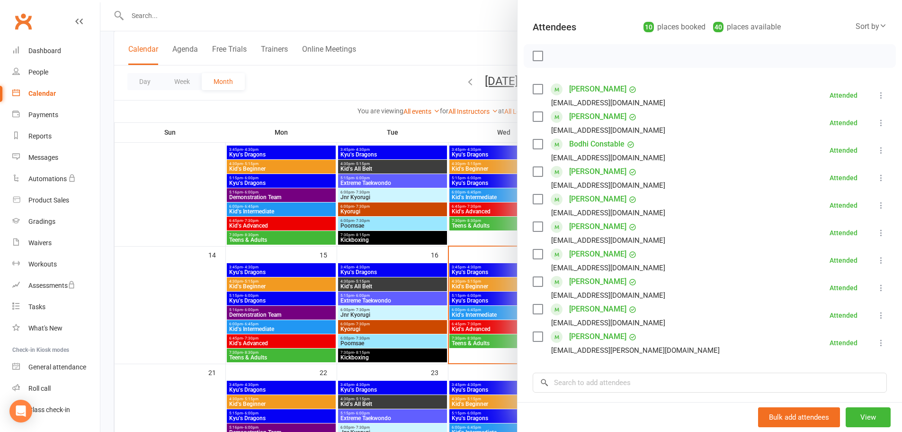
click at [397, 90] on div at bounding box center [501, 216] width 802 height 432
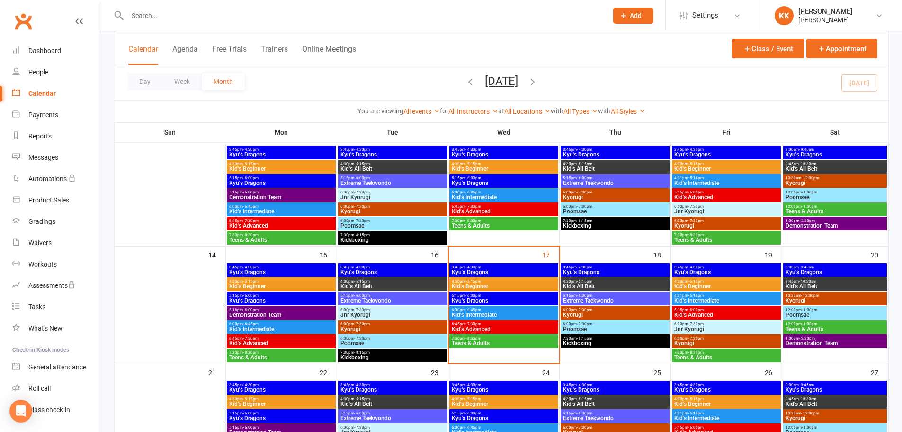
click at [481, 296] on span "5:15pm - 6:00pm" at bounding box center [503, 295] width 105 height 4
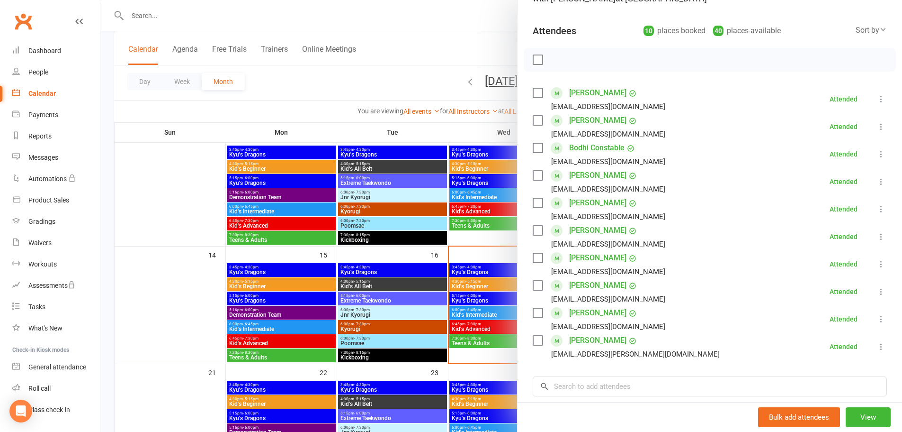
scroll to position [142, 0]
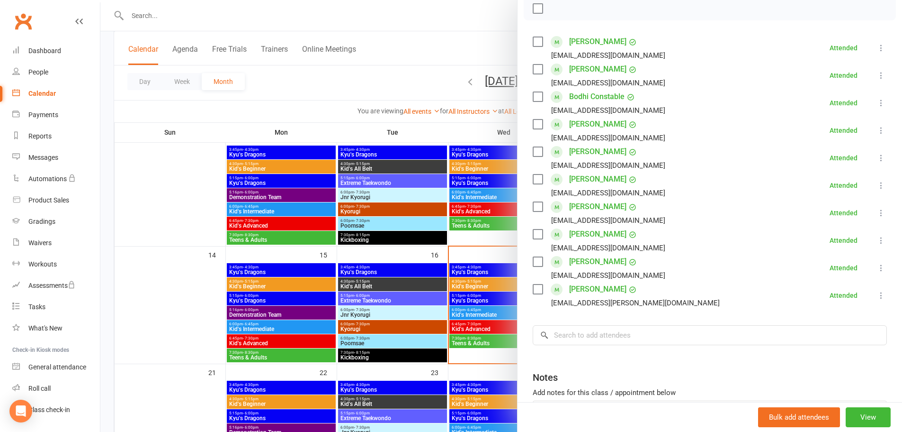
click at [585, 292] on link "[PERSON_NAME]" at bounding box center [597, 288] width 57 height 15
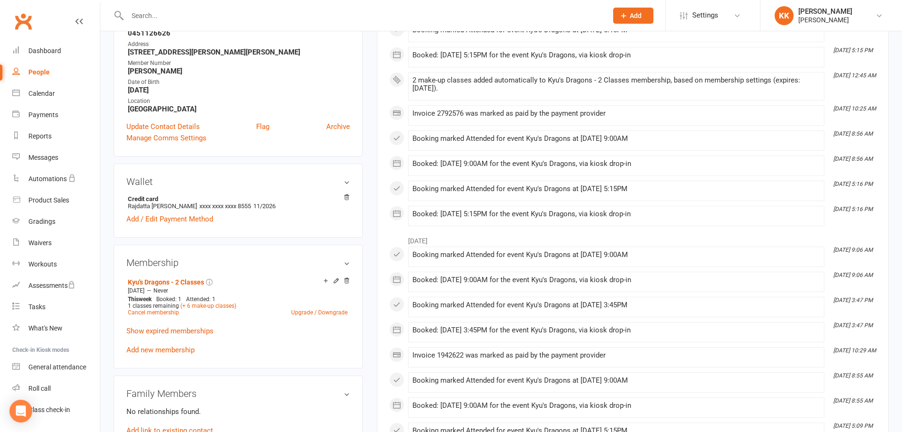
scroll to position [237, 0]
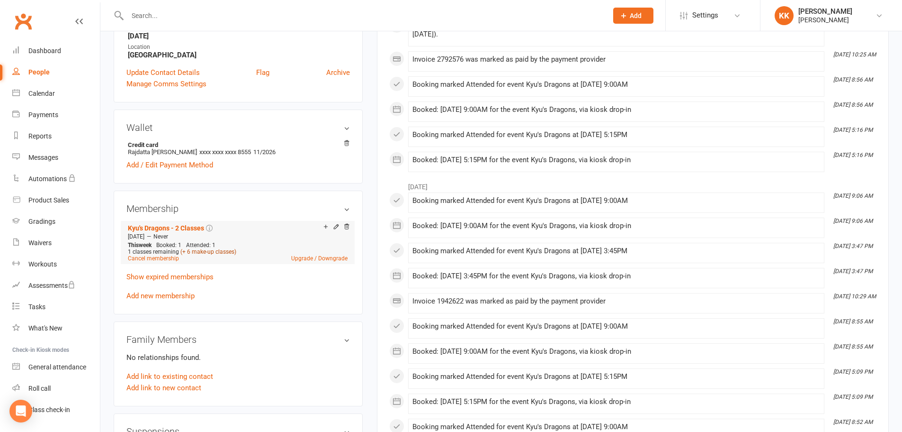
click at [211, 253] on link "(+ 6 make-up classes)" at bounding box center [208, 251] width 56 height 7
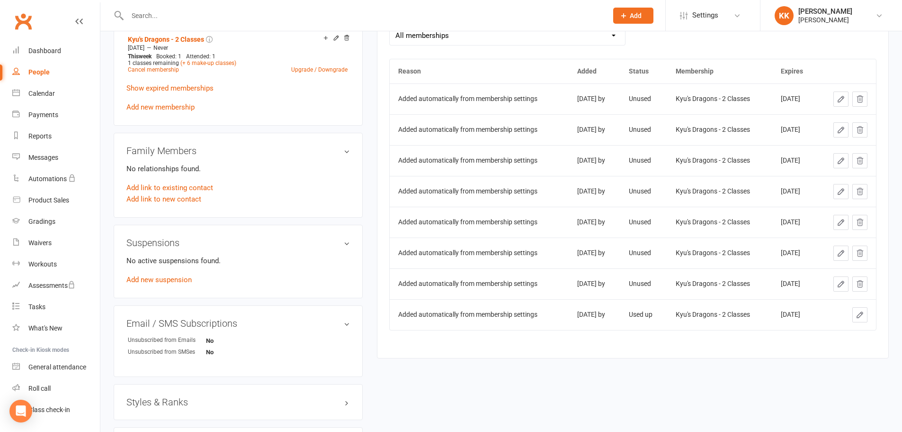
scroll to position [426, 0]
click at [862, 99] on icon at bounding box center [860, 98] width 9 height 9
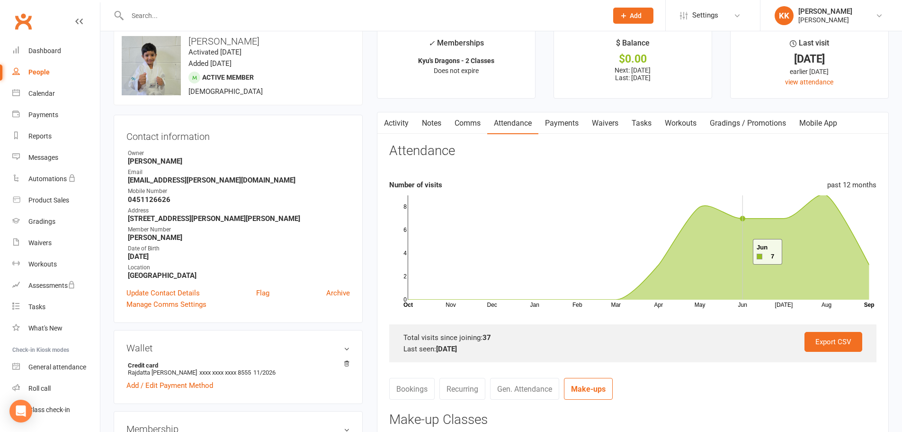
scroll to position [0, 0]
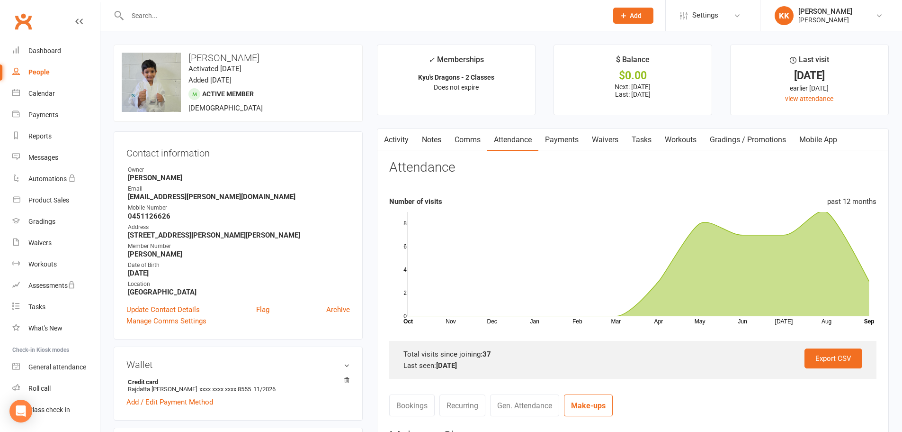
click at [828, 140] on link "Mobile App" at bounding box center [818, 140] width 51 height 22
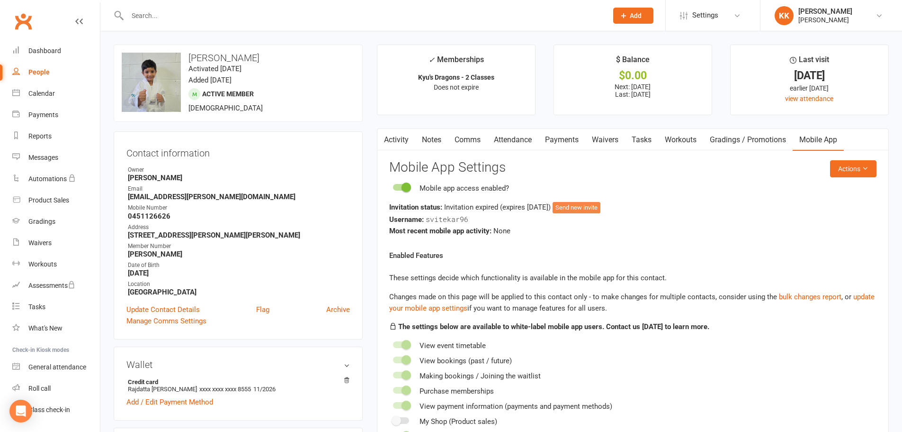
click at [601, 206] on button "Send new invite" at bounding box center [577, 207] width 48 height 11
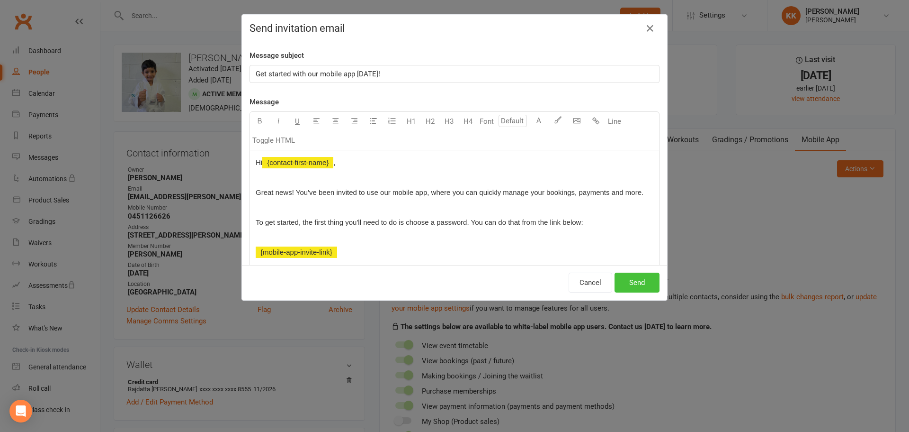
click at [640, 291] on button "Send" at bounding box center [637, 282] width 45 height 20
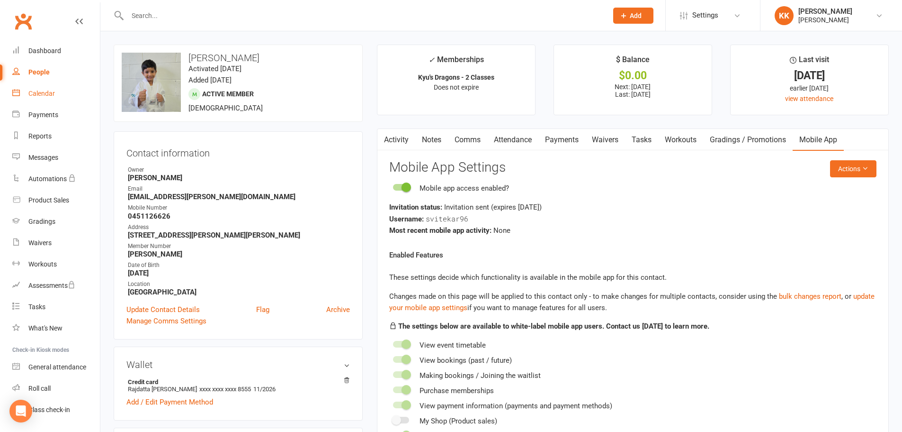
drag, startPoint x: 37, startPoint y: 89, endPoint x: 43, endPoint y: 93, distance: 6.8
click at [37, 89] on link "Calendar" at bounding box center [56, 93] width 88 height 21
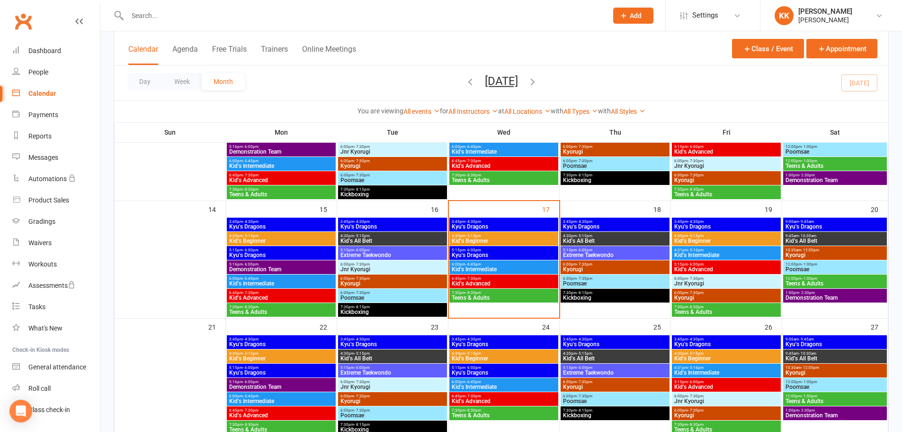
scroll to position [237, 0]
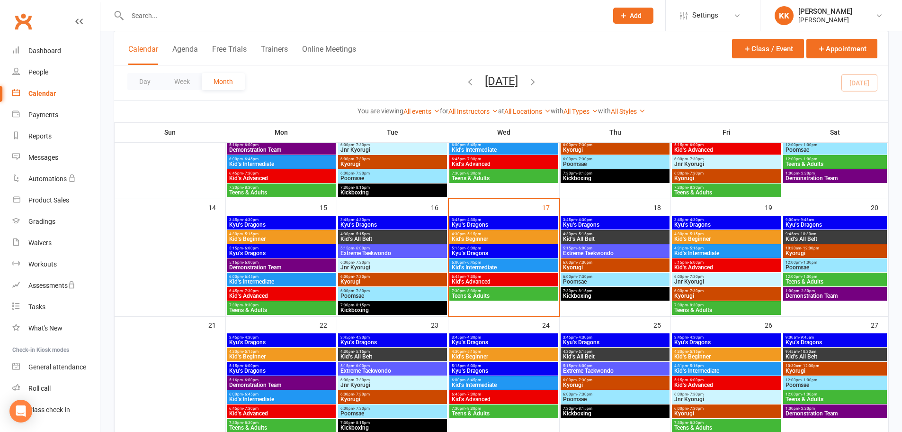
click at [493, 250] on span "Kyu's Dragons" at bounding box center [503, 253] width 105 height 6
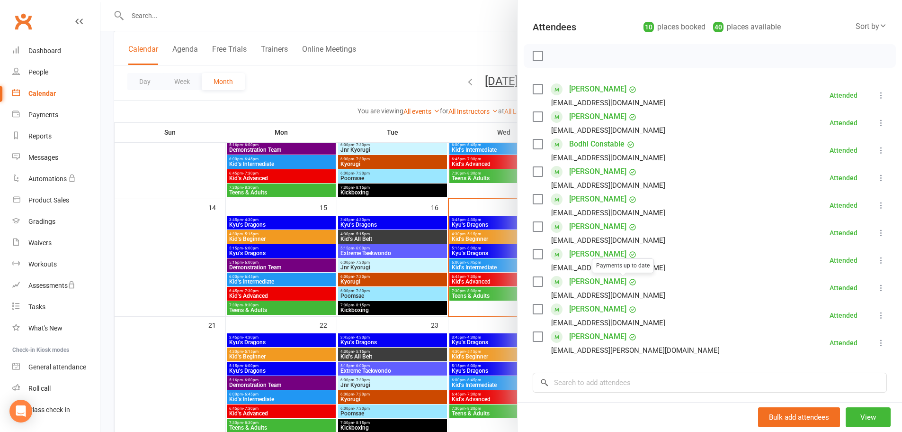
scroll to position [142, 0]
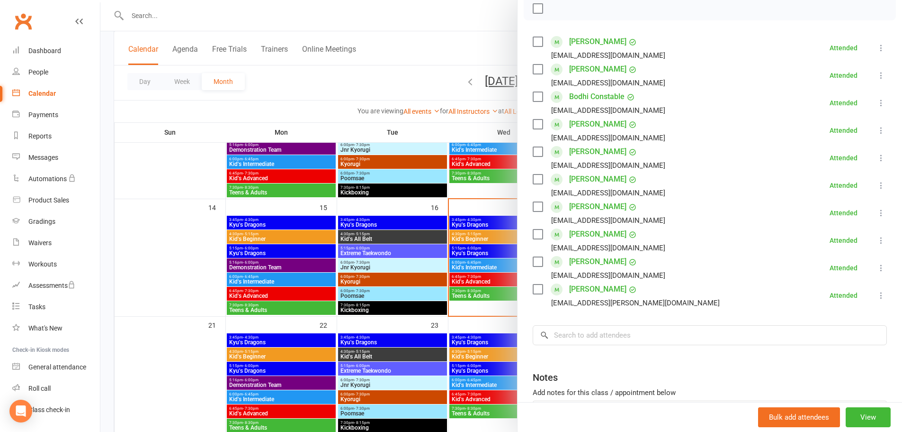
click at [591, 290] on link "[PERSON_NAME]" at bounding box center [597, 288] width 57 height 15
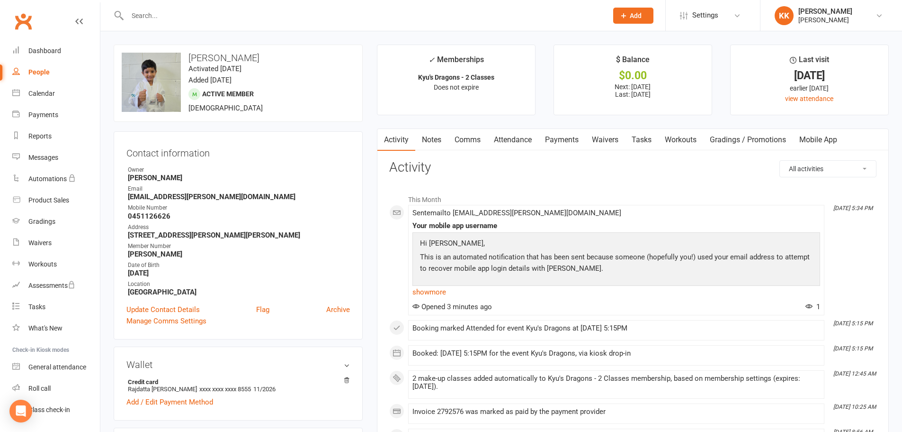
scroll to position [47, 0]
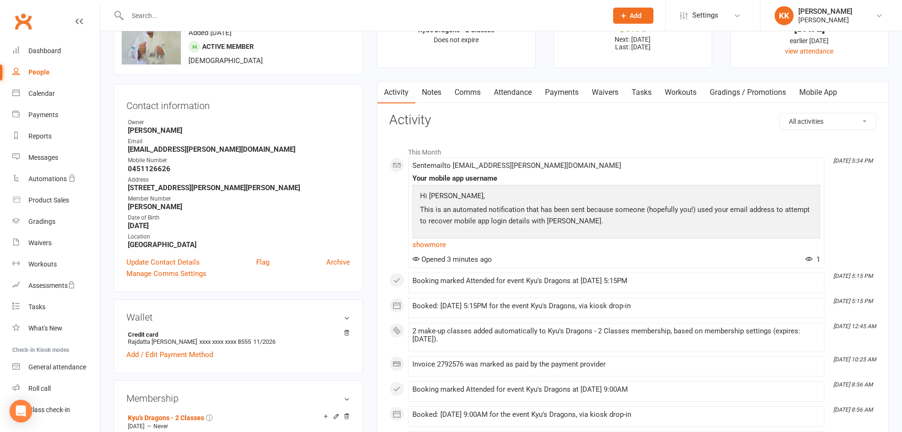
click at [821, 94] on link "Mobile App" at bounding box center [818, 92] width 51 height 22
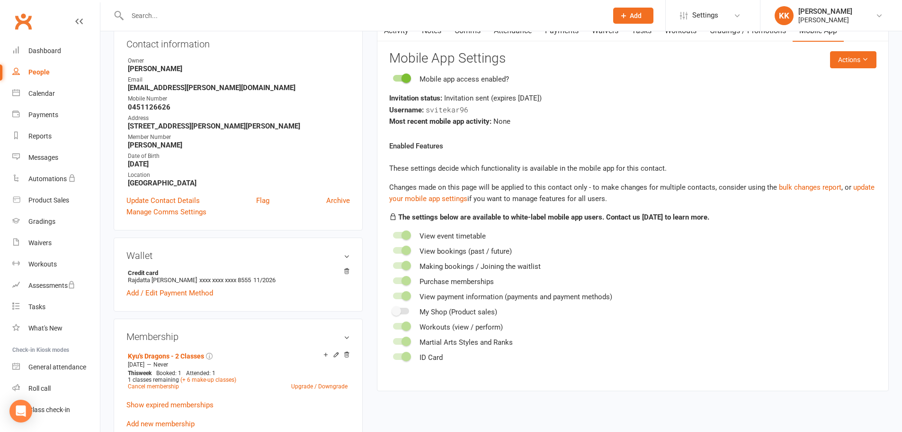
scroll to position [95, 0]
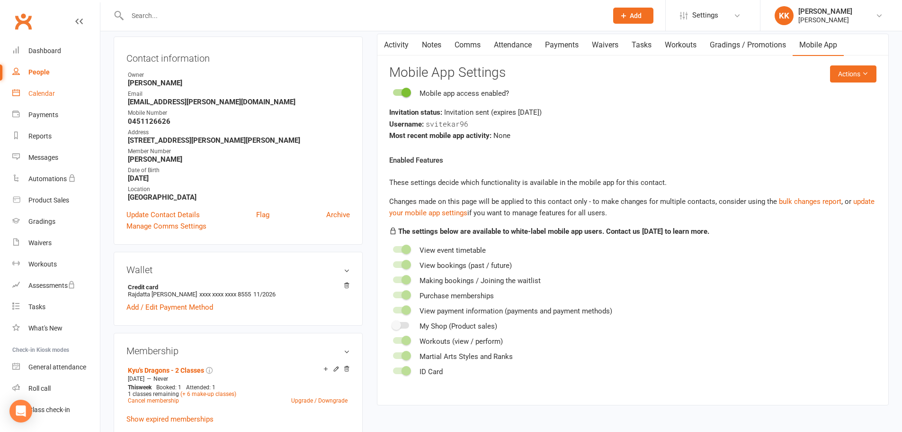
click at [45, 96] on div "Calendar" at bounding box center [41, 94] width 27 height 8
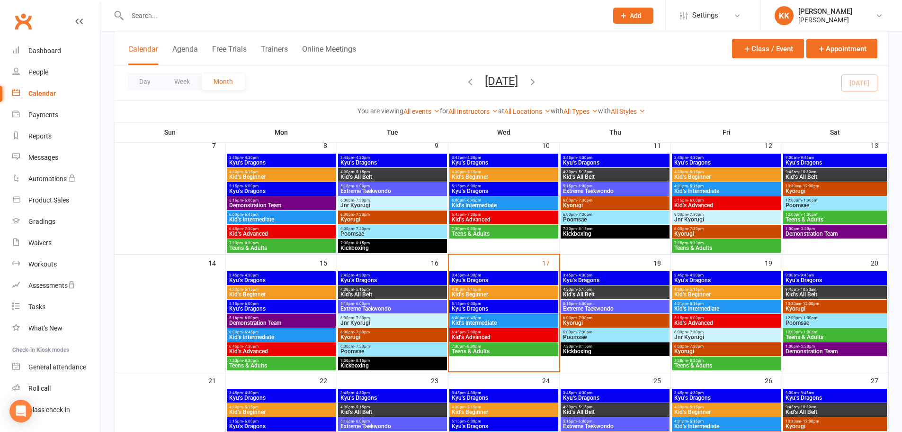
scroll to position [189, 0]
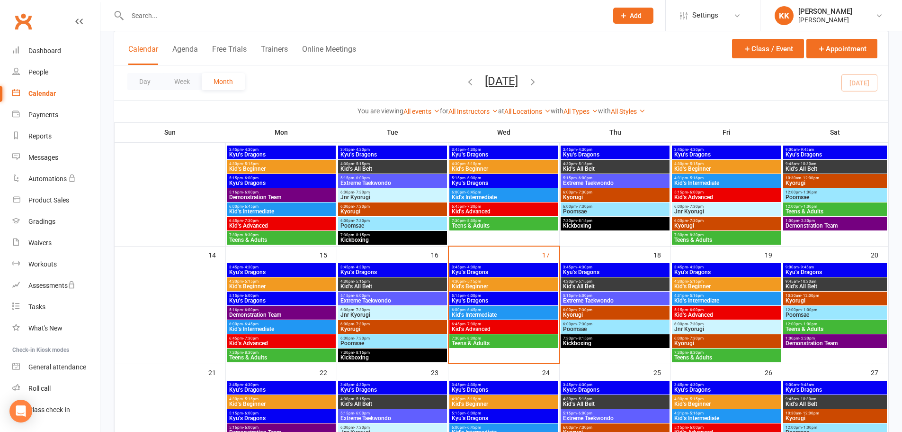
click at [510, 296] on span "5:15pm - 6:00pm" at bounding box center [503, 295] width 105 height 4
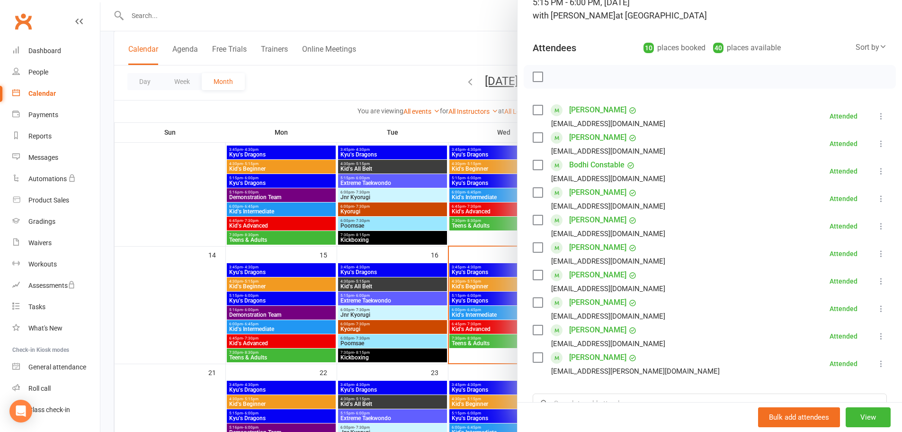
scroll to position [95, 0]
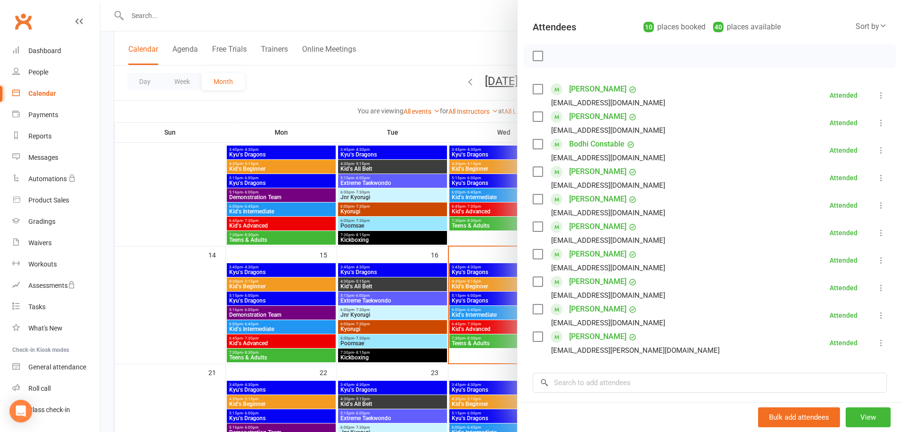
click at [140, 312] on div at bounding box center [501, 216] width 802 height 432
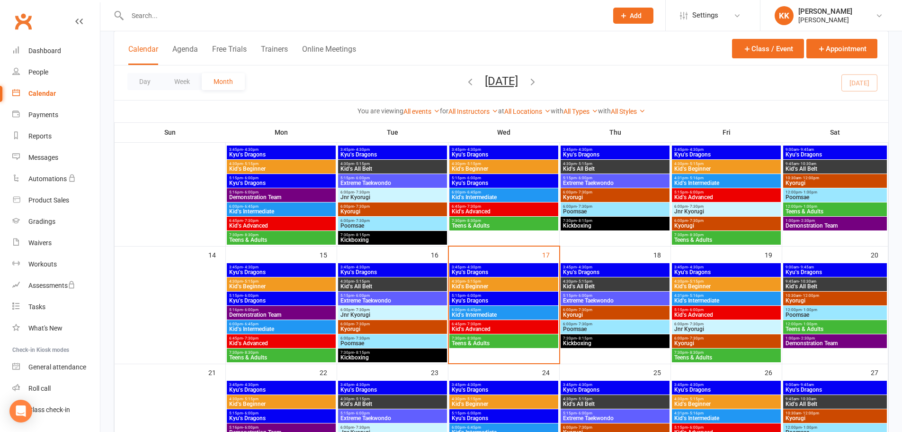
click at [510, 312] on span "Kid's Intermediate" at bounding box center [503, 315] width 105 height 6
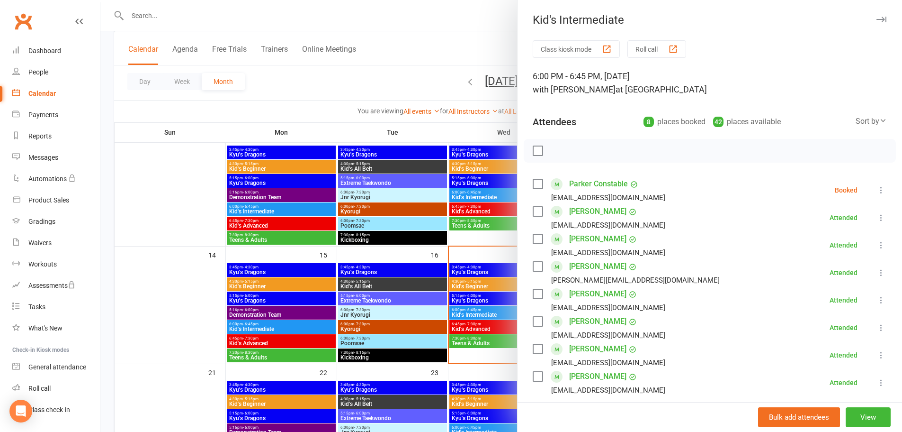
click at [207, 287] on div at bounding box center [501, 216] width 802 height 432
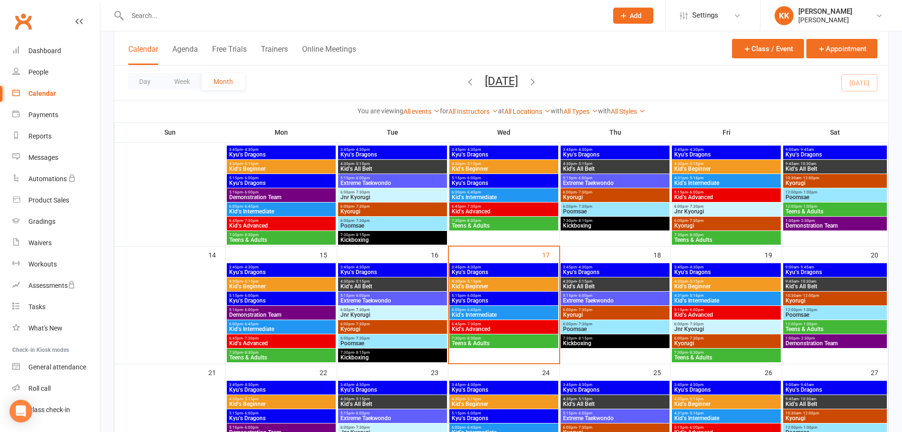
click at [520, 326] on span "Kid's Advanced" at bounding box center [503, 329] width 105 height 6
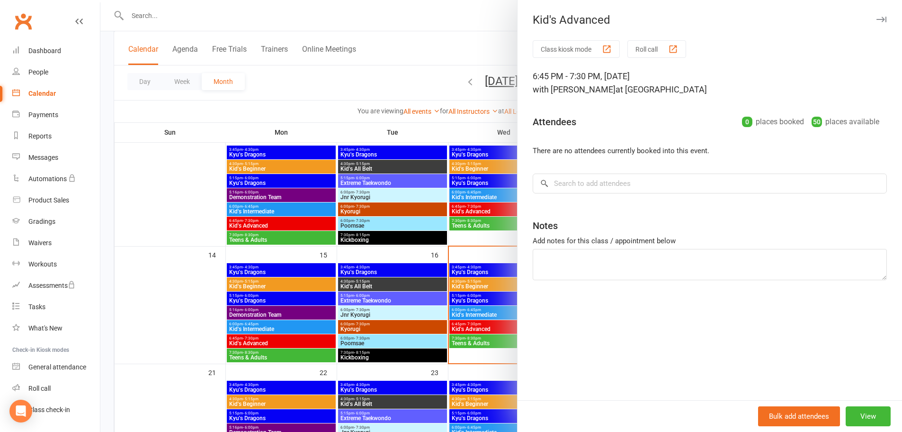
click at [162, 305] on div at bounding box center [501, 216] width 802 height 432
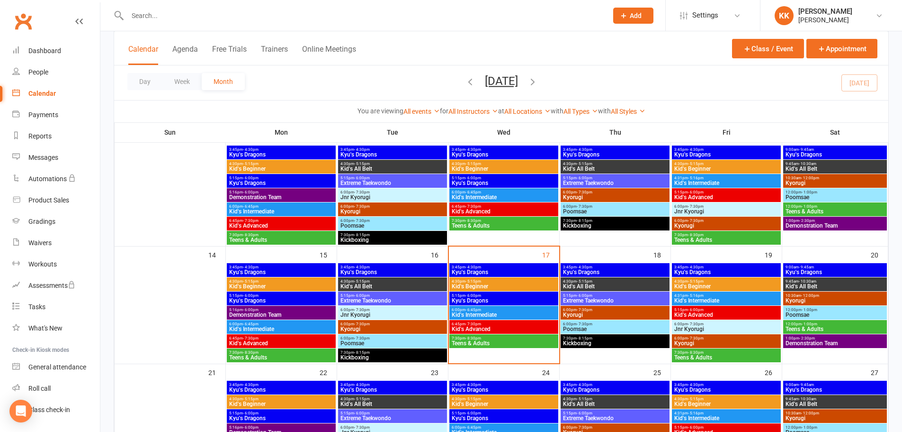
click at [488, 315] on span "Kid's Intermediate" at bounding box center [503, 315] width 105 height 6
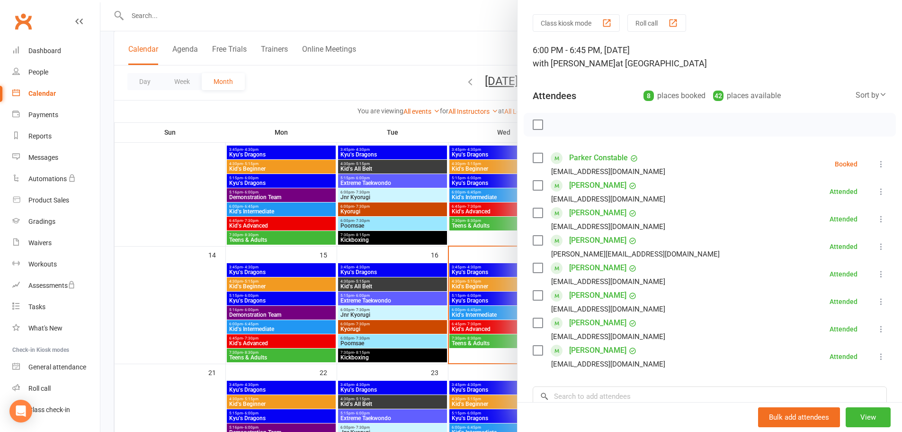
scroll to position [47, 0]
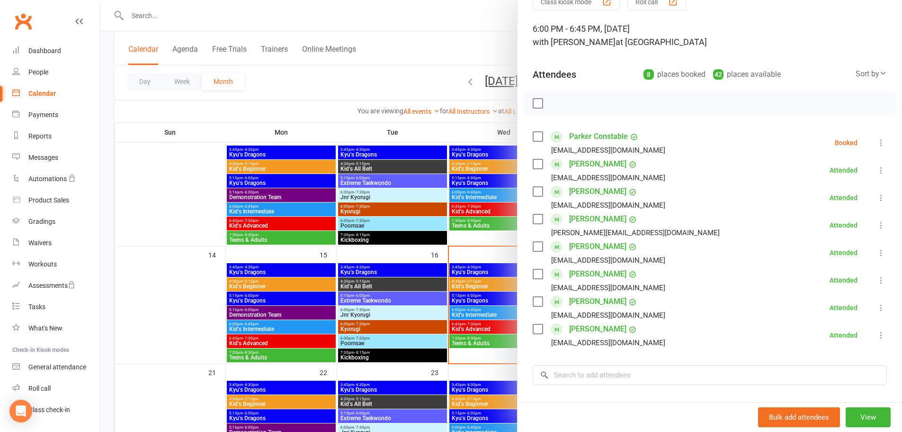
click at [574, 248] on link "[PERSON_NAME]" at bounding box center [597, 246] width 57 height 15
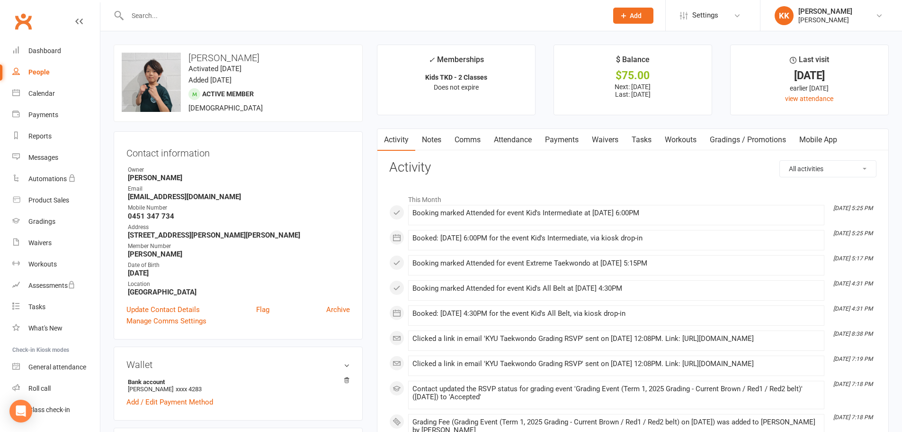
click at [137, 13] on input "text" at bounding box center [363, 15] width 476 height 13
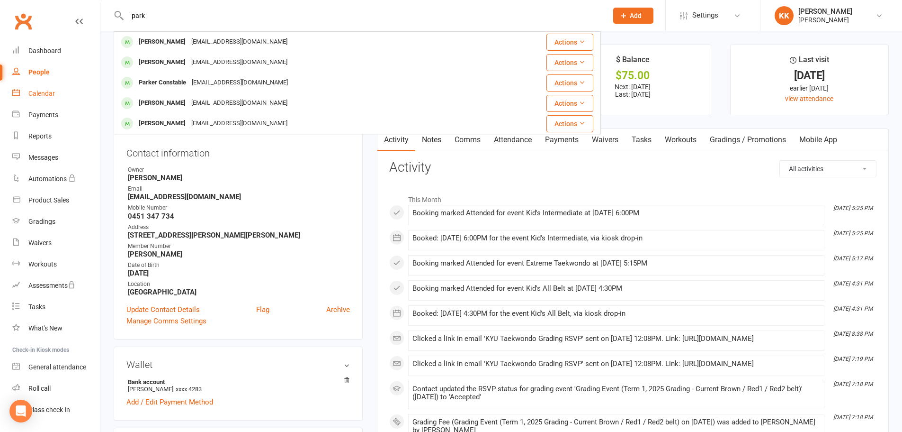
type input "park"
click at [39, 94] on div "Calendar" at bounding box center [41, 94] width 27 height 8
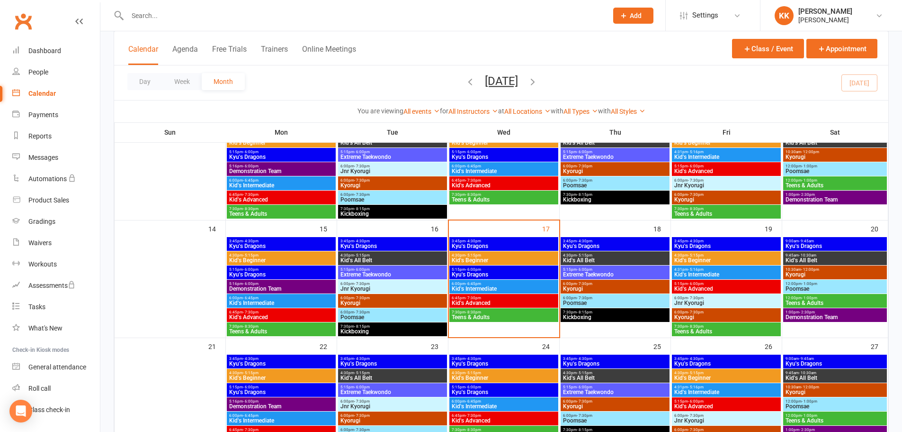
scroll to position [237, 0]
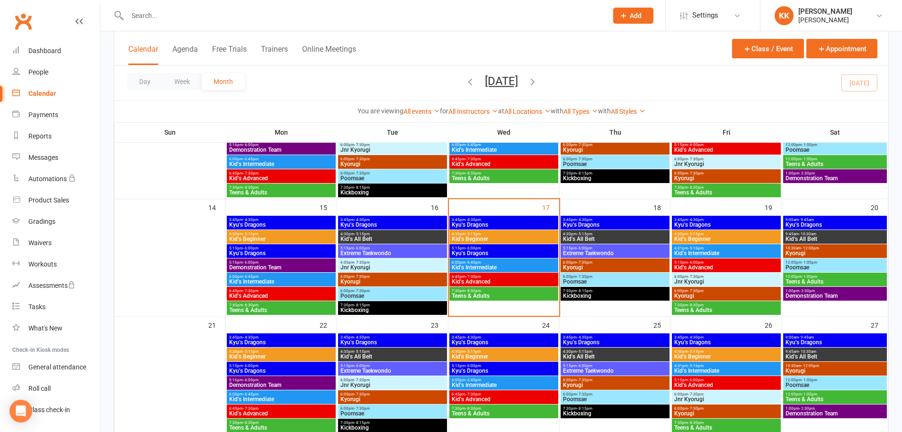
click at [504, 265] on span "Kid's Intermediate" at bounding box center [503, 267] width 105 height 6
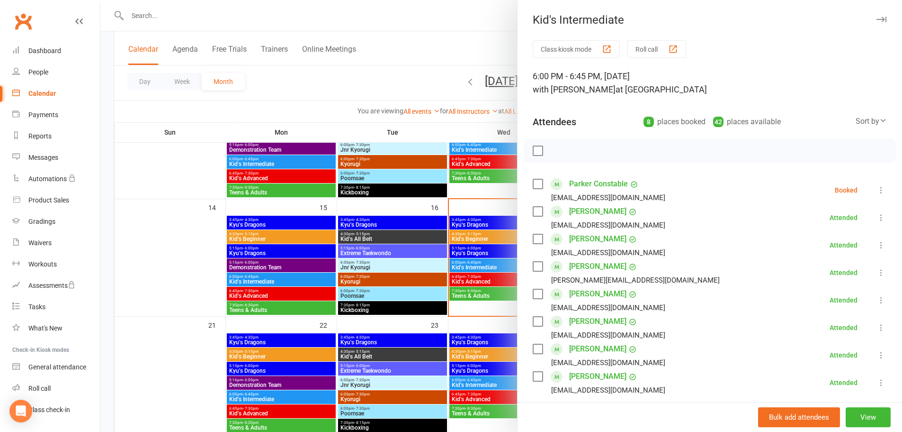
click at [490, 242] on div at bounding box center [501, 216] width 802 height 432
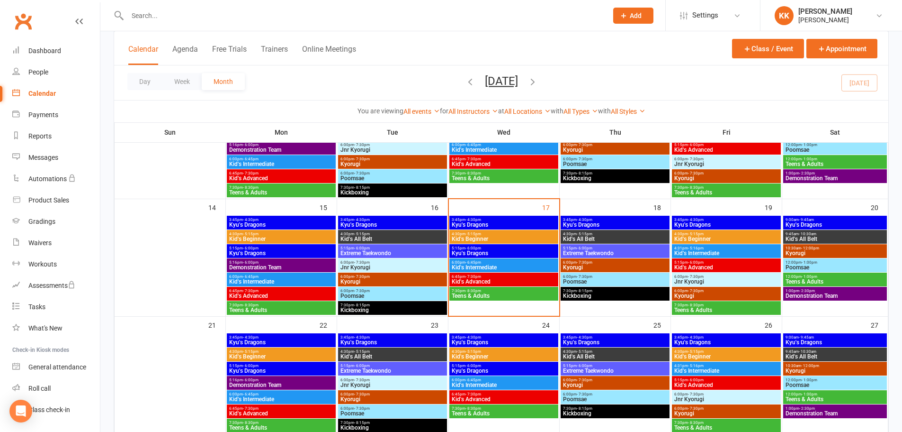
click at [494, 249] on span "5:15pm - 6:00pm" at bounding box center [503, 248] width 105 height 4
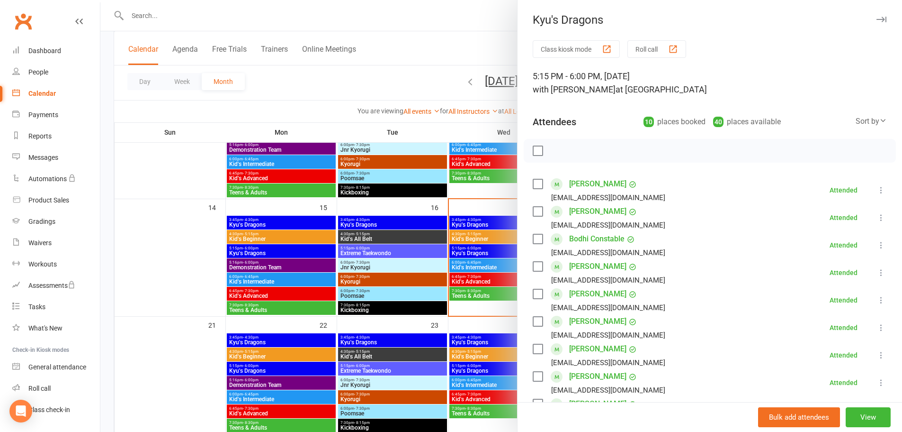
click at [465, 262] on div at bounding box center [501, 216] width 802 height 432
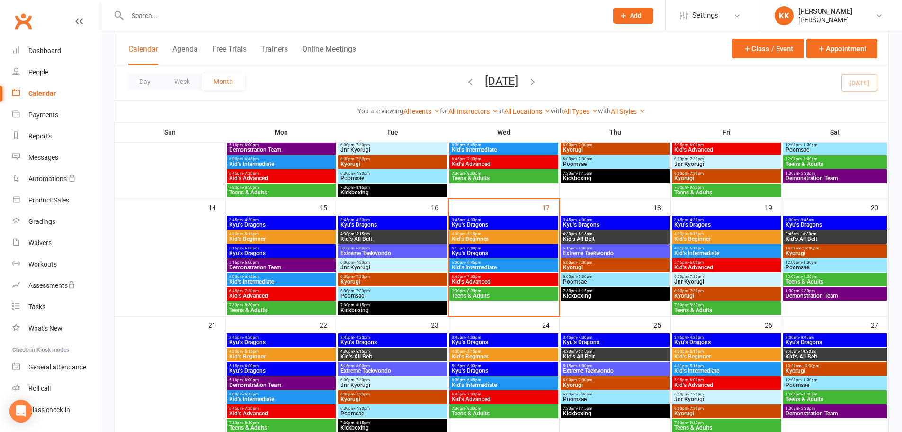
click at [466, 262] on span "- 6:45pm" at bounding box center [474, 262] width 16 height 4
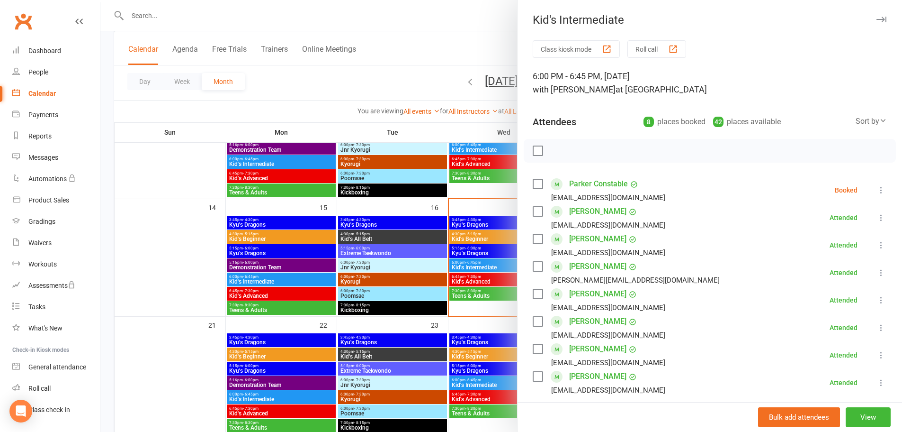
click at [590, 292] on link "[PERSON_NAME]" at bounding box center [597, 293] width 57 height 15
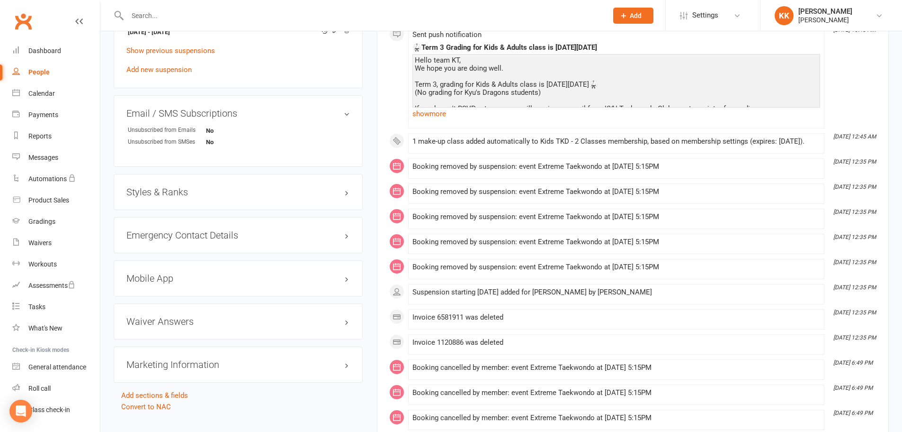
scroll to position [663, 0]
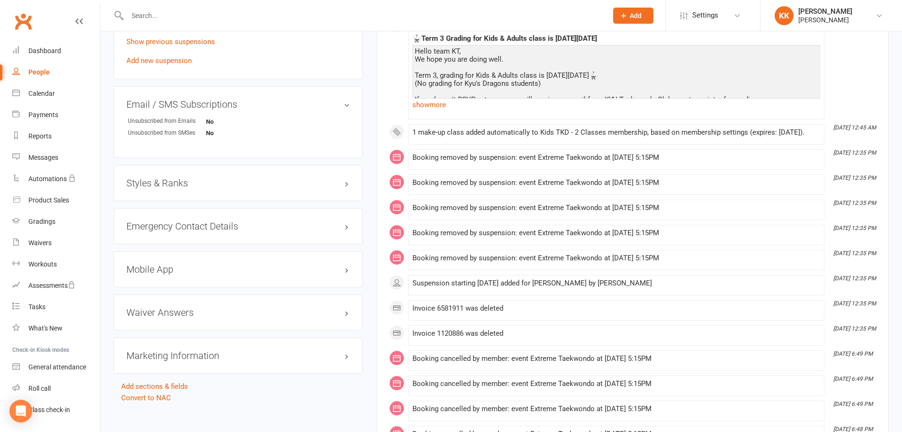
click at [293, 188] on div "Styles & Ranks" at bounding box center [238, 183] width 249 height 36
click at [349, 182] on h3 "Styles & Ranks" at bounding box center [238, 183] width 224 height 10
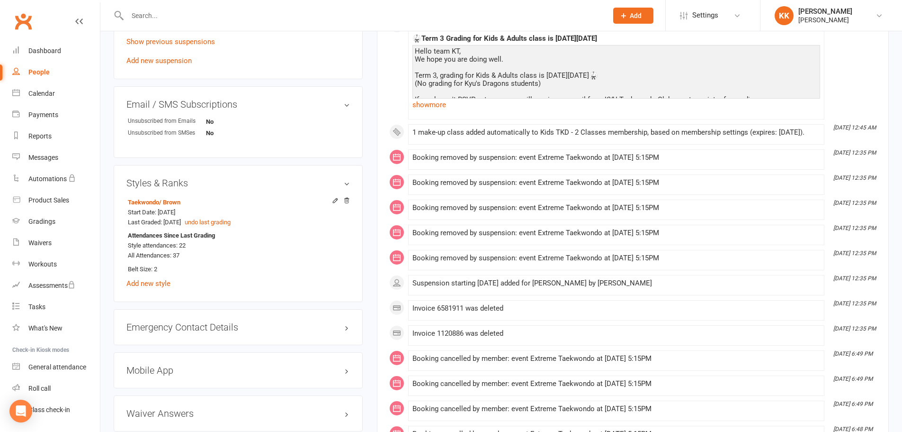
click at [349, 182] on h3 "Styles & Ranks" at bounding box center [238, 183] width 224 height 10
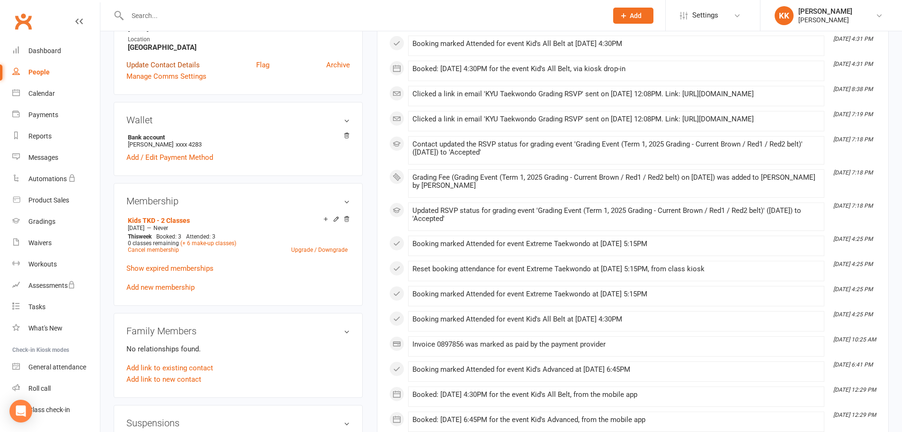
scroll to position [142, 0]
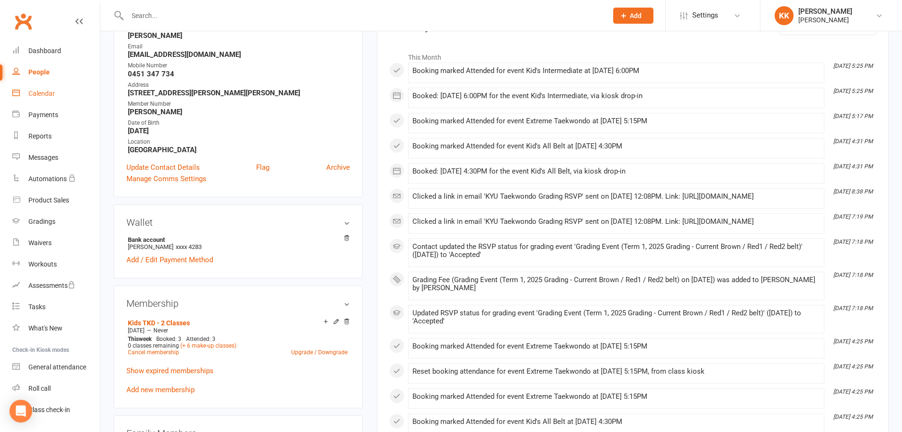
click at [42, 95] on div "Calendar" at bounding box center [41, 94] width 27 height 8
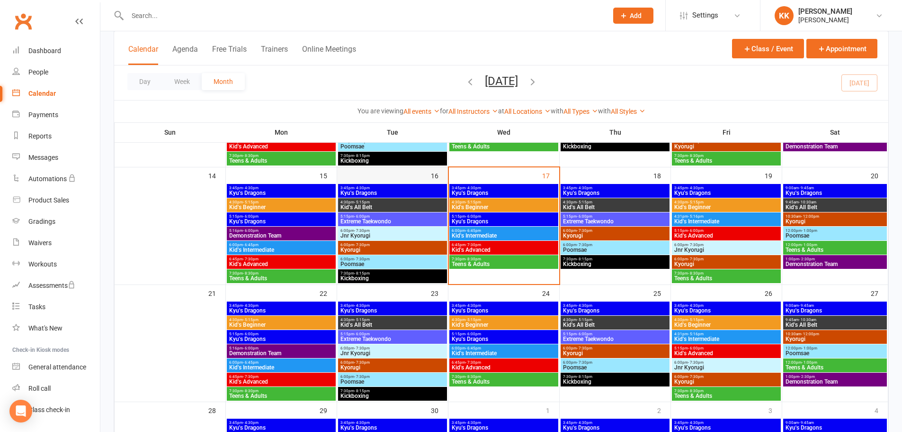
scroll to position [284, 0]
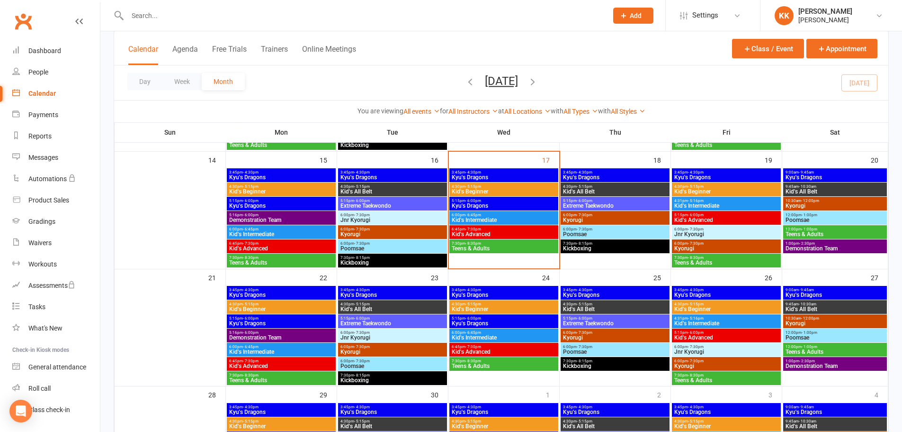
click at [516, 332] on span "6:00pm - 6:45pm" at bounding box center [503, 332] width 105 height 4
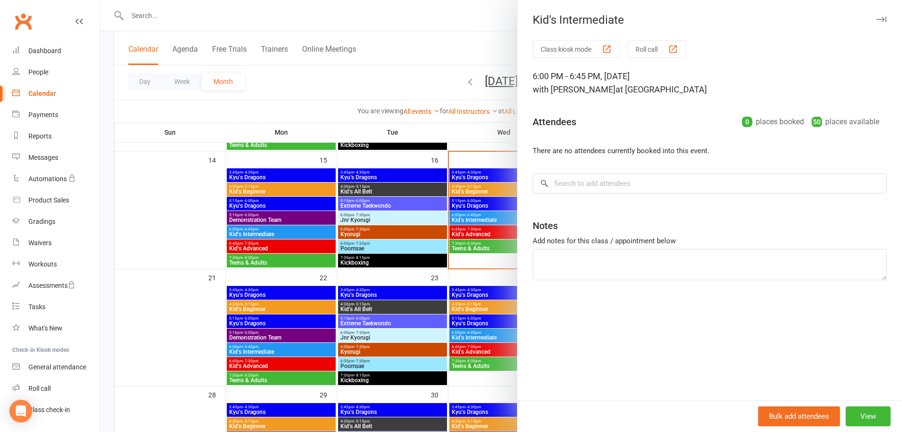
click at [380, 311] on div at bounding box center [501, 216] width 802 height 432
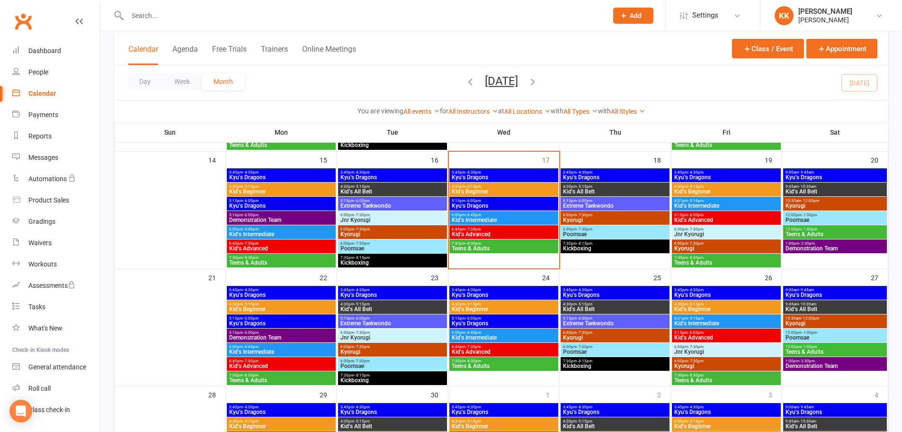
click at [488, 216] on span "6:00pm - 6:45pm" at bounding box center [503, 215] width 105 height 4
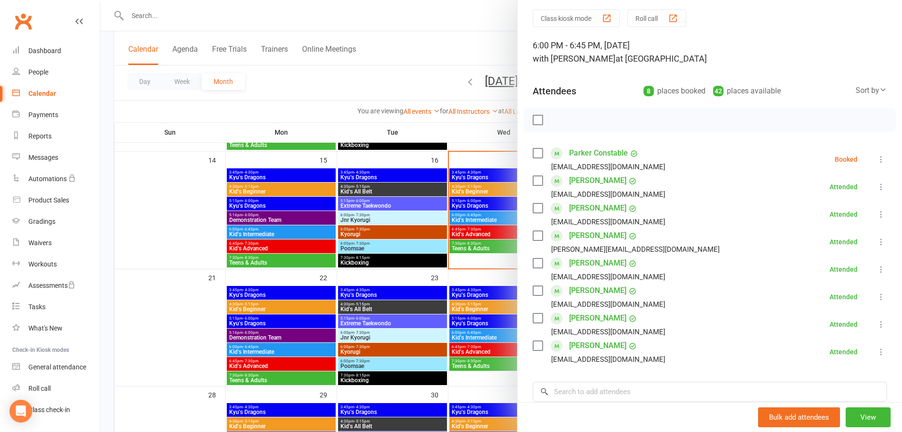
scroll to position [47, 0]
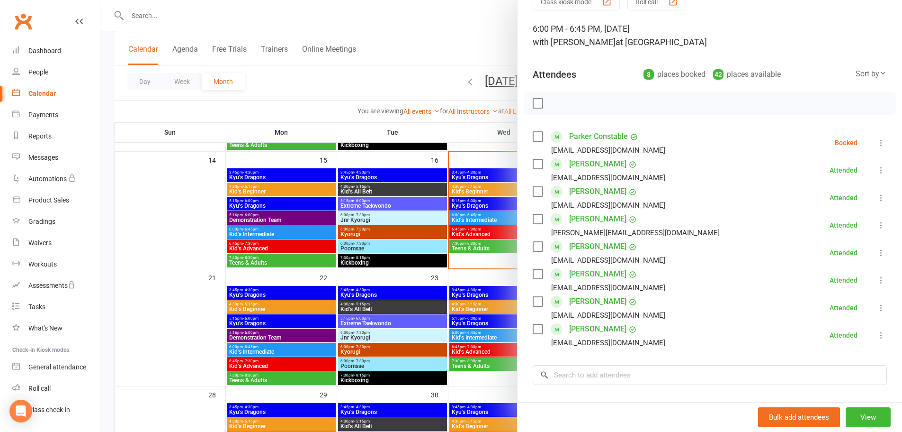
click at [877, 254] on icon at bounding box center [881, 252] width 9 height 9
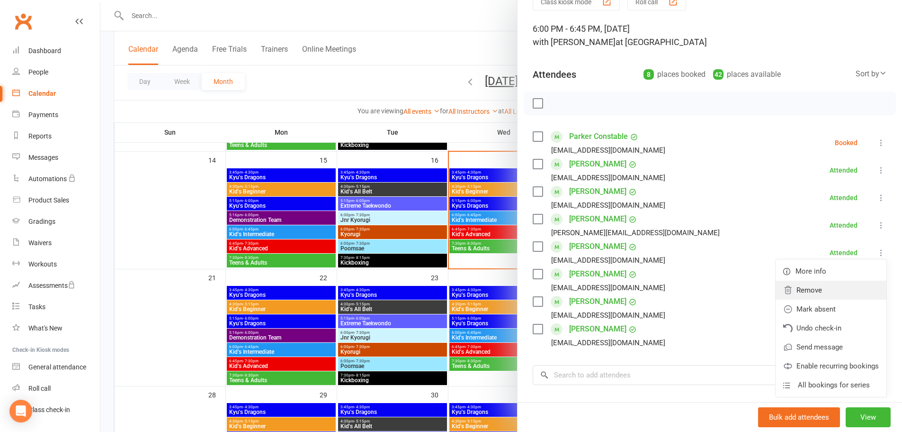
click at [805, 295] on link "Remove" at bounding box center [831, 289] width 111 height 19
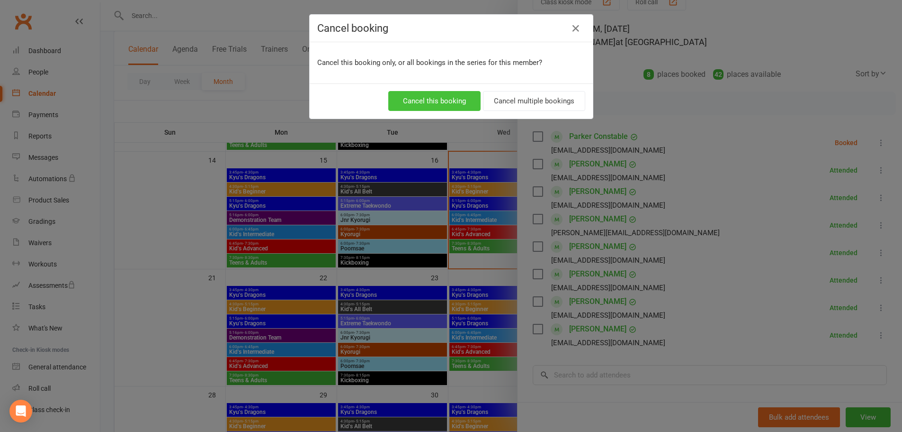
click at [451, 106] on button "Cancel this booking" at bounding box center [434, 101] width 92 height 20
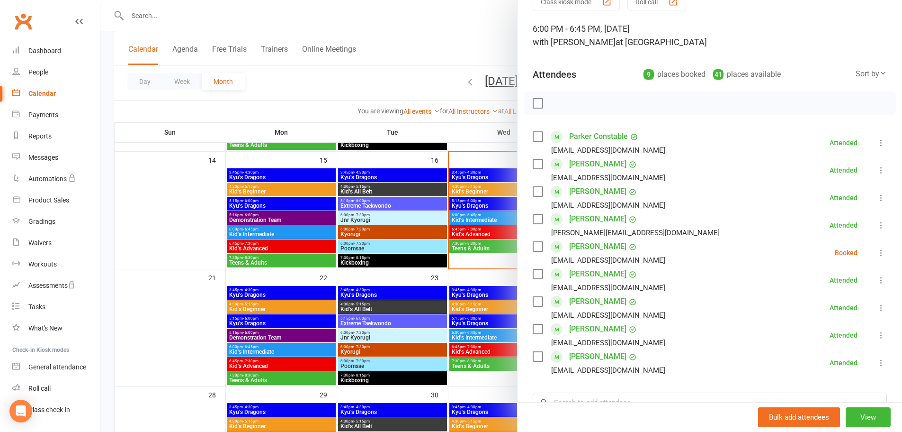
click at [877, 252] on icon at bounding box center [881, 252] width 9 height 9
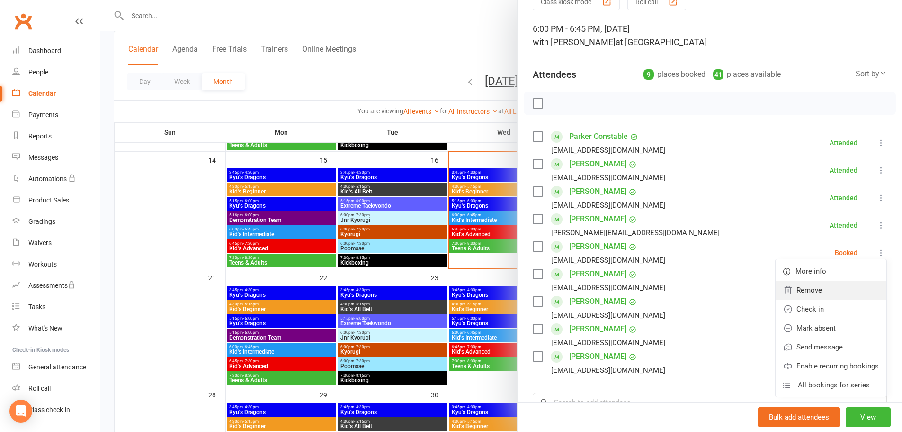
click at [802, 289] on link "Remove" at bounding box center [831, 289] width 111 height 19
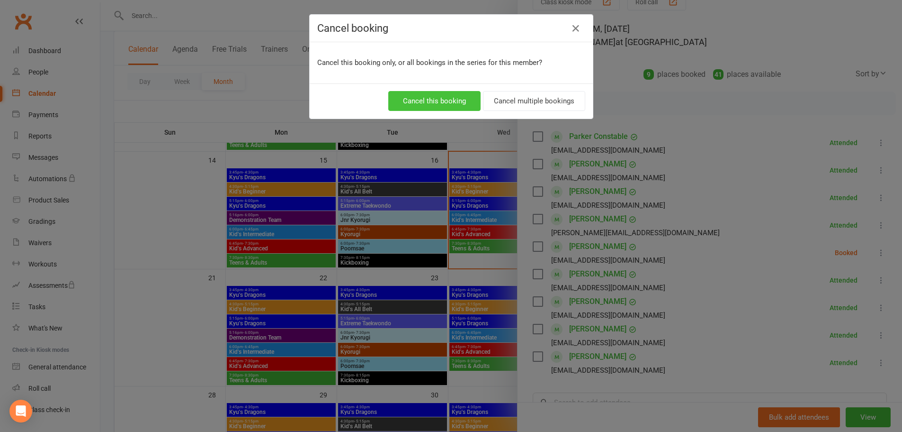
click at [459, 102] on button "Cancel this booking" at bounding box center [434, 101] width 92 height 20
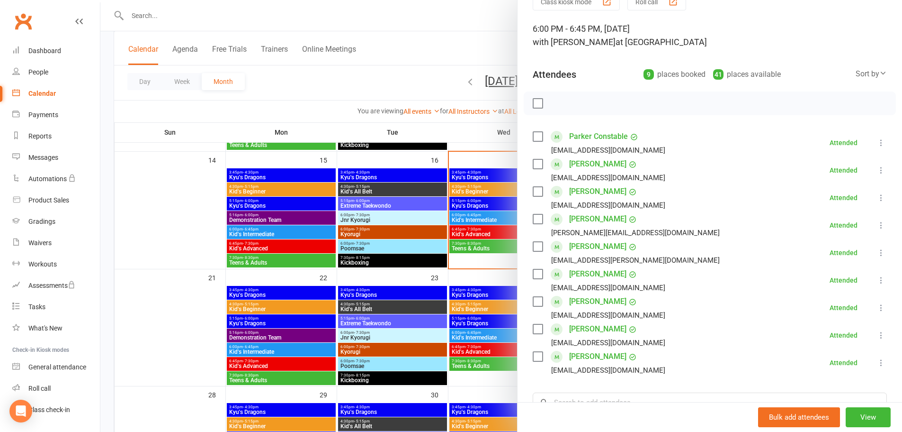
click at [186, 298] on div at bounding box center [501, 216] width 802 height 432
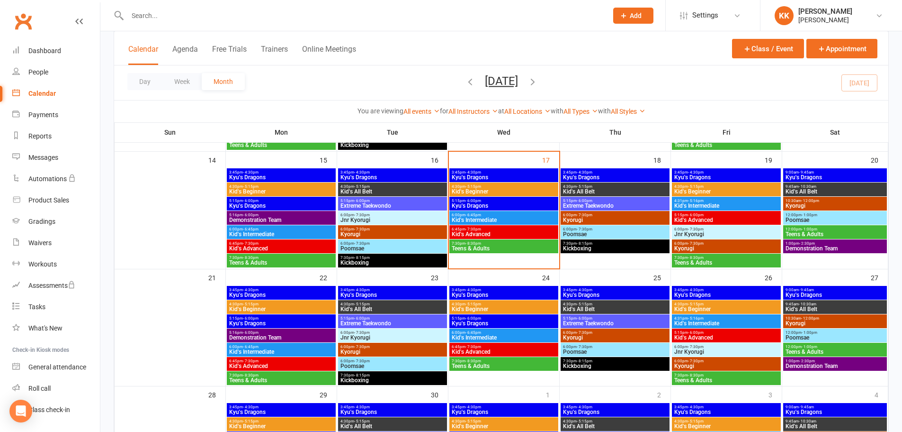
click at [510, 215] on span "6:00pm - 6:45pm" at bounding box center [503, 215] width 105 height 4
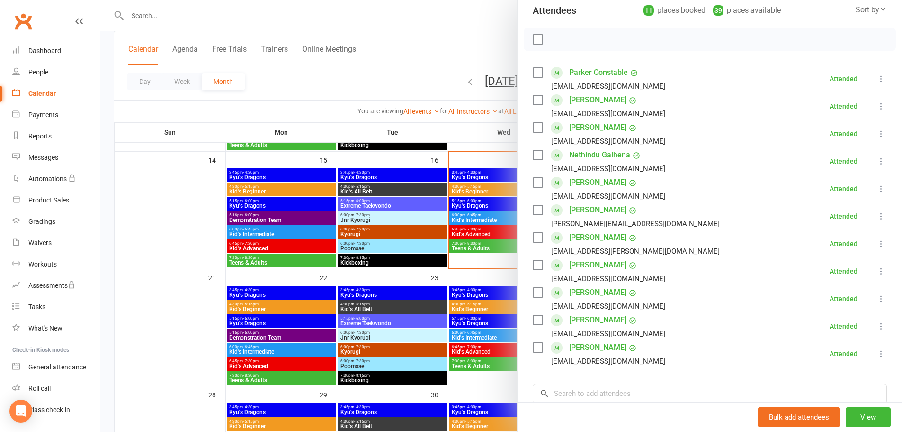
scroll to position [95, 0]
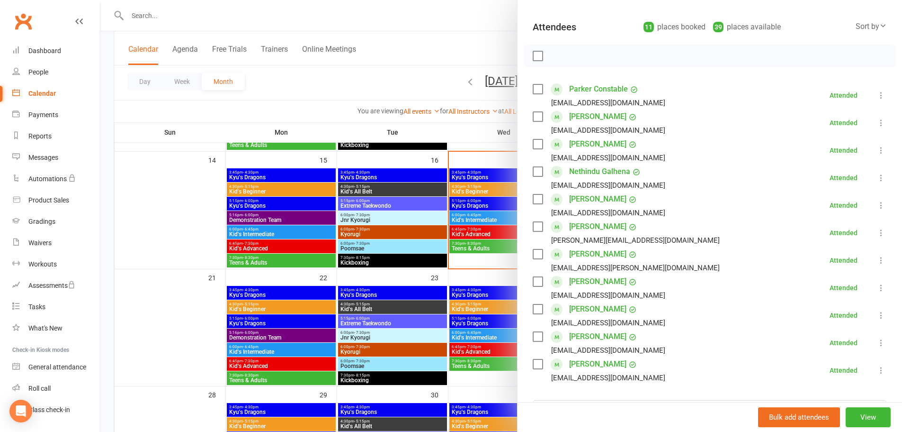
click at [188, 231] on div at bounding box center [501, 216] width 802 height 432
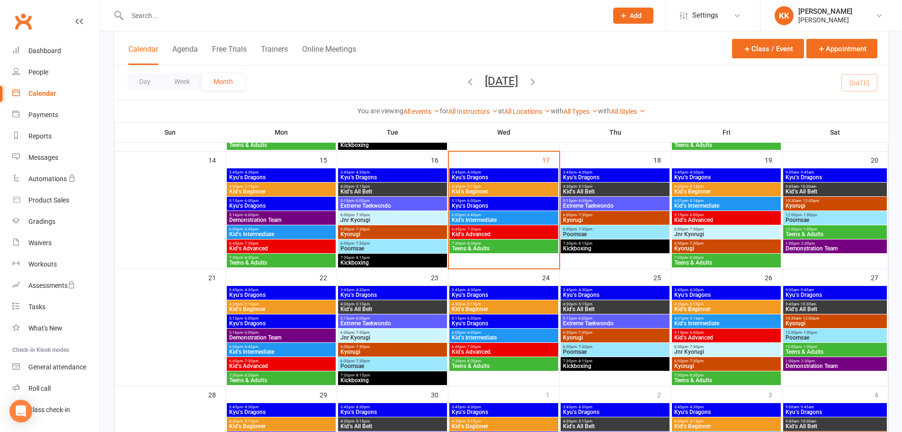
click at [506, 201] on span "5:15pm - 6:00pm" at bounding box center [503, 200] width 105 height 4
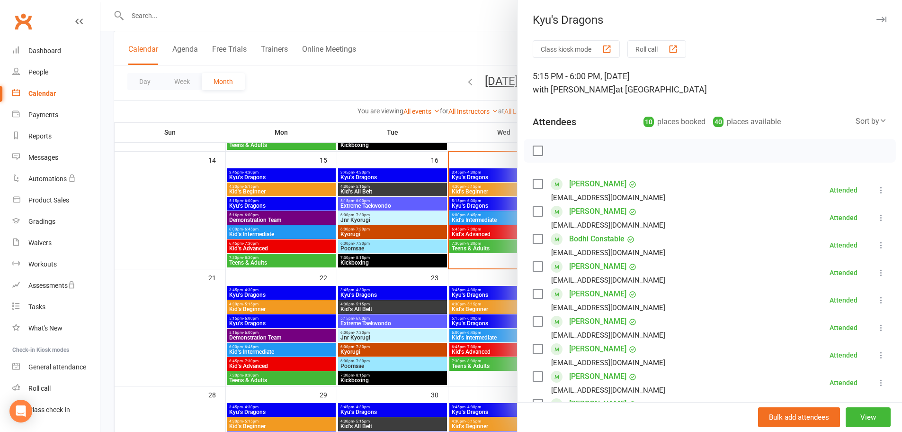
click at [591, 180] on link "[PERSON_NAME]" at bounding box center [597, 183] width 57 height 15
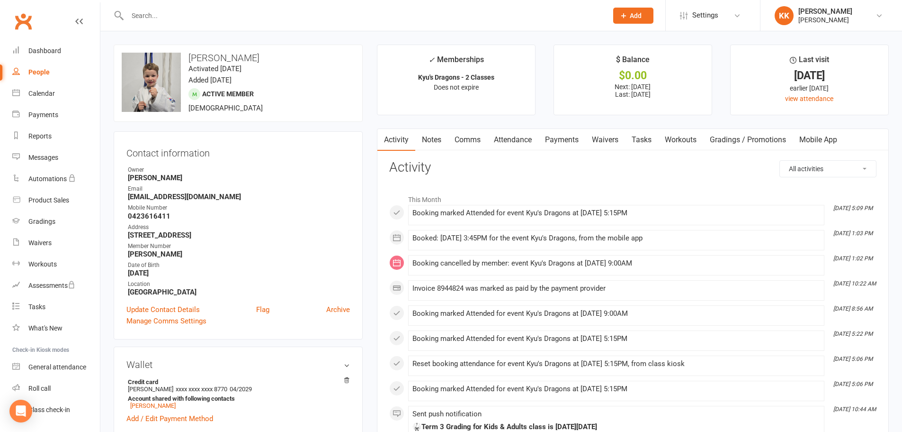
click at [567, 141] on link "Payments" at bounding box center [562, 140] width 47 height 22
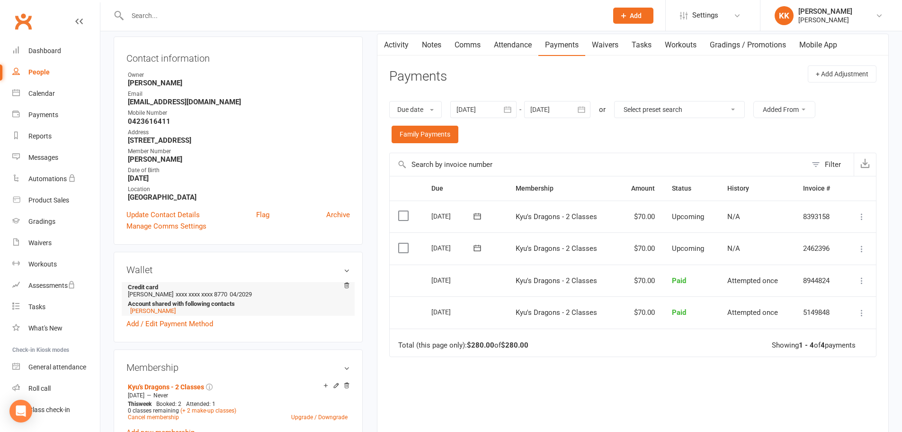
scroll to position [142, 0]
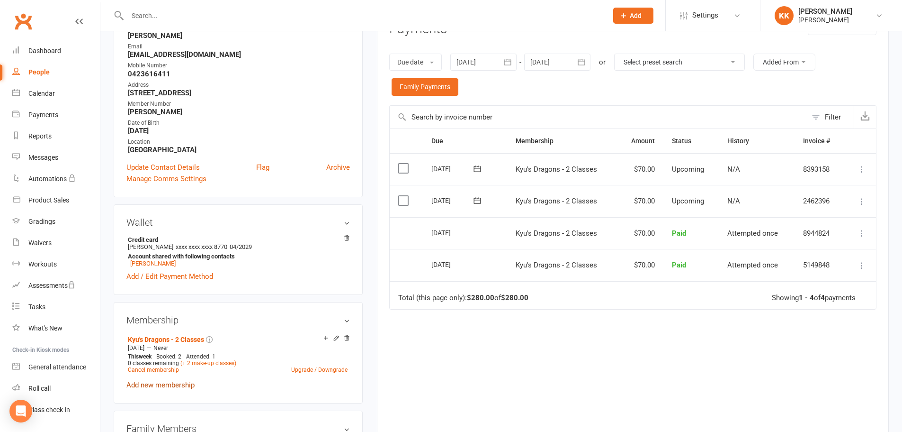
click at [171, 384] on link "Add new membership" at bounding box center [160, 384] width 68 height 9
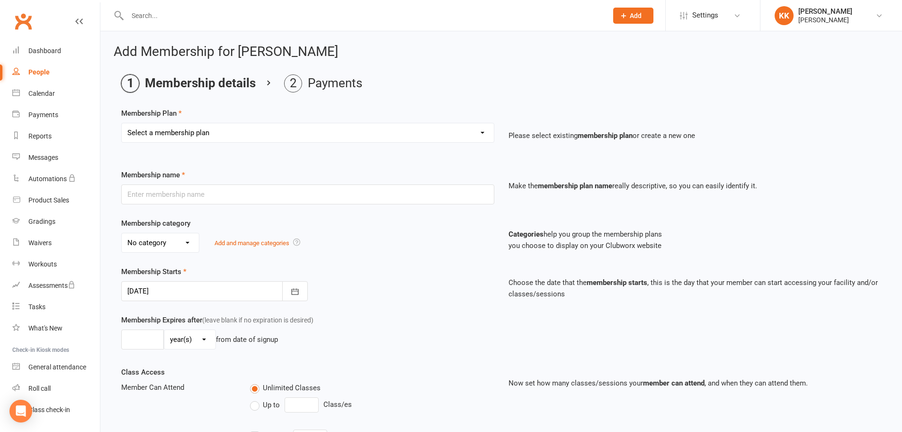
click at [304, 132] on select "Select a membership plan Create new Membership Plan Kyu's Dragons - 1 Class Kyu…" at bounding box center [308, 132] width 372 height 19
select select "20"
click at [122, 123] on select "Select a membership plan Create new Membership Plan Kyu's Dragons - 1 Class Kyu…" at bounding box center [308, 132] width 372 height 19
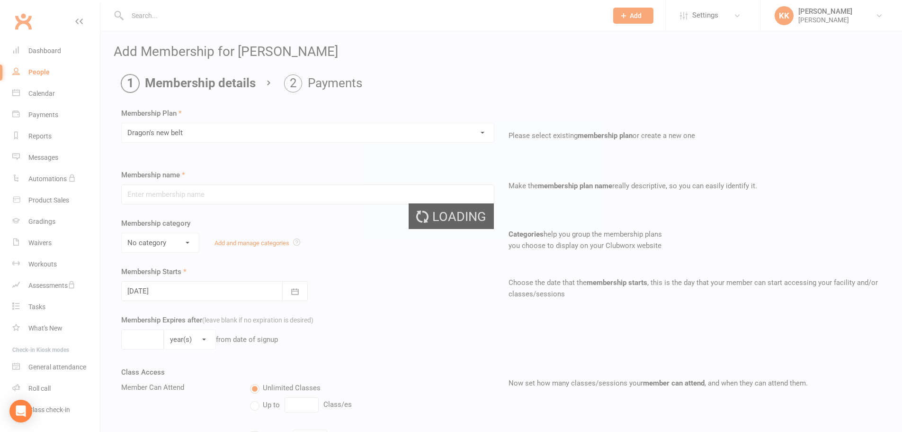
type input "Dragon's new belt"
type input "1"
select select "0"
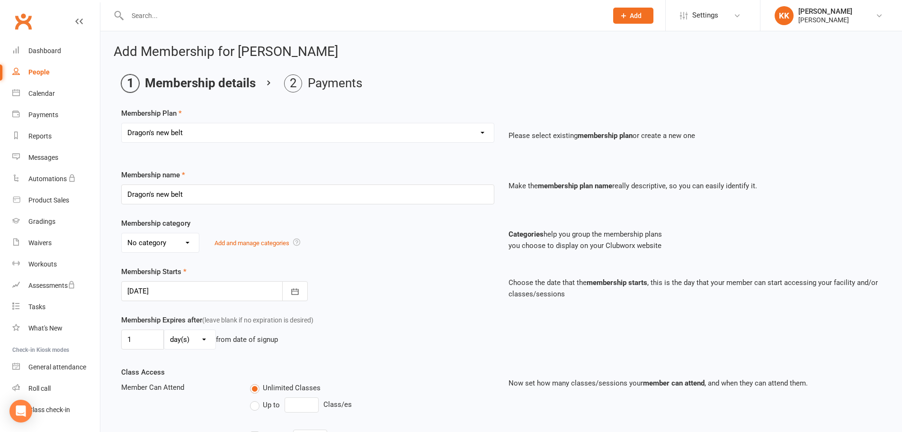
type input "[DATE]"
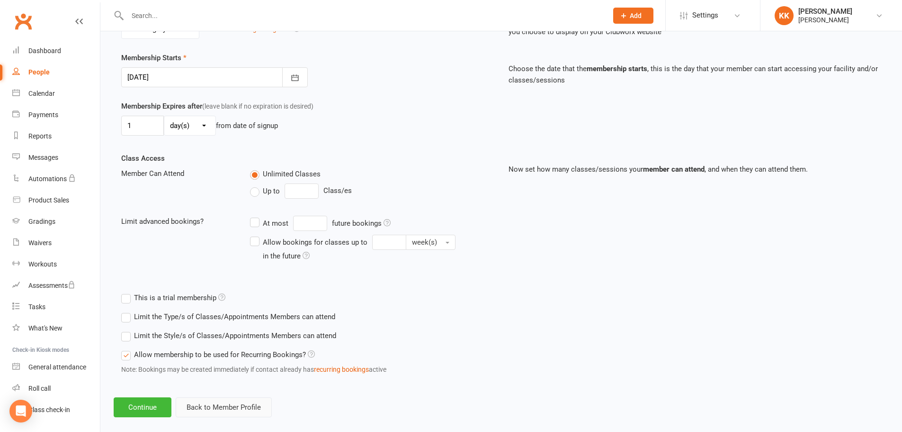
scroll to position [226, 0]
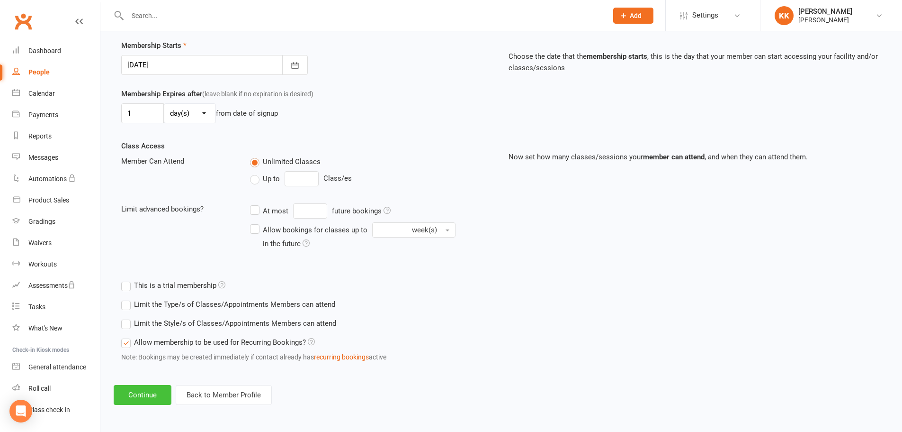
click at [153, 392] on button "Continue" at bounding box center [143, 395] width 58 height 20
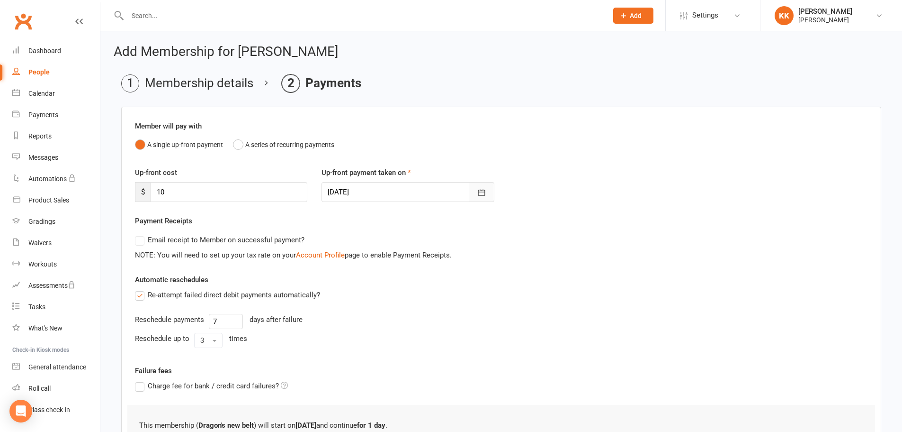
click at [484, 196] on icon "button" at bounding box center [481, 192] width 9 height 9
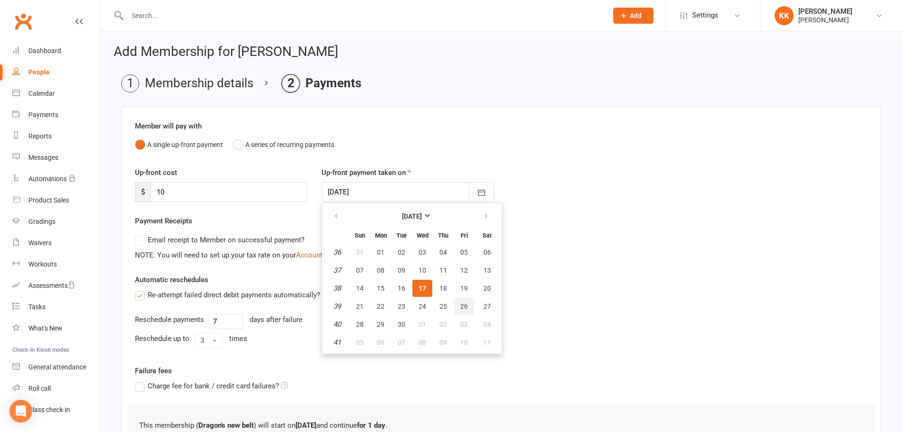
click at [462, 306] on span "26" at bounding box center [464, 306] width 8 height 8
type input "[DATE]"
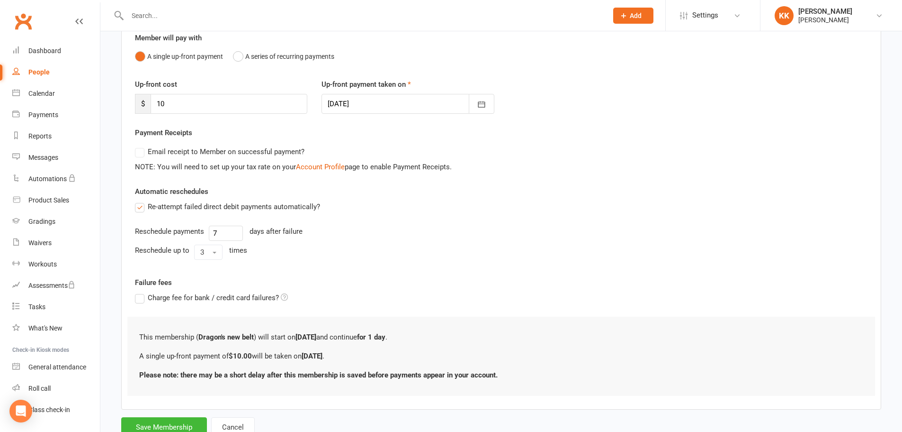
scroll to position [122, 0]
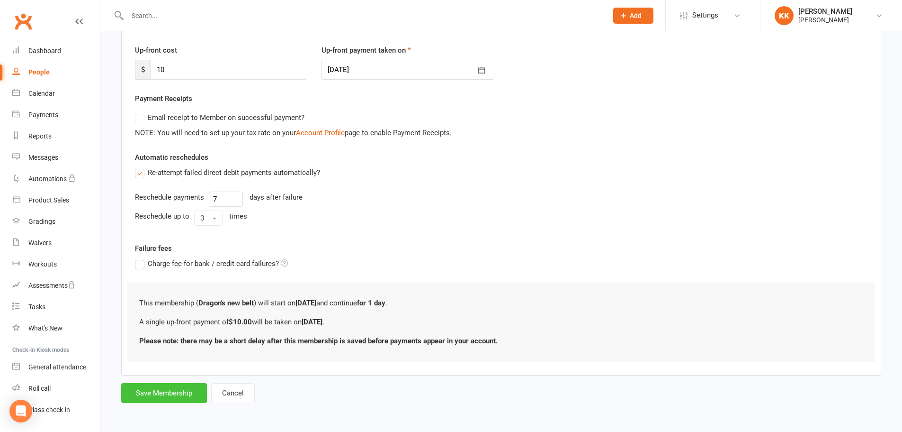
click at [182, 395] on button "Save Membership" at bounding box center [164, 393] width 86 height 20
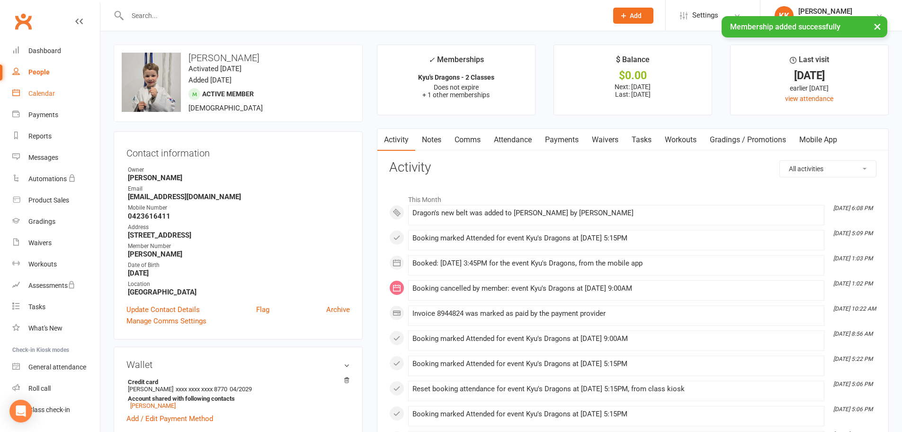
click at [54, 94] on div "Calendar" at bounding box center [41, 94] width 27 height 8
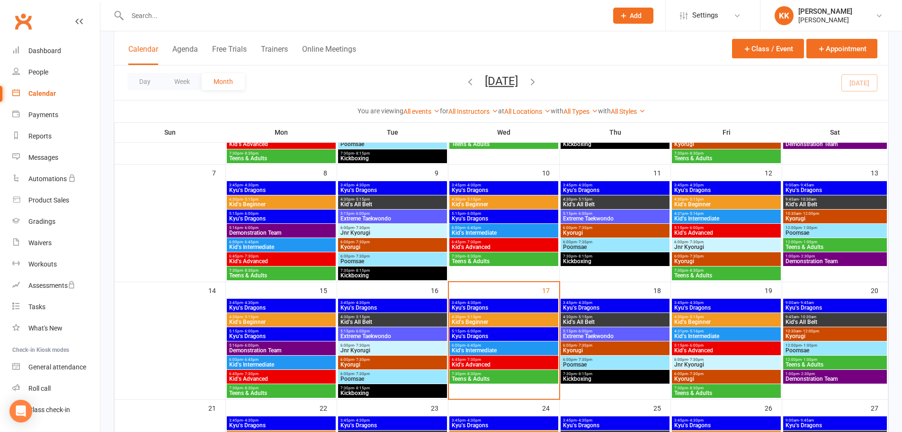
scroll to position [189, 0]
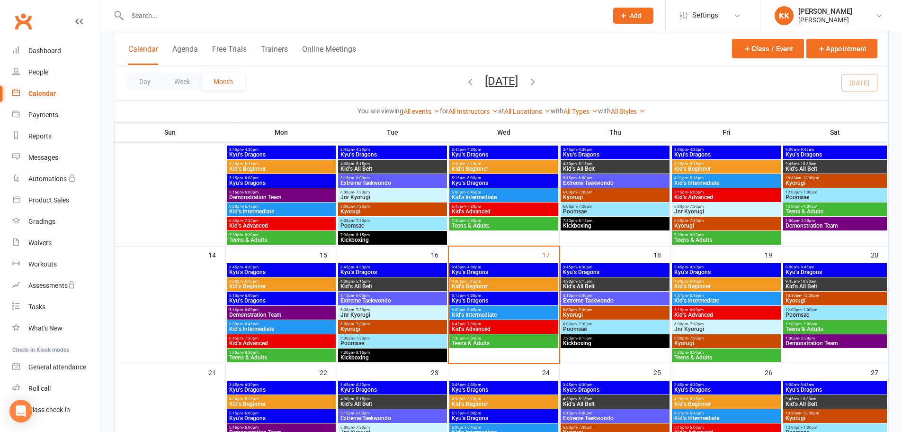
click at [504, 298] on span "Kyu's Dragons" at bounding box center [503, 300] width 105 height 6
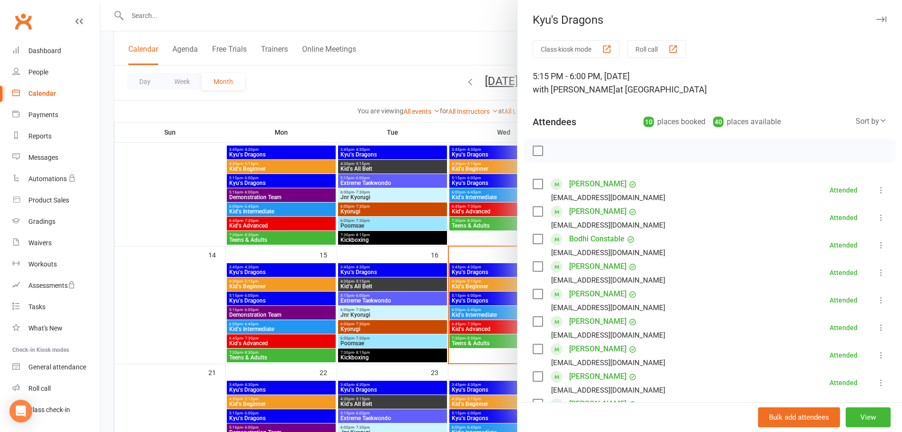
click at [591, 294] on link "[PERSON_NAME]" at bounding box center [597, 293] width 57 height 15
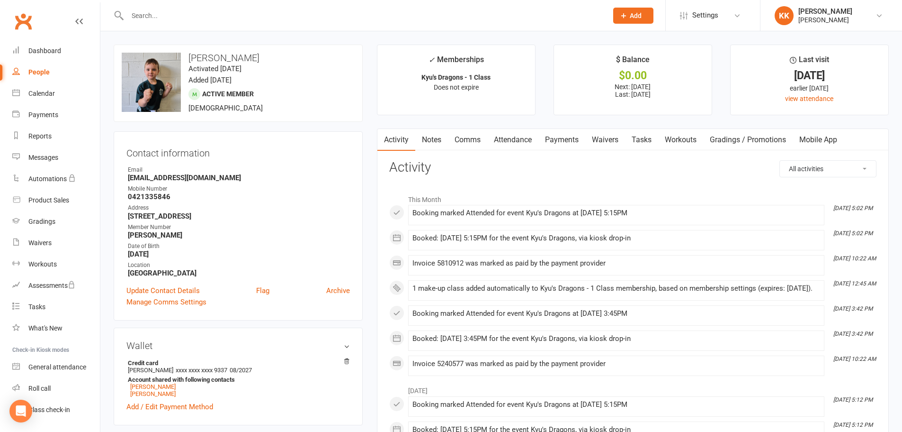
click at [564, 139] on link "Payments" at bounding box center [562, 140] width 47 height 22
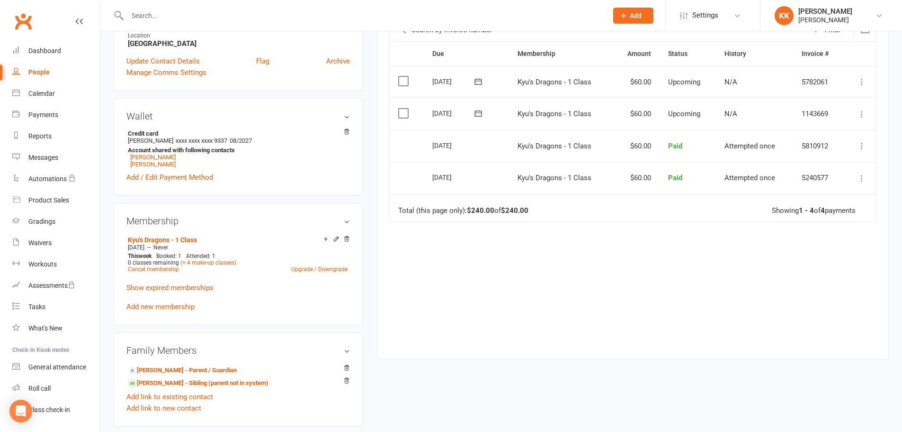
scroll to position [237, 0]
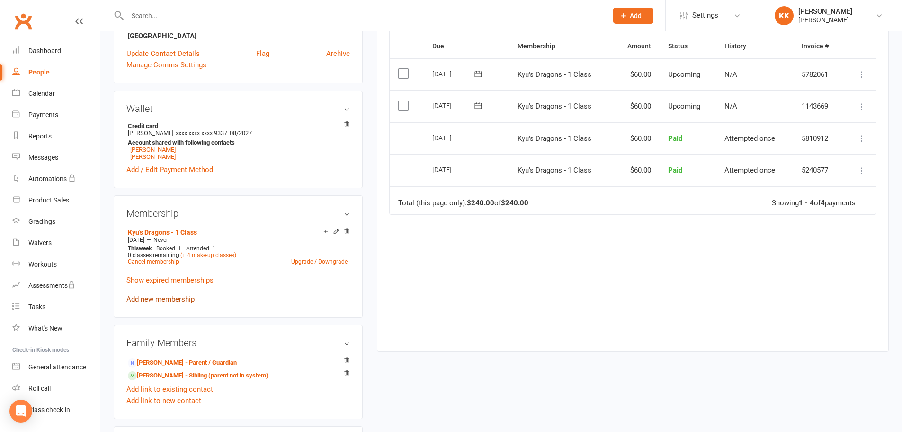
click at [169, 297] on link "Add new membership" at bounding box center [160, 299] width 68 height 9
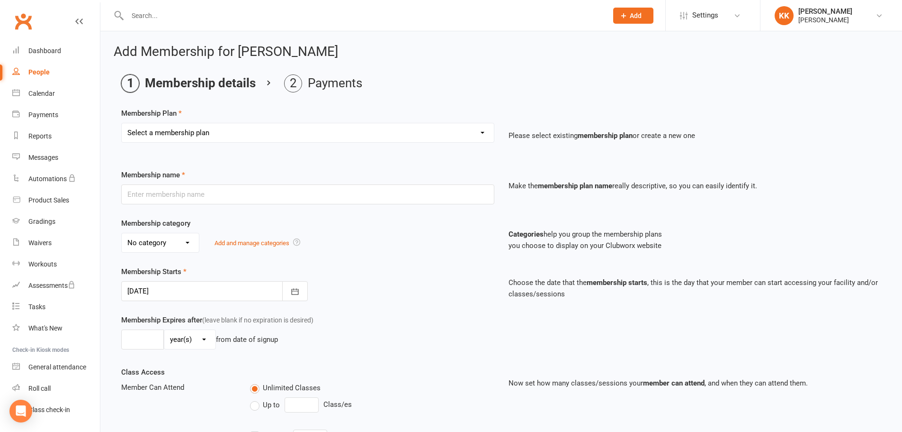
click at [412, 135] on select "Select a membership plan Create new Membership Plan Kyu's Dragons - 1 Class Kyu…" at bounding box center [308, 132] width 372 height 19
select select "20"
click at [122, 123] on select "Select a membership plan Create new Membership Plan Kyu's Dragons - 1 Class Kyu…" at bounding box center [308, 132] width 372 height 19
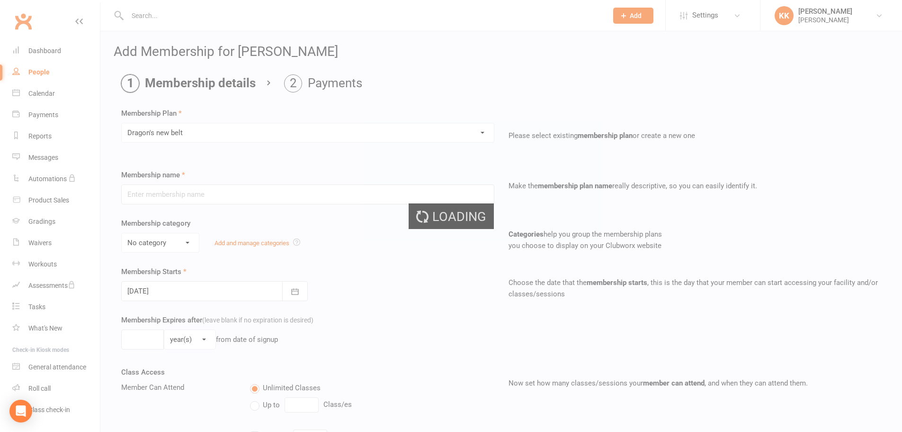
type input "Dragon's new belt"
type input "1"
select select "0"
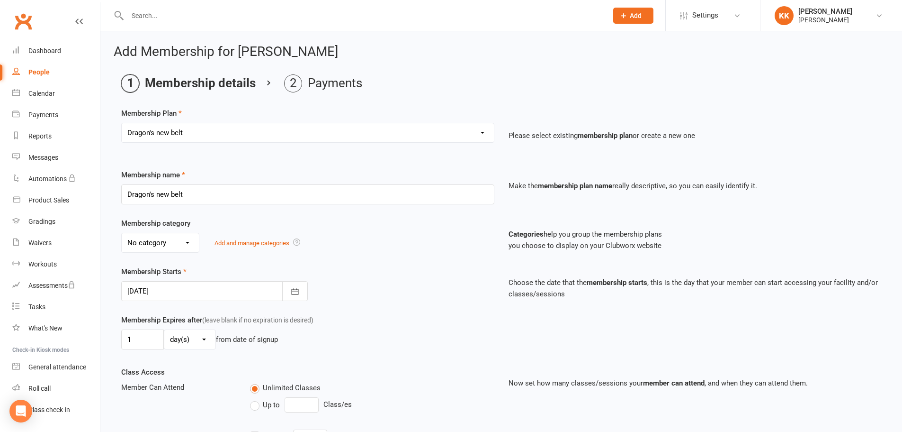
type input "[DATE]"
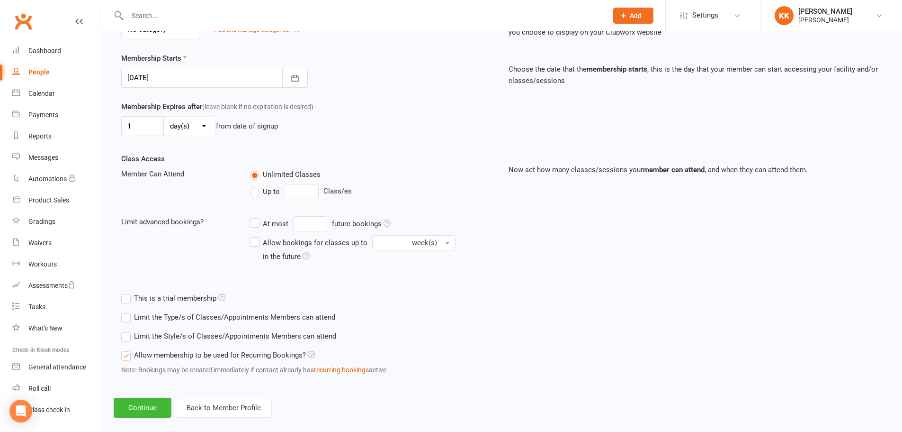
scroll to position [226, 0]
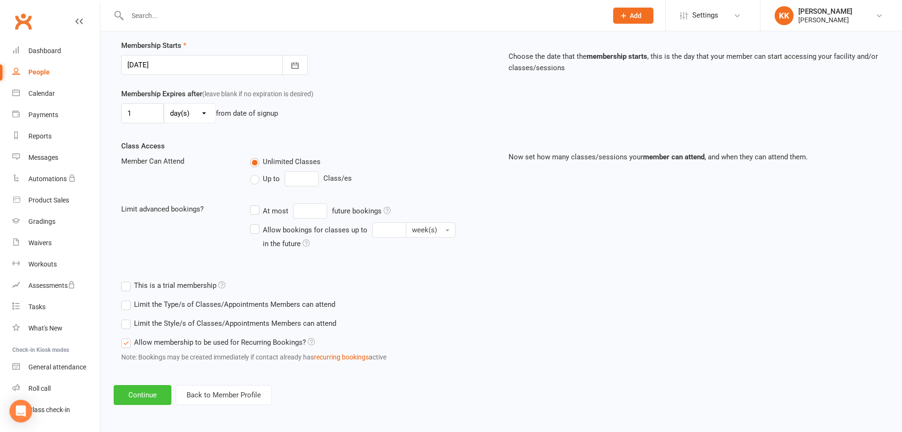
click at [140, 396] on button "Continue" at bounding box center [143, 395] width 58 height 20
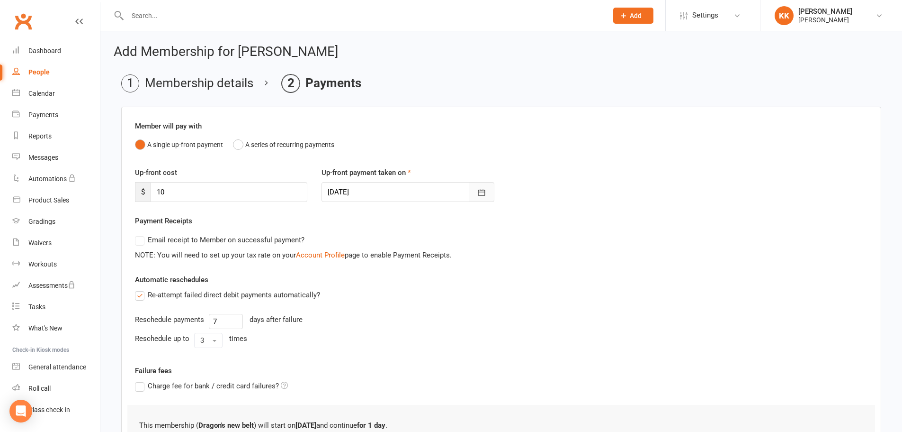
click at [482, 194] on icon "button" at bounding box center [481, 192] width 9 height 9
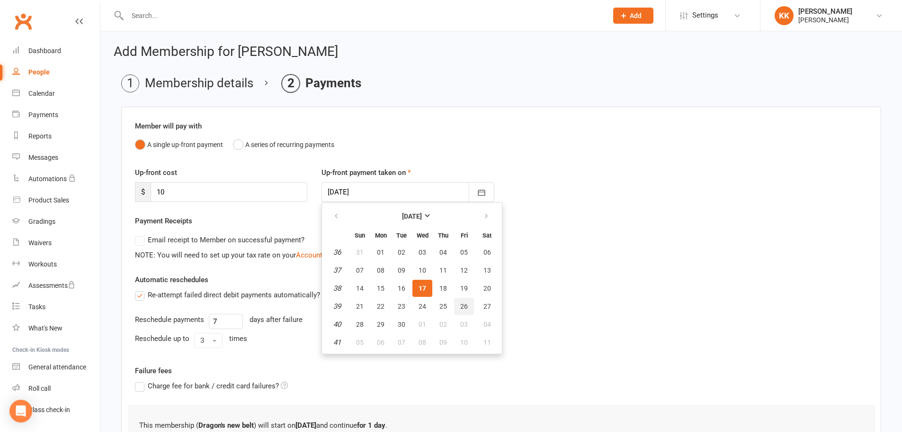
click at [463, 305] on span "26" at bounding box center [464, 306] width 8 height 8
type input "[DATE]"
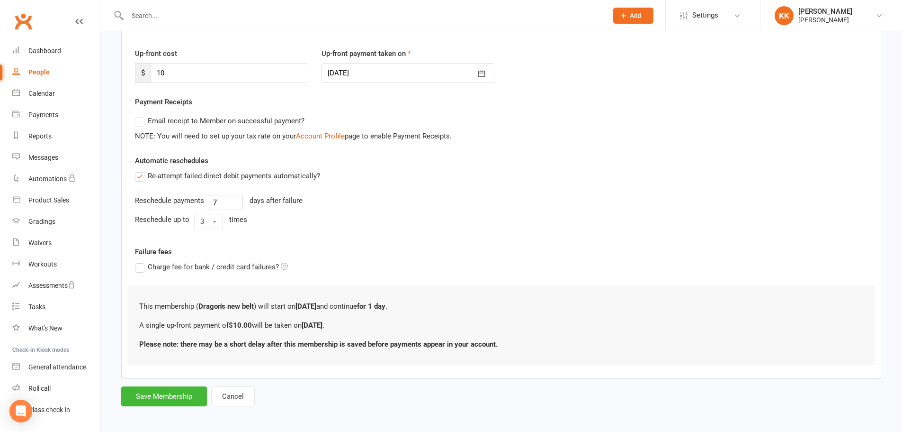
scroll to position [122, 0]
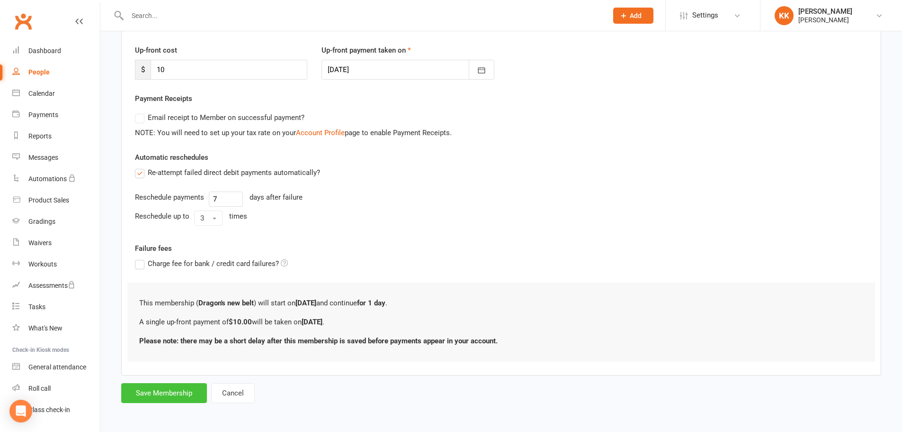
click at [186, 389] on button "Save Membership" at bounding box center [164, 393] width 86 height 20
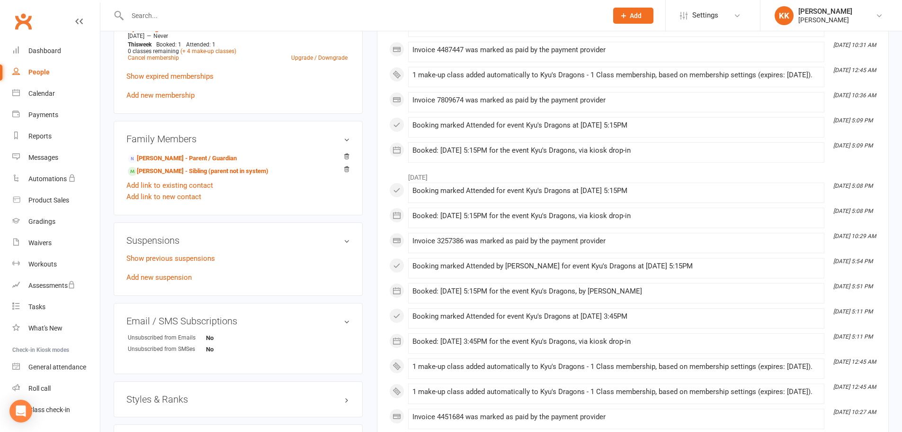
scroll to position [568, 0]
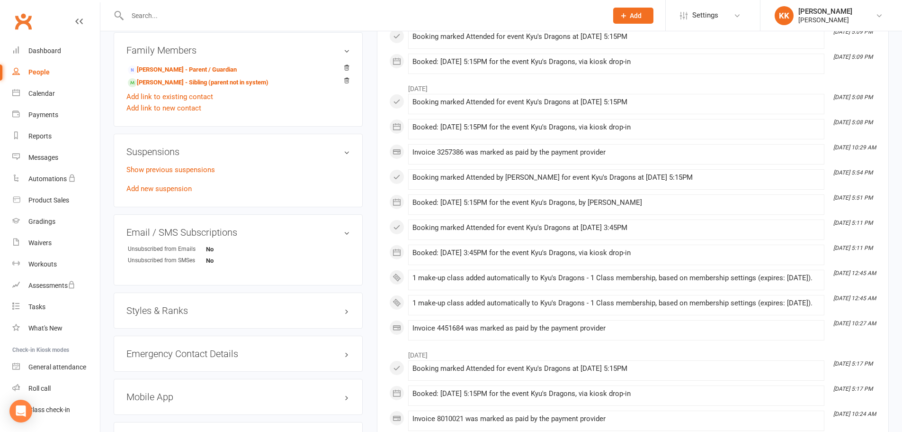
click at [342, 311] on h3 "Styles & Ranks" at bounding box center [238, 310] width 224 height 10
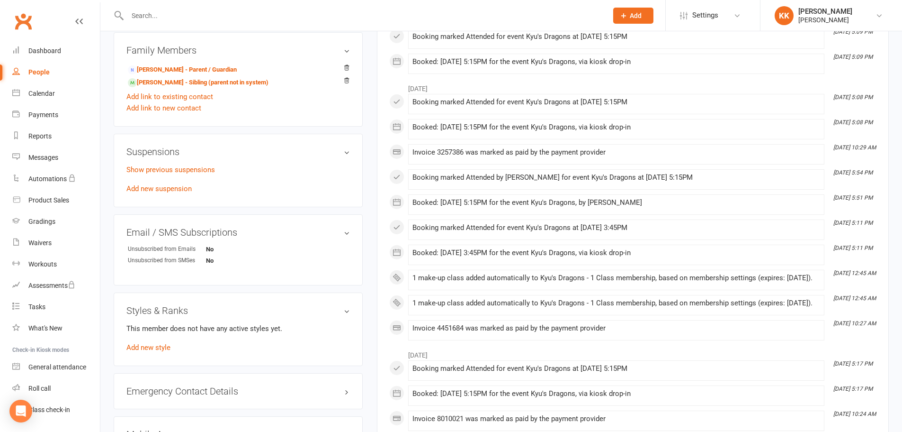
click at [345, 304] on div "Styles & Ranks This member does not have any active styles yet. Add new style" at bounding box center [238, 328] width 249 height 73
click at [345, 309] on h3 "Styles & Ranks" at bounding box center [238, 310] width 224 height 10
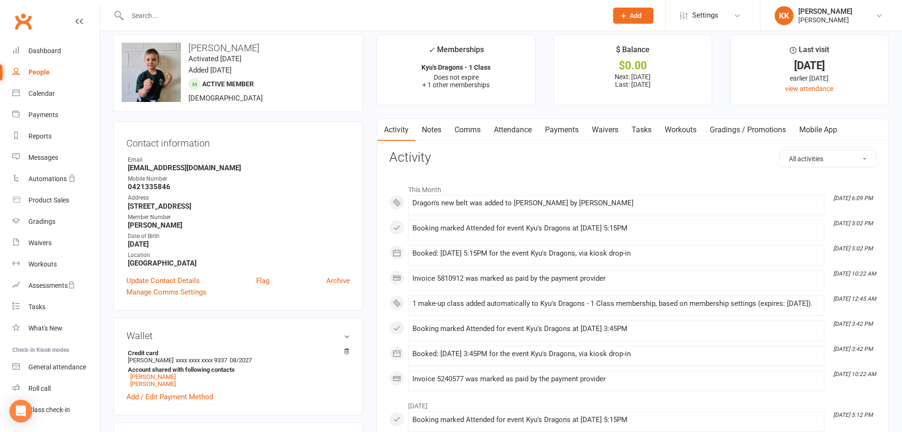
scroll to position [0, 0]
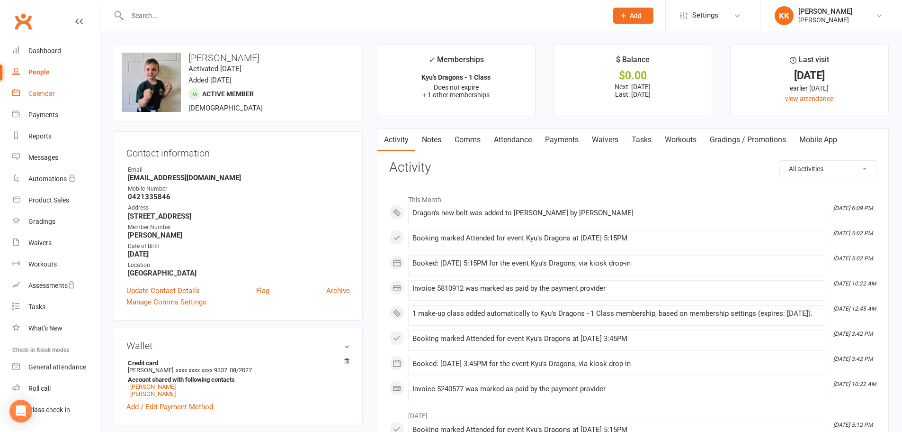
click at [44, 94] on div "Calendar" at bounding box center [41, 94] width 27 height 8
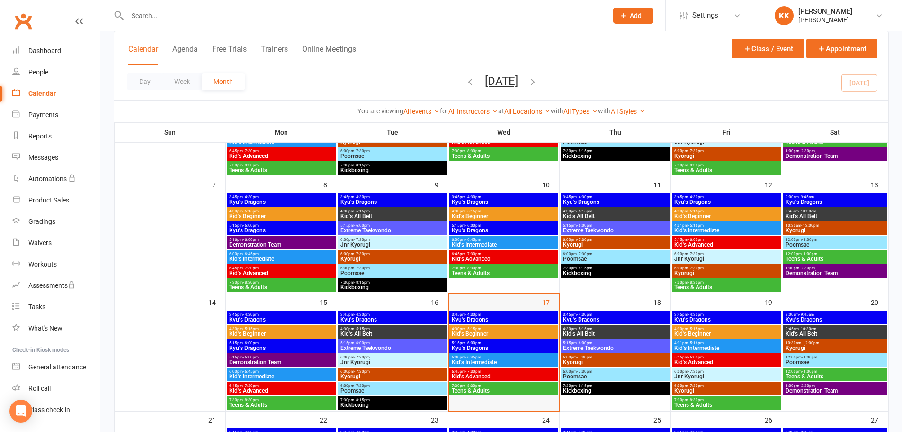
scroll to position [237, 0]
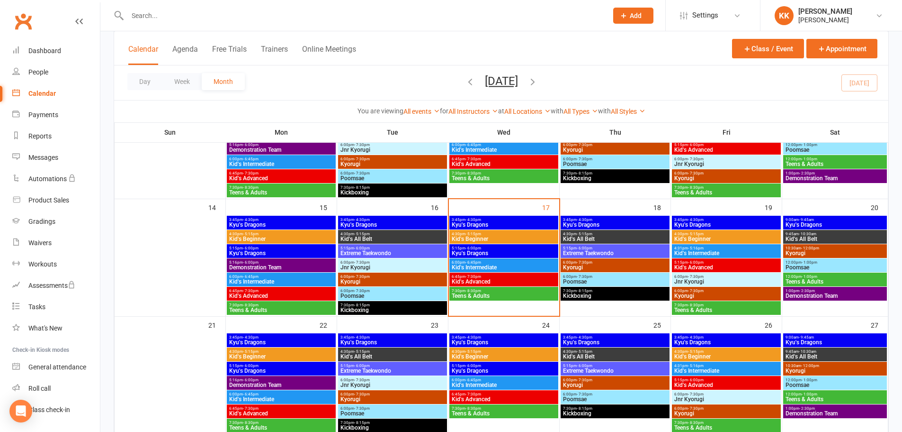
click at [509, 263] on span "6:00pm - 6:45pm" at bounding box center [503, 262] width 105 height 4
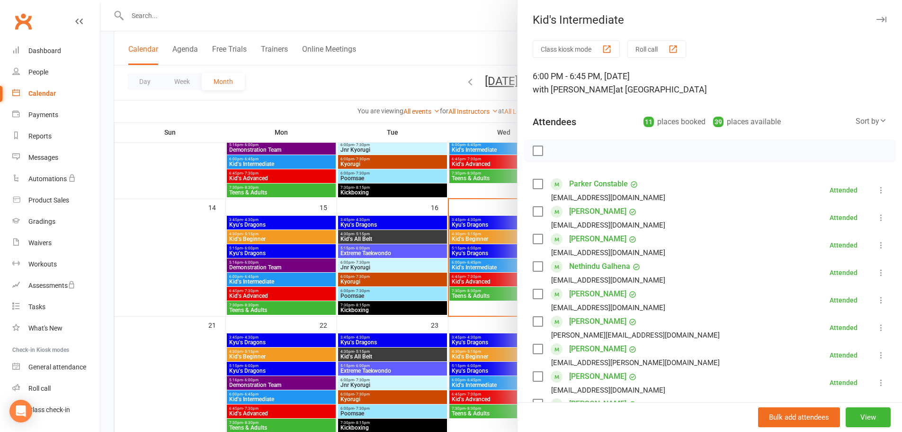
click at [189, 286] on div at bounding box center [501, 216] width 802 height 432
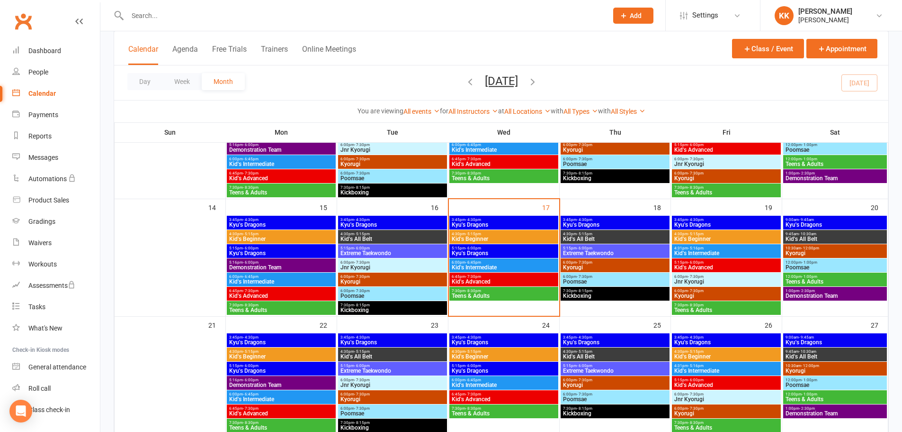
click at [525, 279] on span "Kid's Advanced" at bounding box center [503, 282] width 105 height 6
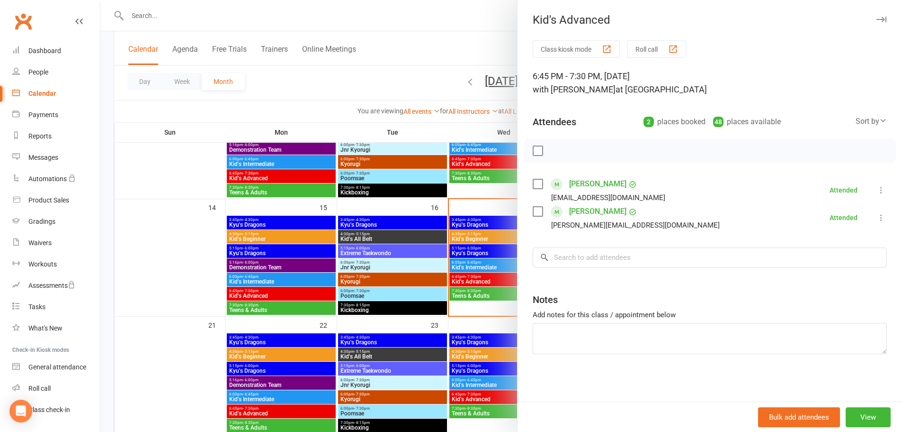
click at [205, 270] on div at bounding box center [501, 216] width 802 height 432
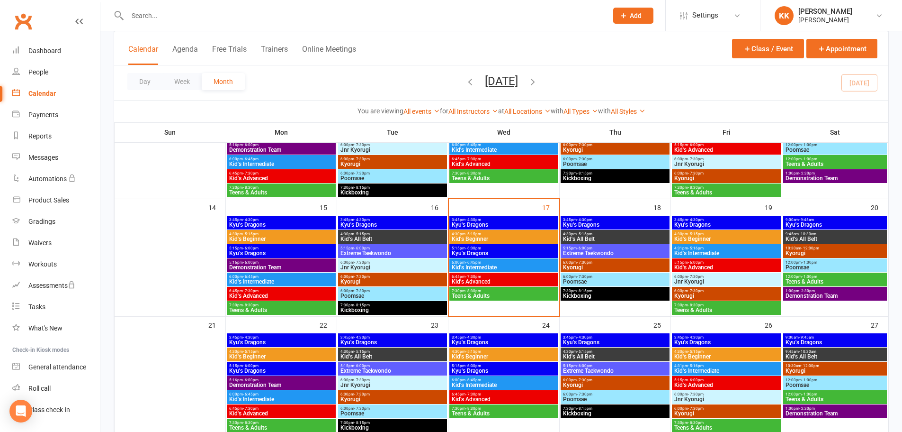
click at [488, 297] on span "Teens & Adults" at bounding box center [503, 296] width 105 height 6
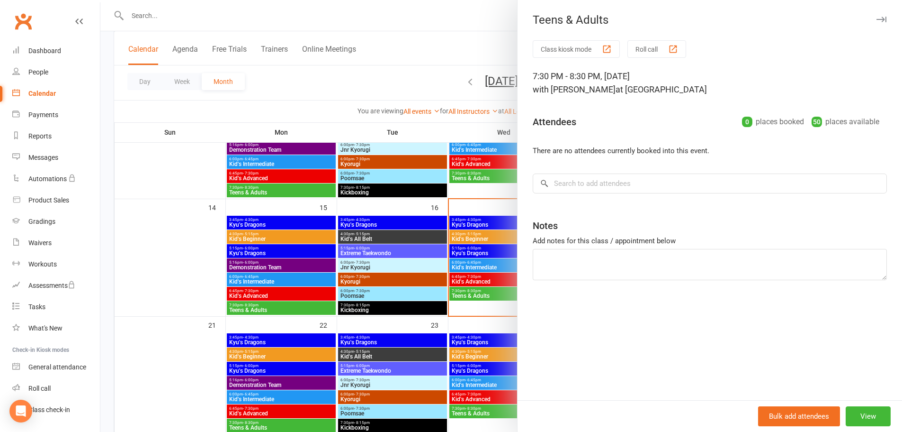
click at [208, 269] on div at bounding box center [501, 216] width 802 height 432
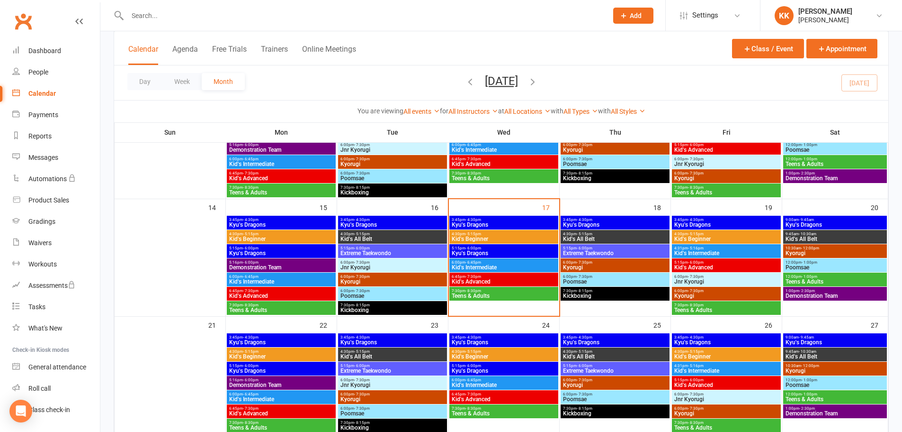
click at [530, 279] on span "Kid's Advanced" at bounding box center [503, 282] width 105 height 6
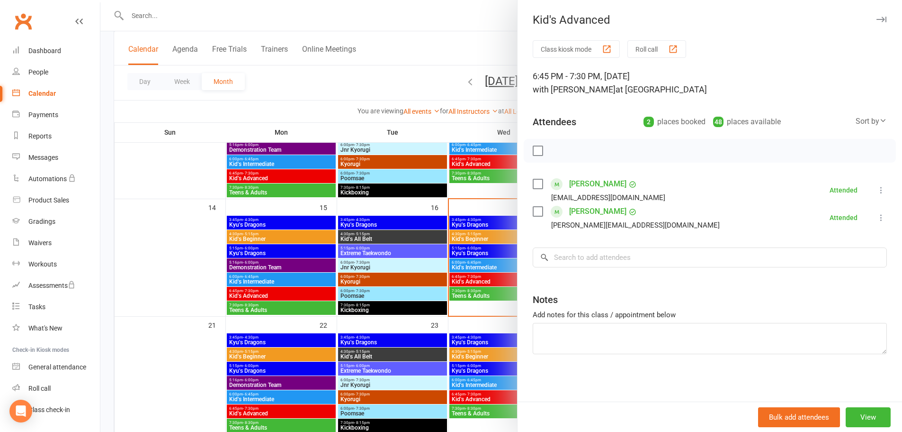
click at [484, 266] on div at bounding box center [501, 216] width 802 height 432
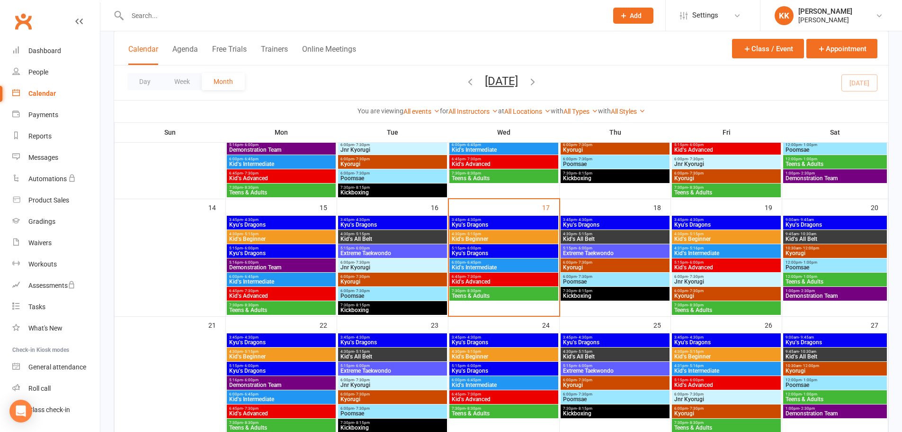
click at [484, 266] on span "Kid's Intermediate" at bounding box center [503, 267] width 105 height 6
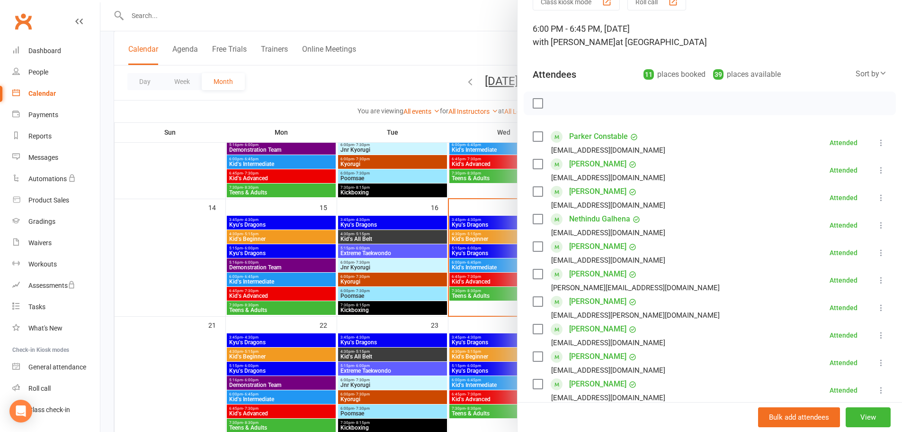
scroll to position [95, 0]
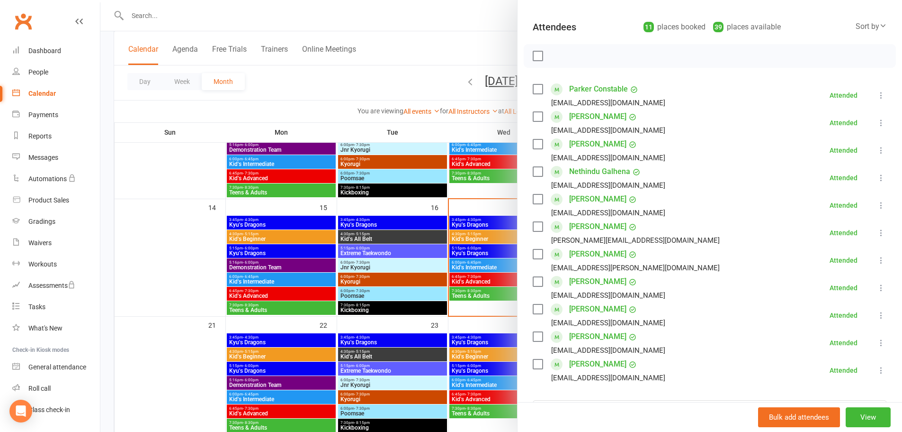
click at [500, 285] on div at bounding box center [501, 216] width 802 height 432
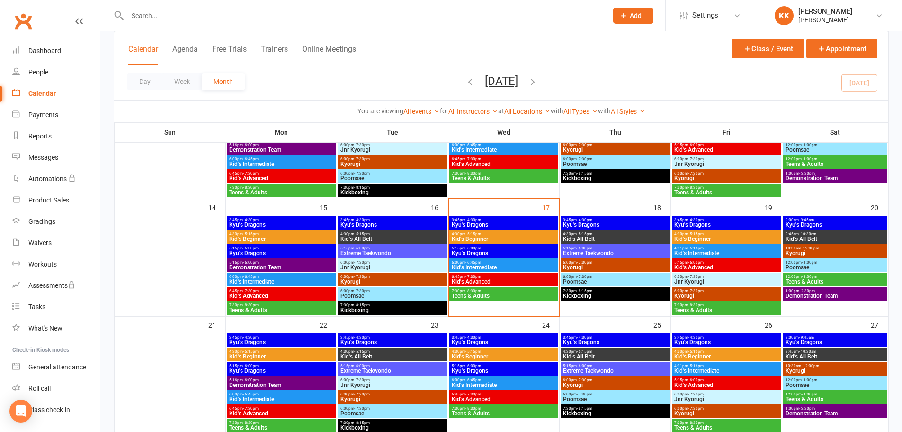
click at [501, 282] on span "Kid's Advanced" at bounding box center [503, 282] width 105 height 6
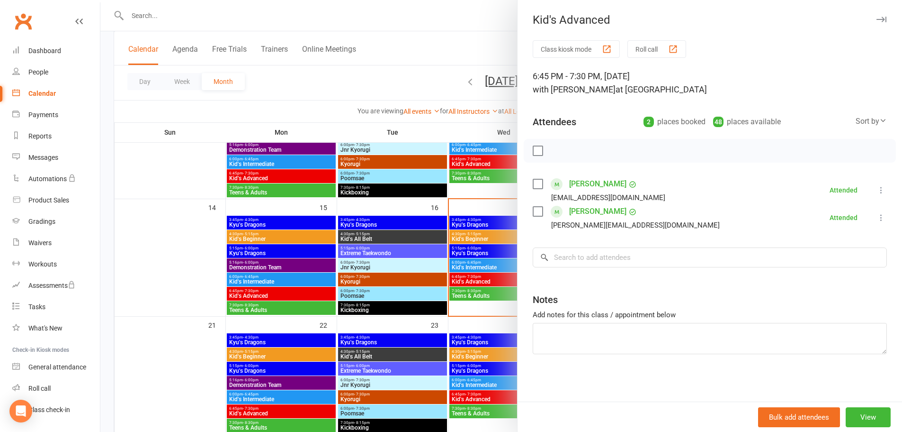
click at [488, 254] on div at bounding box center [501, 216] width 802 height 432
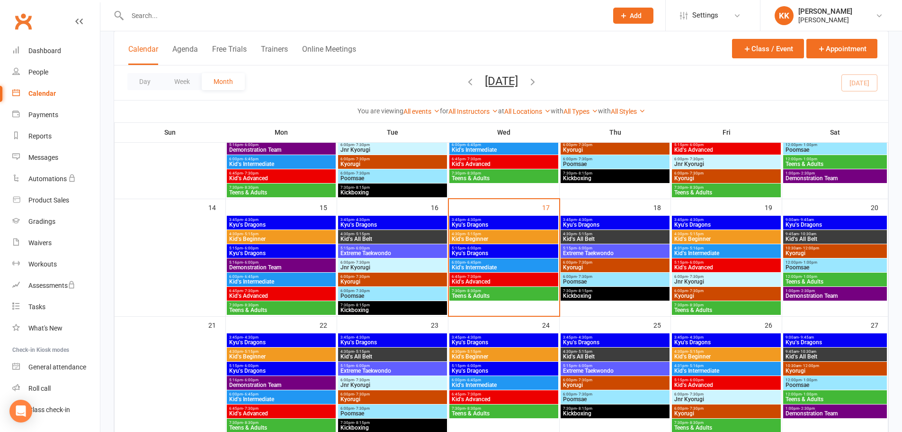
click at [488, 254] on span "Kyu's Dragons" at bounding box center [503, 253] width 105 height 6
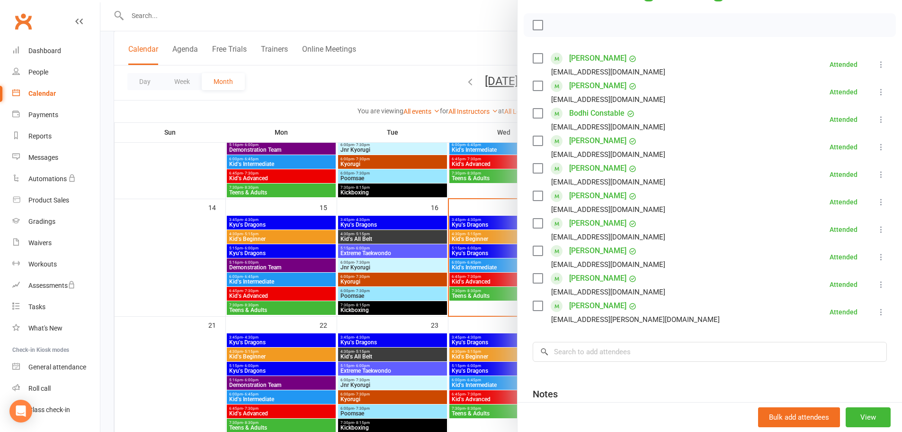
scroll to position [142, 0]
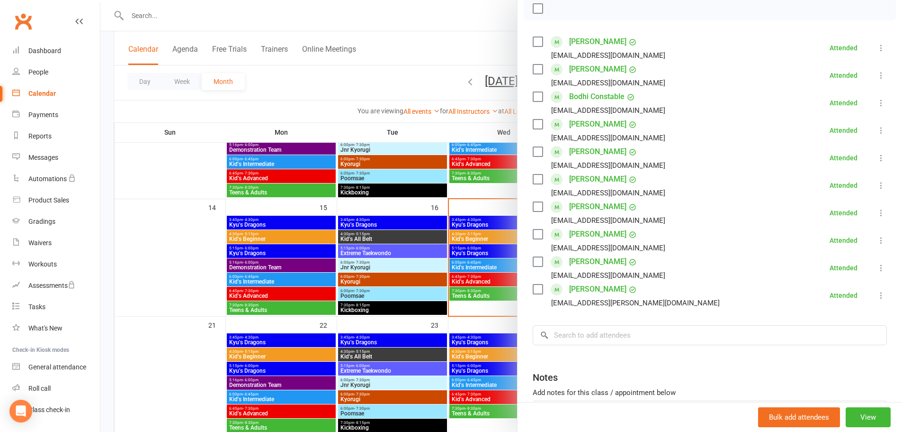
click at [494, 279] on div at bounding box center [501, 216] width 802 height 432
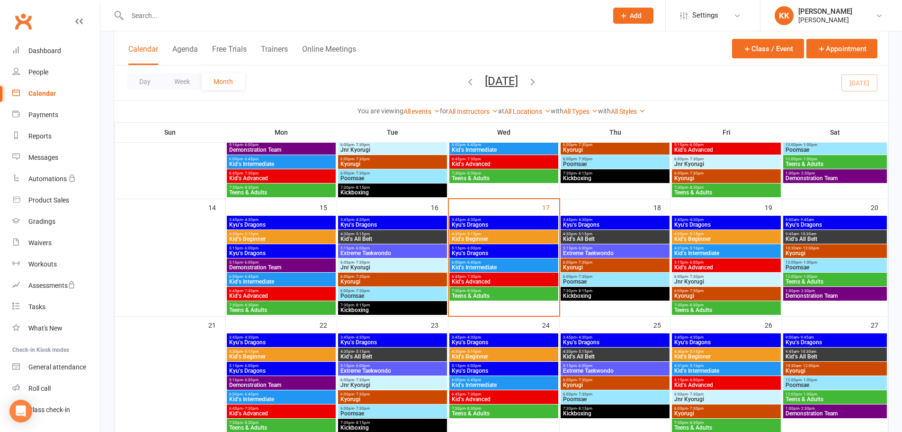
click at [494, 279] on span "Kid's Advanced" at bounding box center [503, 282] width 105 height 6
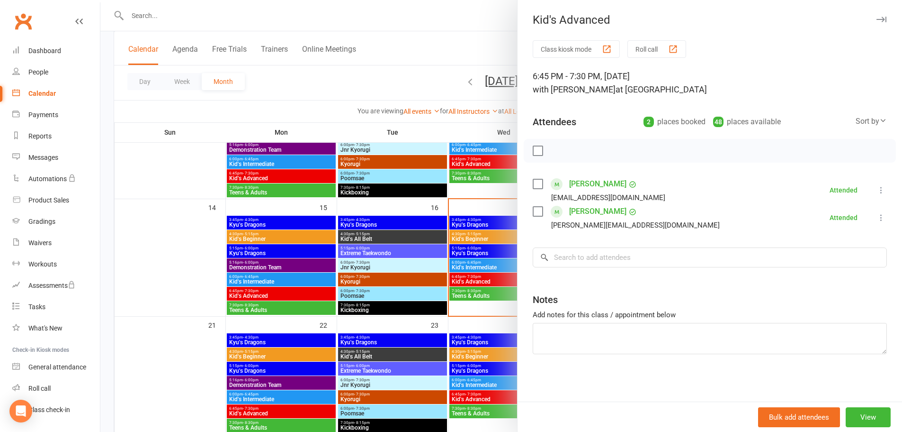
click at [494, 297] on div at bounding box center [501, 216] width 802 height 432
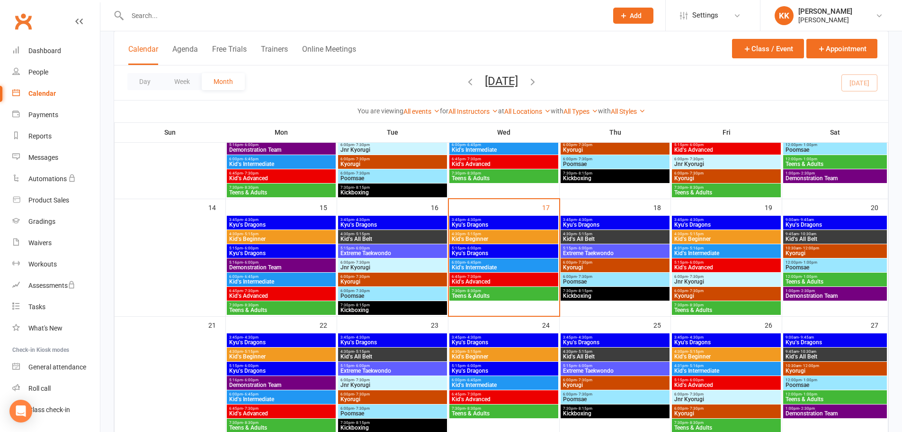
click at [494, 297] on span "Teens & Adults" at bounding box center [503, 296] width 105 height 6
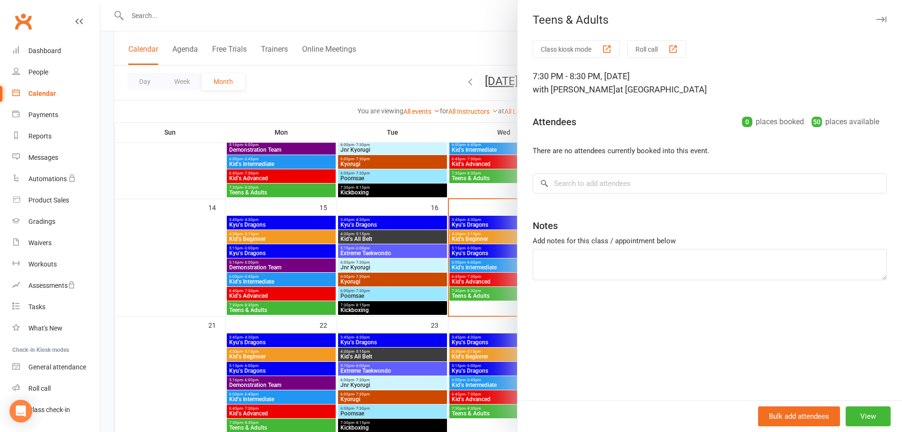
click at [502, 279] on div at bounding box center [501, 216] width 802 height 432
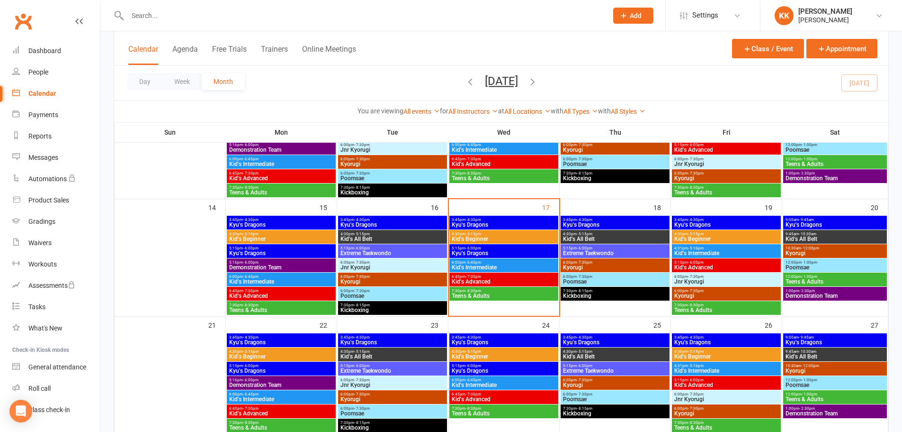
click at [516, 279] on span "Kid's Advanced" at bounding box center [503, 282] width 105 height 6
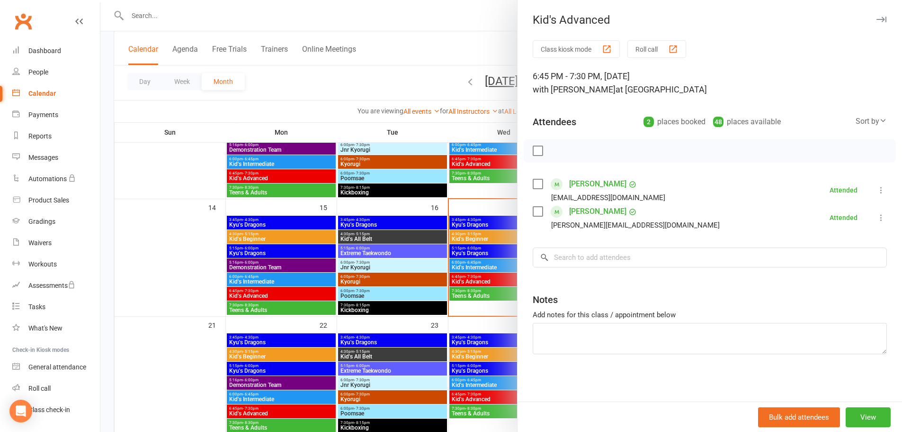
click at [520, 339] on div "Class kiosk mode Roll call 6:45 PM - 7:30 PM, [DATE] with [PERSON_NAME] at [GEO…" at bounding box center [710, 220] width 385 height 361
click at [601, 399] on div "Class kiosk mode Roll call 6:45 PM - 7:30 PM, [DATE] with [PERSON_NAME] at [GEO…" at bounding box center [710, 220] width 385 height 361
click at [488, 280] on div at bounding box center [501, 216] width 802 height 432
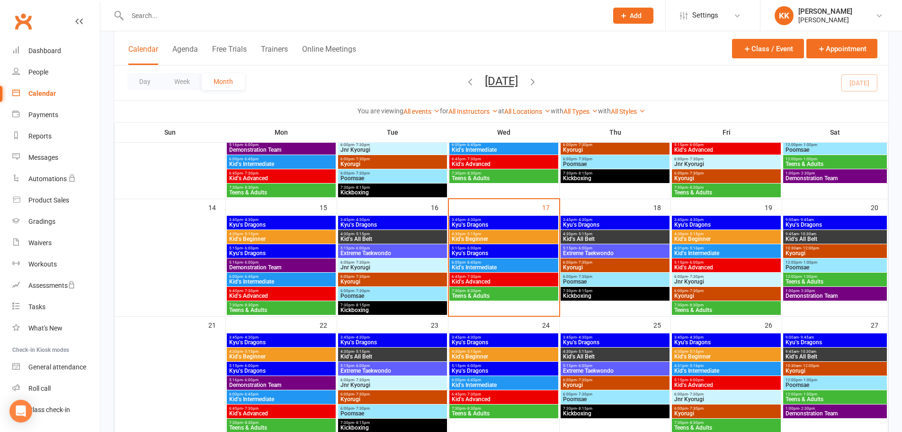
click at [488, 280] on span "Kid's Advanced" at bounding box center [503, 282] width 105 height 6
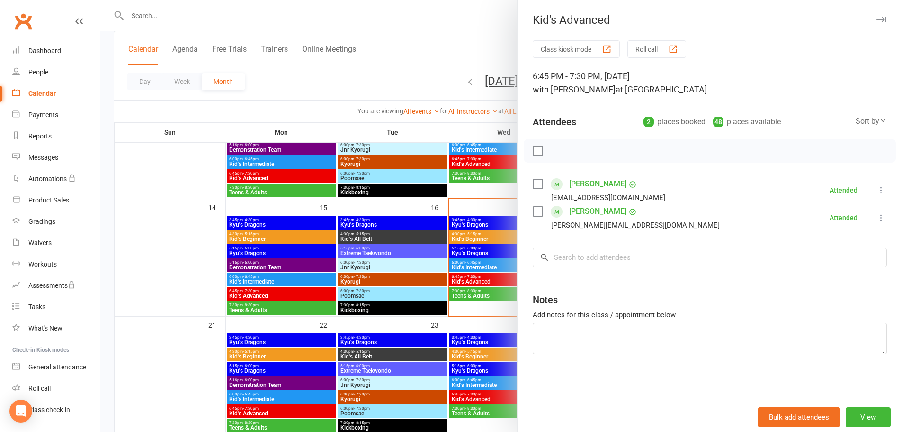
click at [490, 294] on div at bounding box center [501, 216] width 802 height 432
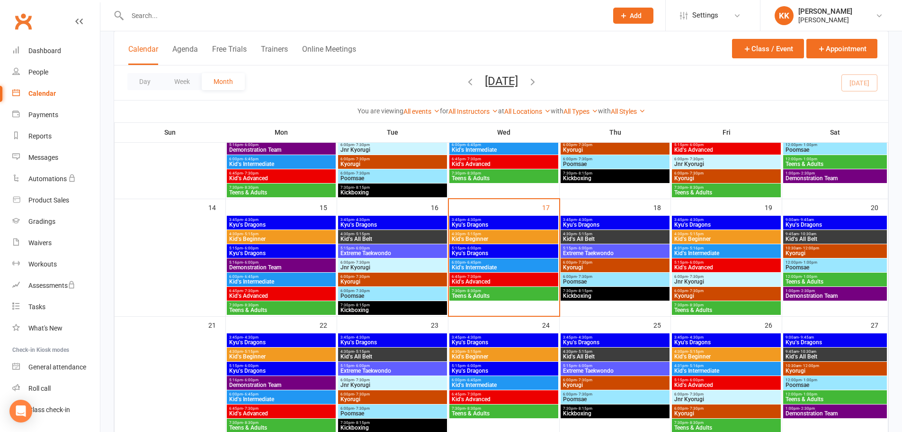
click at [490, 294] on span "Teens & Adults" at bounding box center [503, 296] width 105 height 6
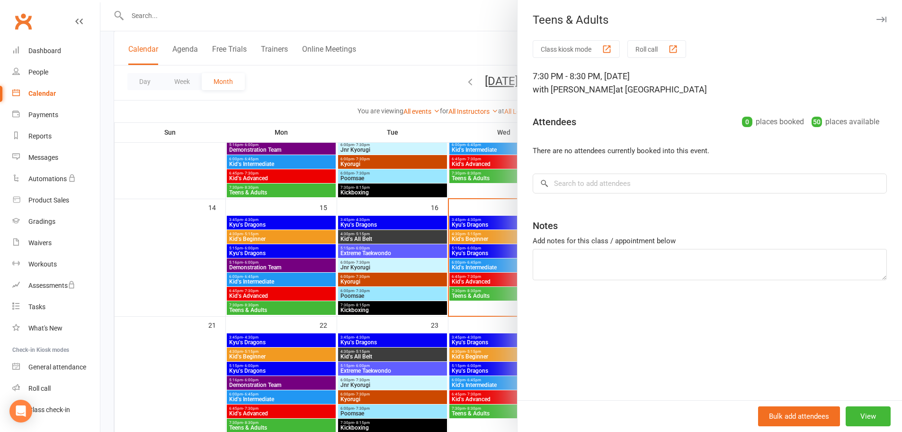
click at [196, 263] on div at bounding box center [501, 216] width 802 height 432
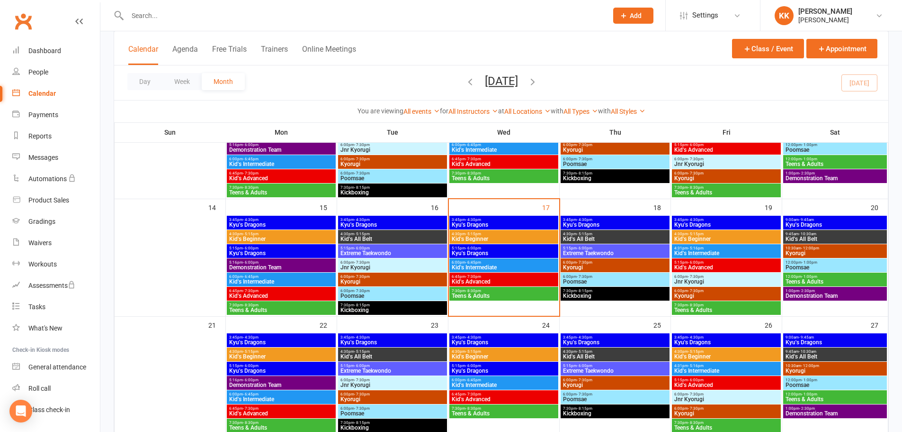
click at [541, 278] on span "6:45pm - 7:30pm" at bounding box center [503, 276] width 105 height 4
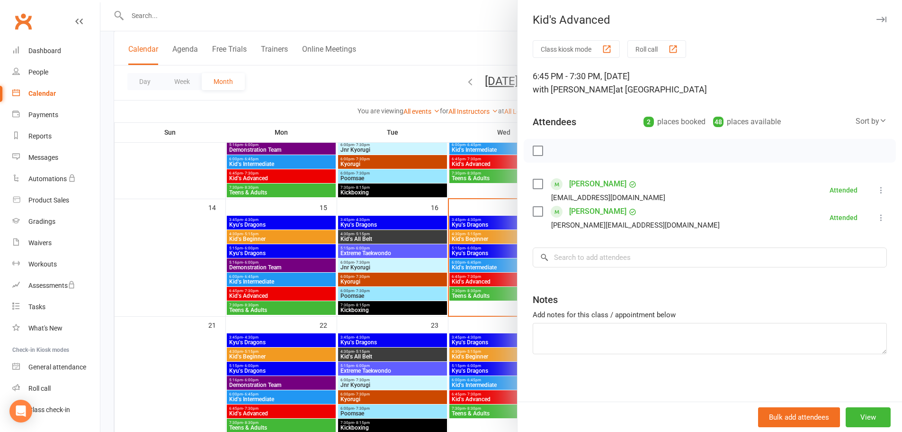
click at [194, 270] on div at bounding box center [501, 216] width 802 height 432
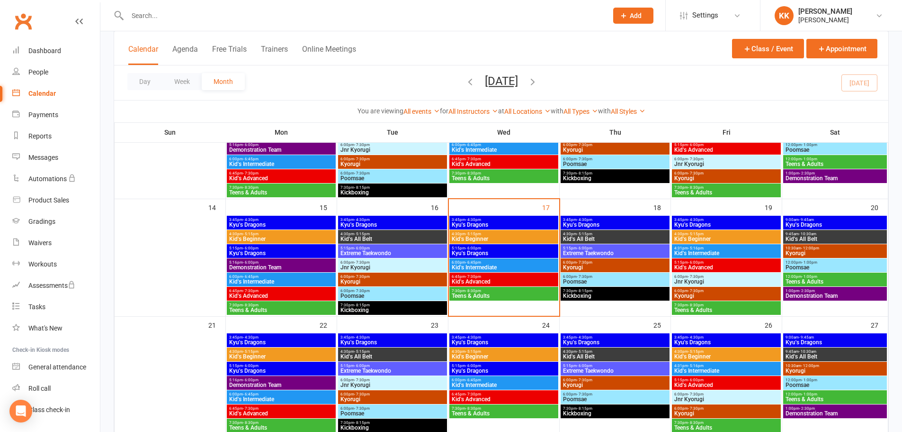
click at [511, 275] on span "6:45pm - 7:30pm" at bounding box center [503, 276] width 105 height 4
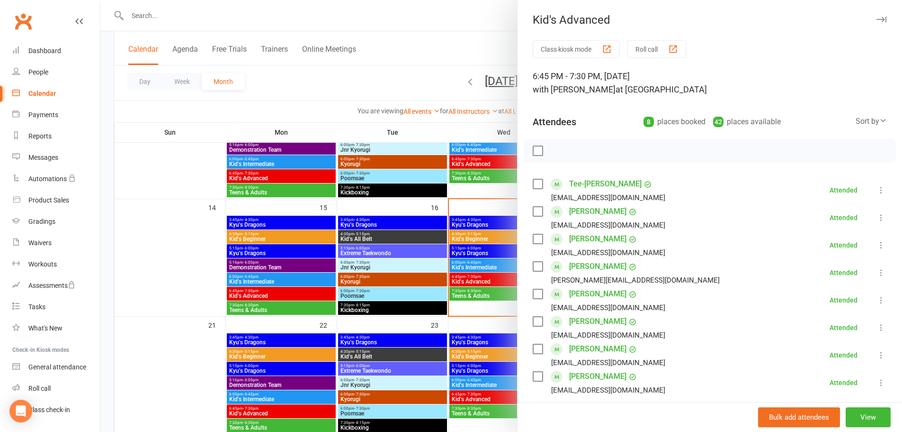
click at [138, 255] on div at bounding box center [501, 216] width 802 height 432
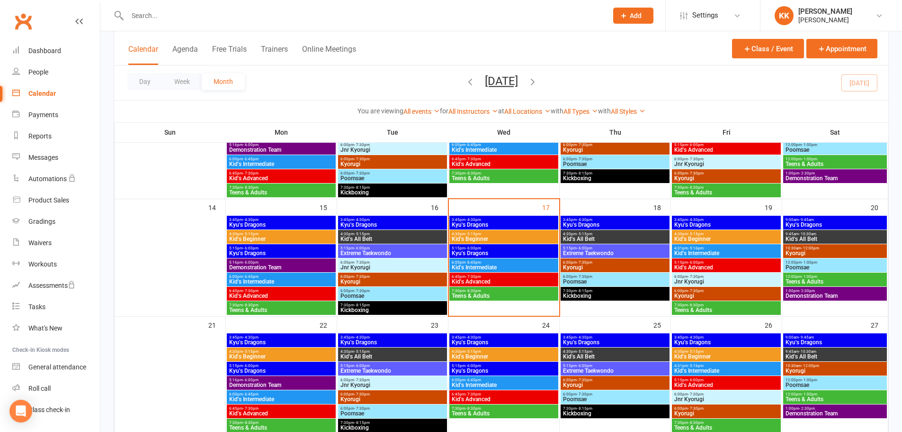
click at [489, 279] on span "Kid's Advanced" at bounding box center [503, 282] width 105 height 6
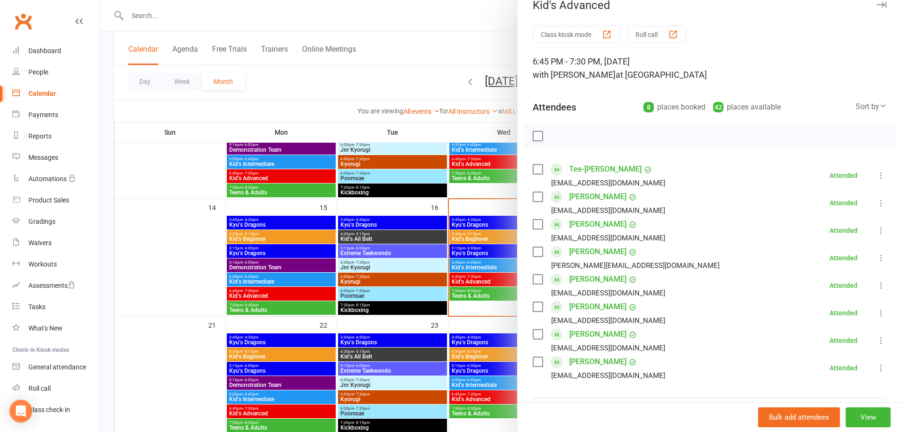
scroll to position [0, 0]
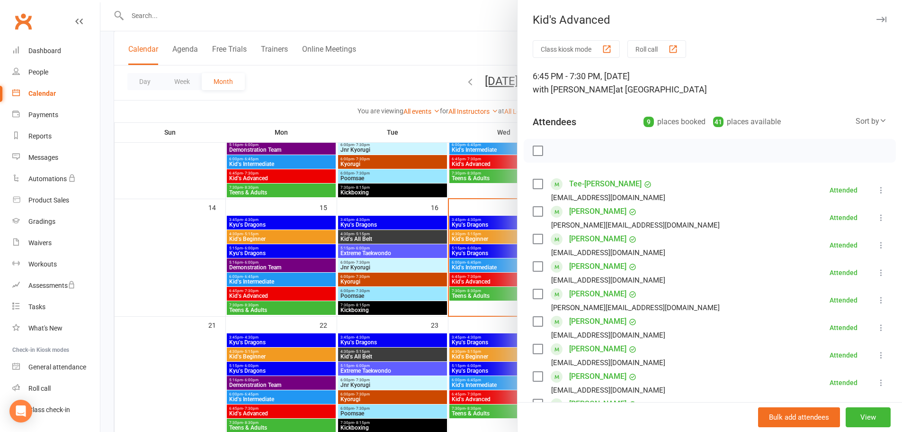
drag, startPoint x: 180, startPoint y: 266, endPoint x: 188, endPoint y: 262, distance: 8.7
click at [180, 266] on div at bounding box center [501, 216] width 802 height 432
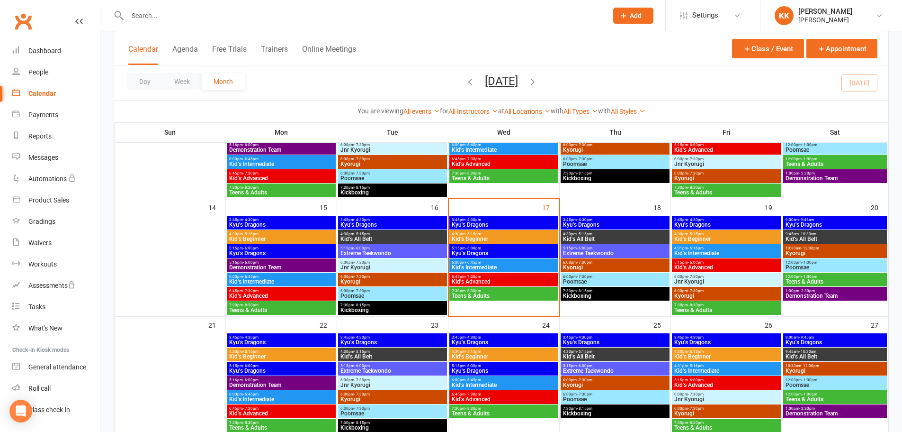
click at [505, 278] on span "6:45pm - 7:30pm" at bounding box center [503, 276] width 105 height 4
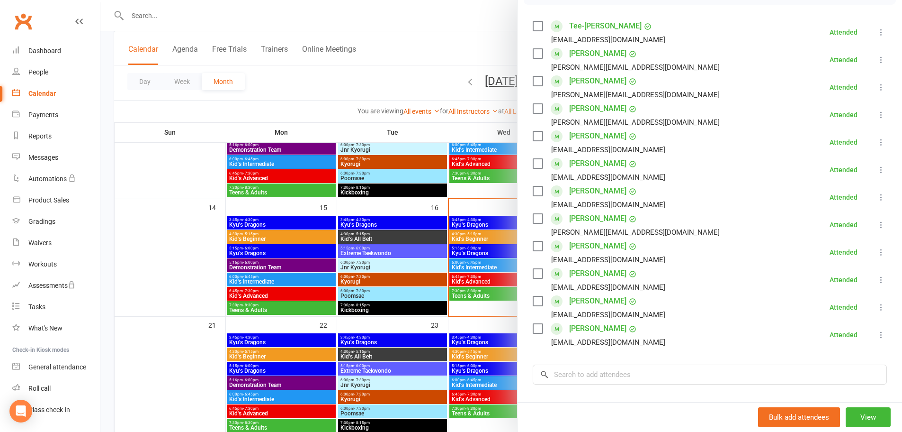
scroll to position [142, 0]
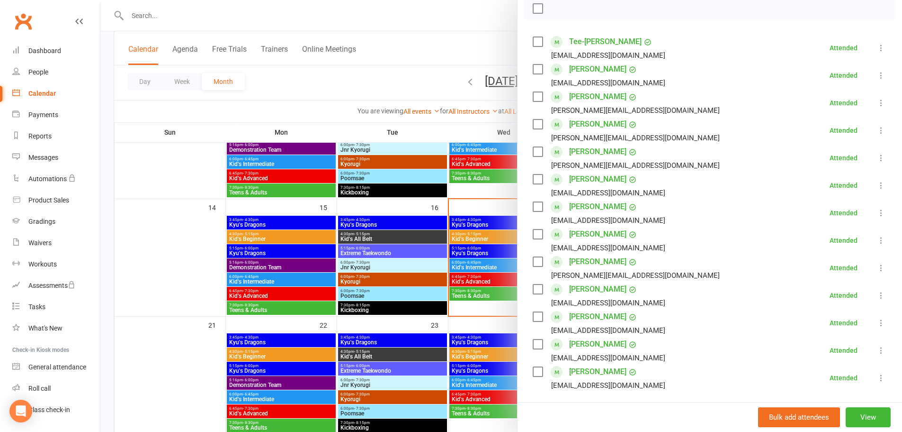
click at [601, 72] on link "[PERSON_NAME]" at bounding box center [597, 69] width 57 height 15
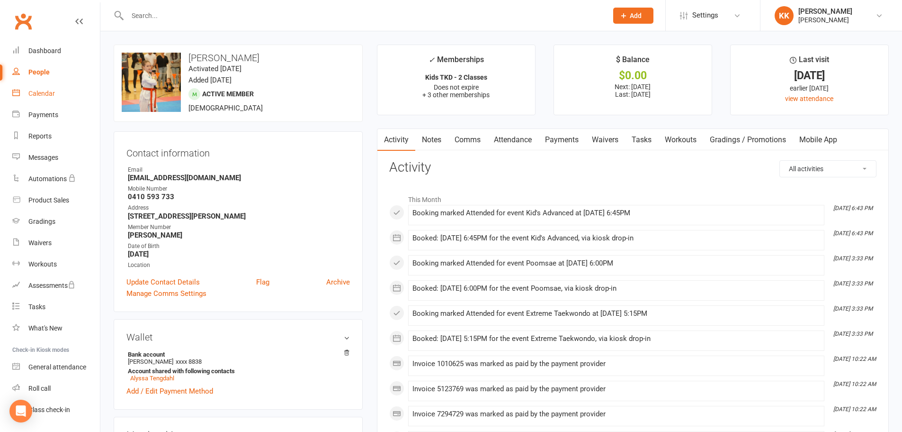
click at [39, 91] on div "Calendar" at bounding box center [41, 94] width 27 height 8
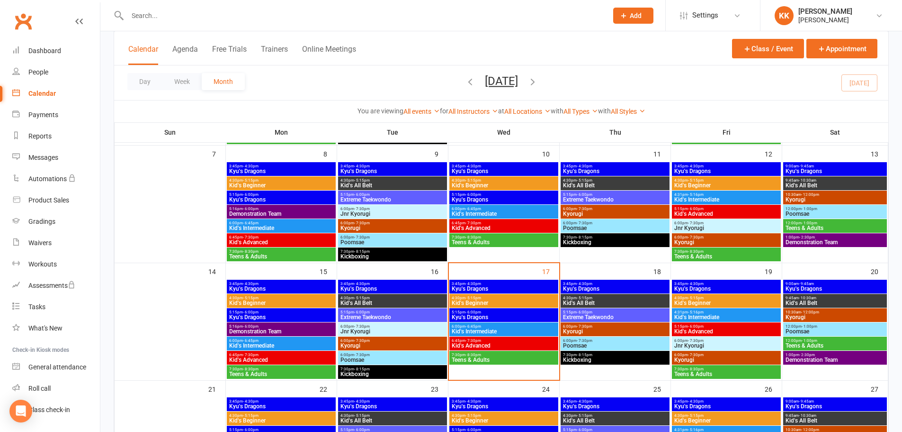
scroll to position [189, 0]
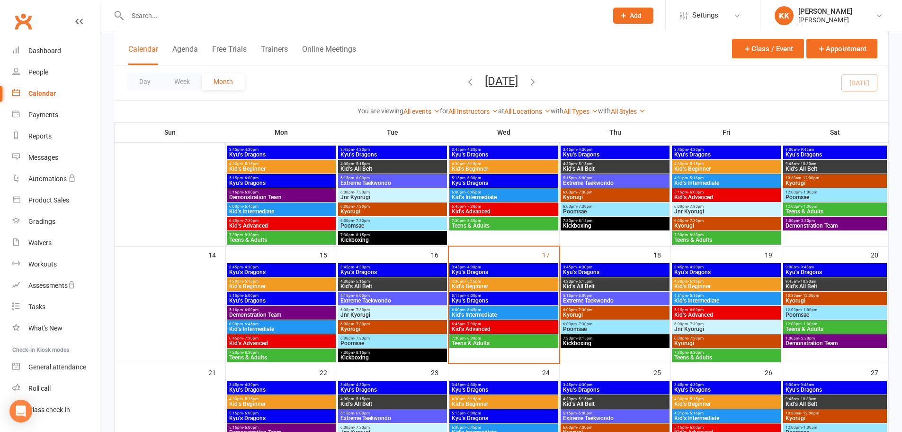
click at [515, 324] on span "6:45pm - 7:30pm" at bounding box center [503, 324] width 105 height 4
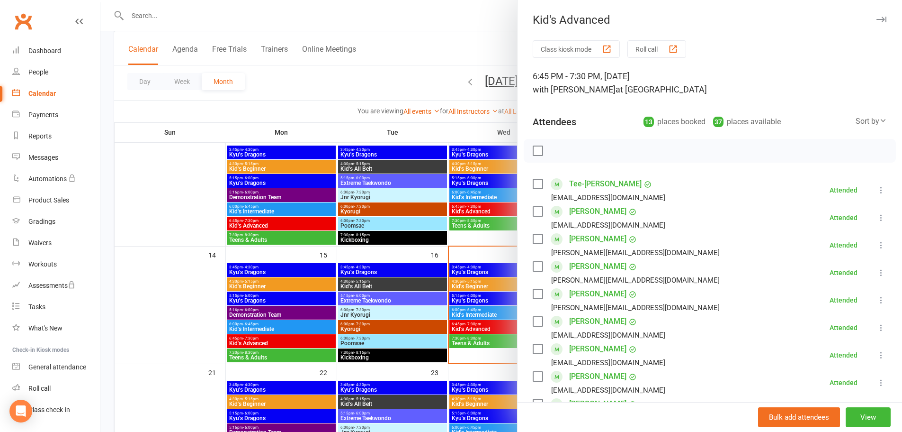
click at [600, 238] on link "[PERSON_NAME]" at bounding box center [597, 238] width 57 height 15
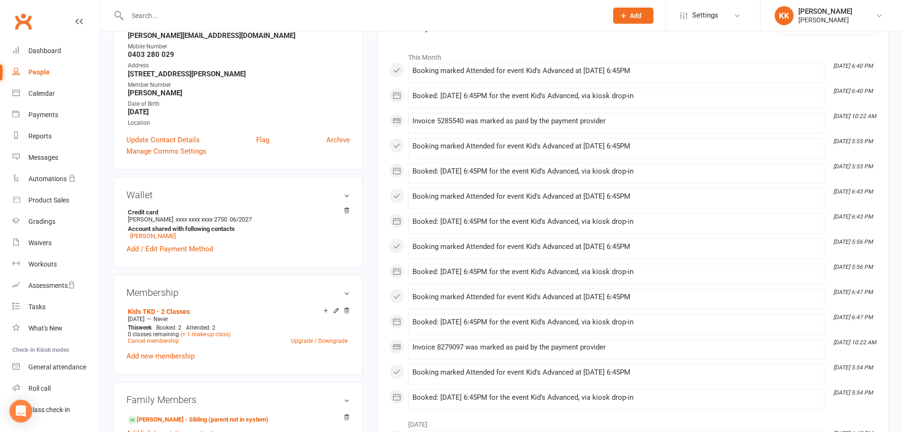
scroll to position [237, 0]
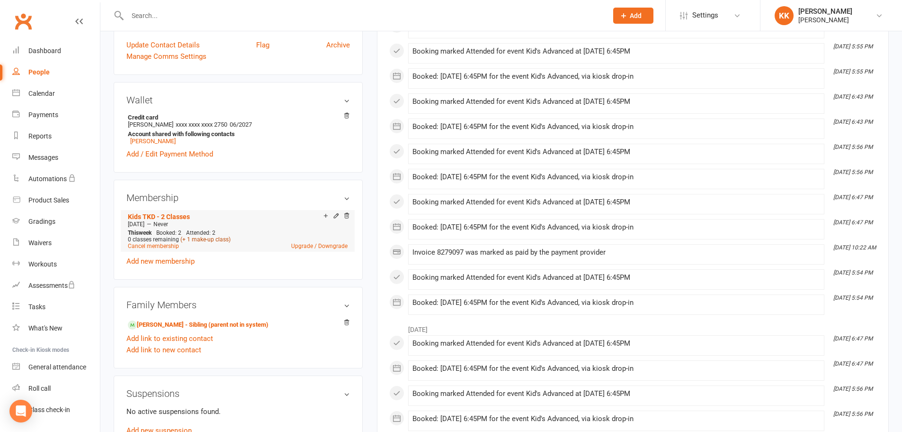
click at [209, 239] on link "(+ 1 make-up class)" at bounding box center [205, 239] width 50 height 7
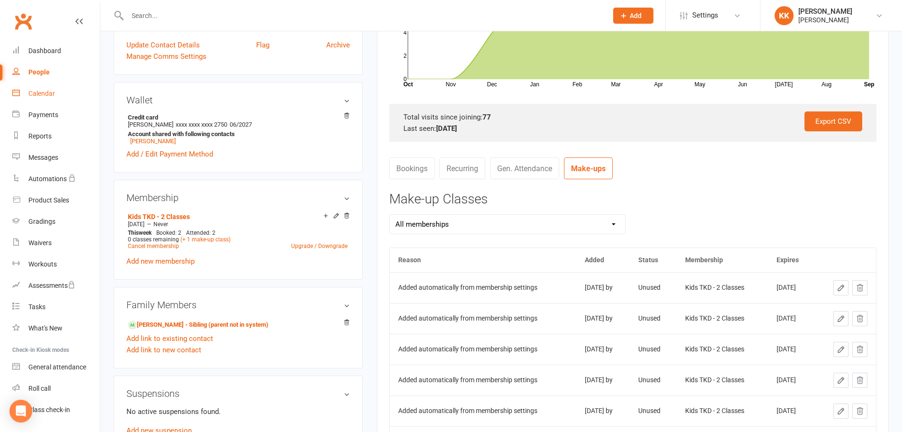
click at [49, 93] on div "Calendar" at bounding box center [41, 94] width 27 height 8
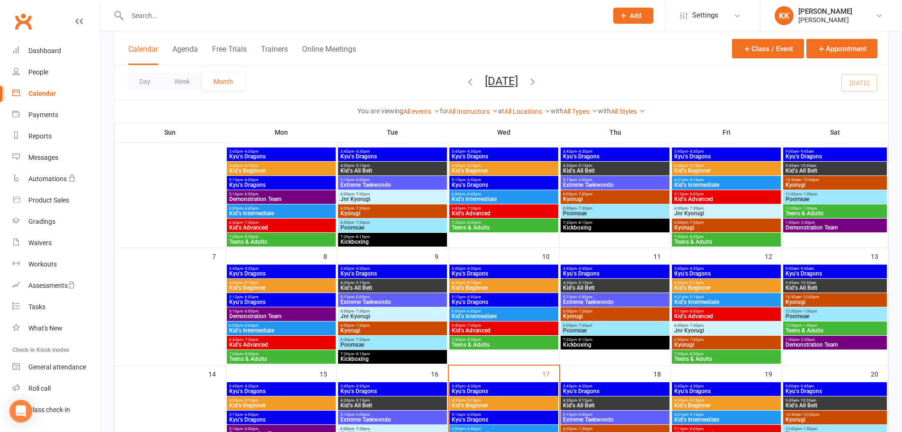
scroll to position [189, 0]
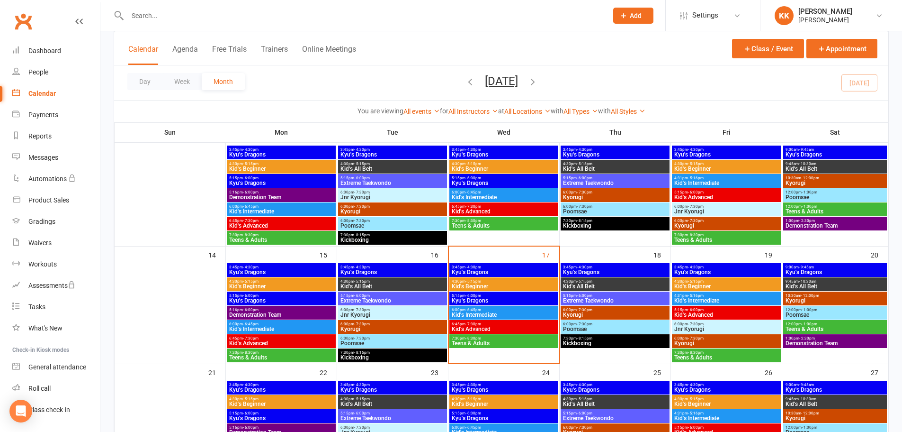
click at [504, 324] on span "6:45pm - 7:30pm" at bounding box center [503, 324] width 105 height 4
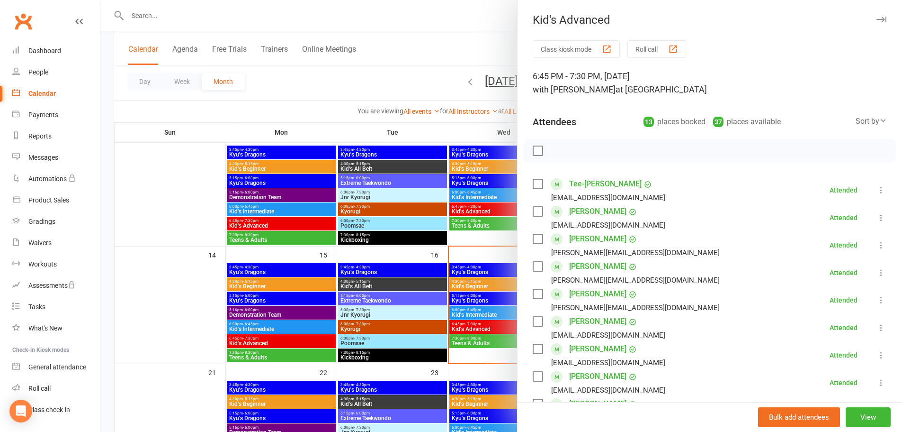
click at [484, 315] on div at bounding box center [501, 216] width 802 height 432
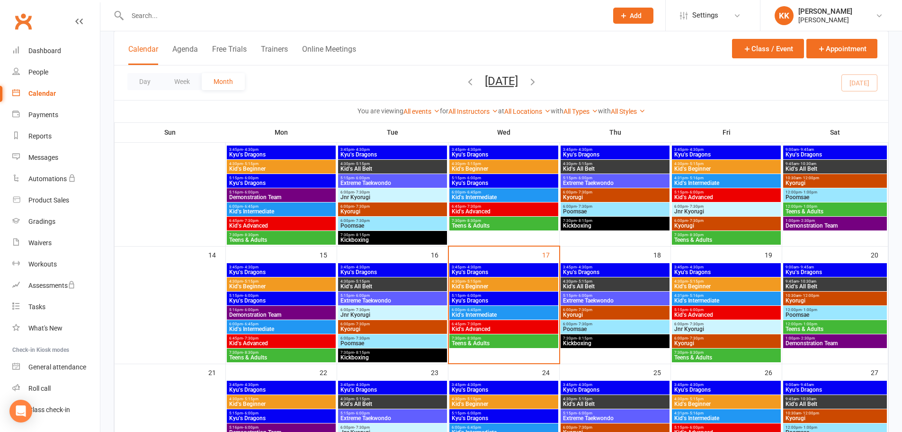
click at [484, 314] on span "Kid's Intermediate" at bounding box center [503, 315] width 105 height 6
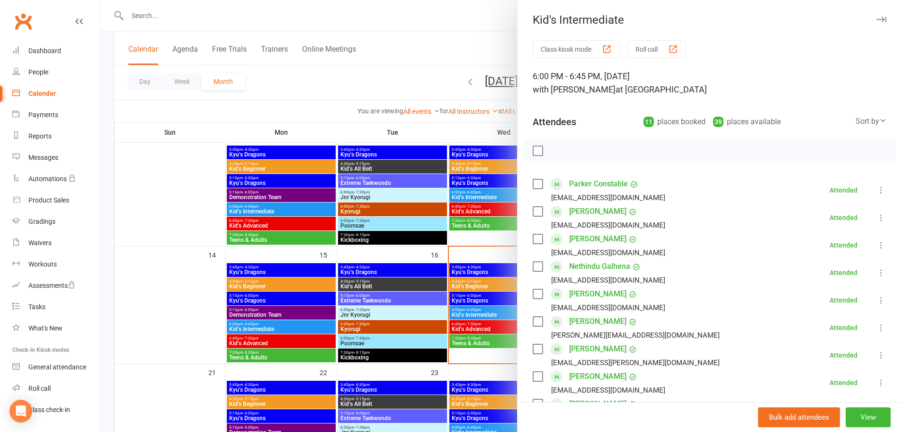
scroll to position [47, 0]
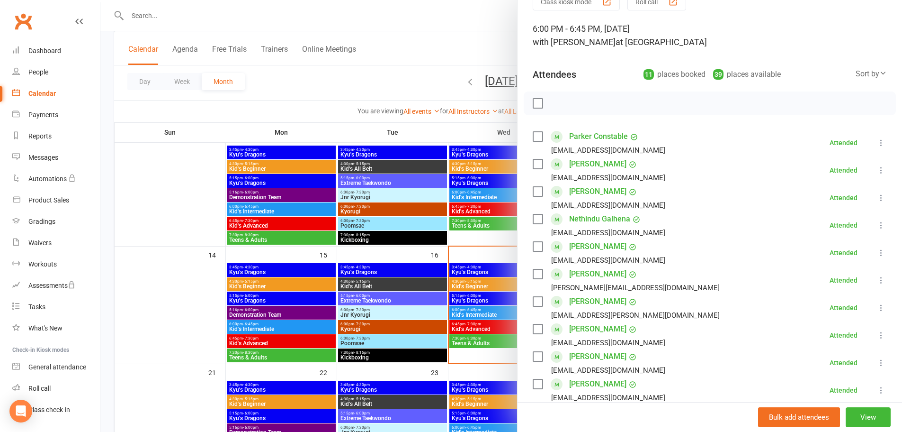
click at [270, 326] on div at bounding box center [501, 216] width 802 height 432
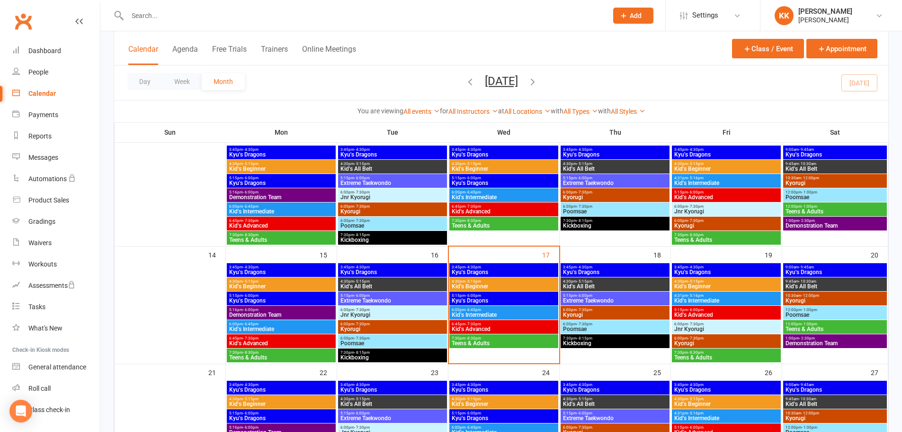
click at [270, 325] on span "6:00pm - 6:45pm" at bounding box center [281, 324] width 105 height 4
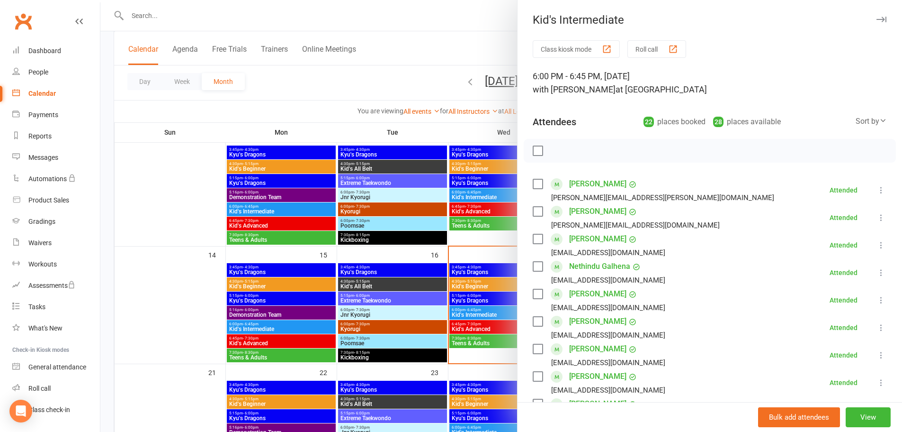
click at [582, 209] on link "[PERSON_NAME]" at bounding box center [597, 211] width 57 height 15
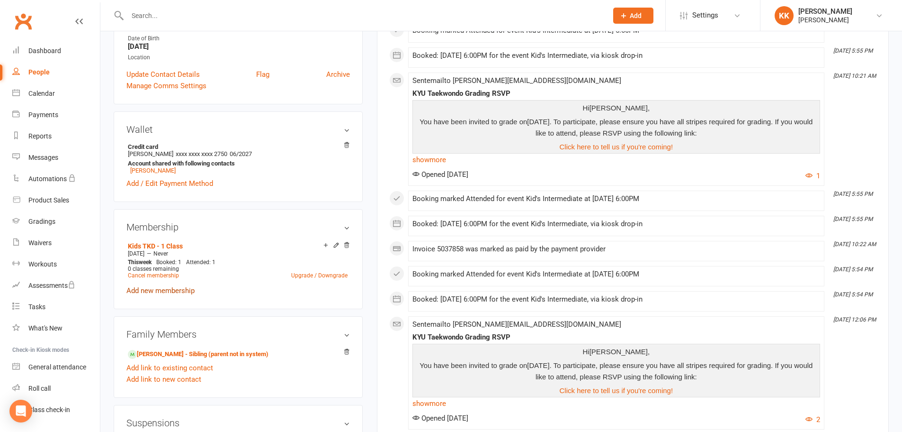
scroll to position [189, 0]
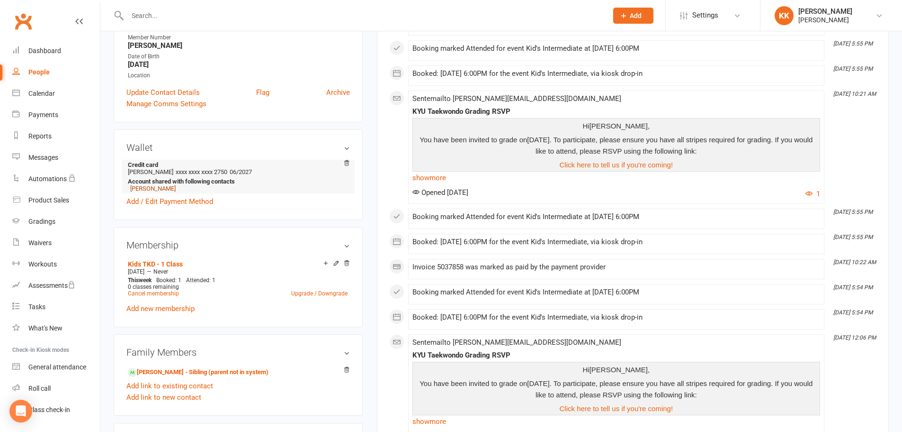
click at [162, 189] on link "[PERSON_NAME]" at bounding box center [152, 188] width 45 height 7
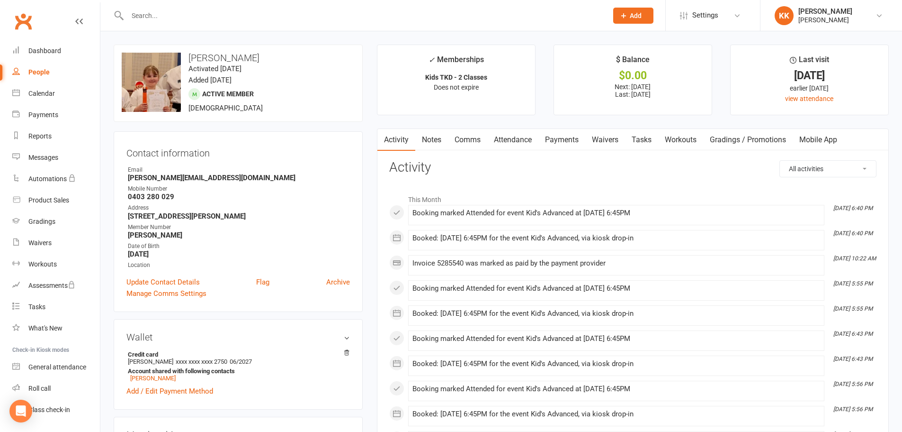
click at [826, 141] on link "Mobile App" at bounding box center [818, 140] width 51 height 22
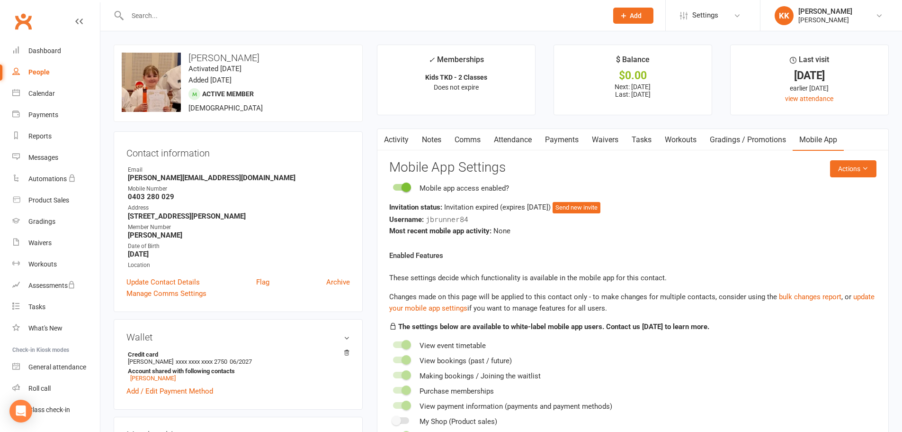
click at [518, 138] on link "Attendance" at bounding box center [512, 140] width 51 height 22
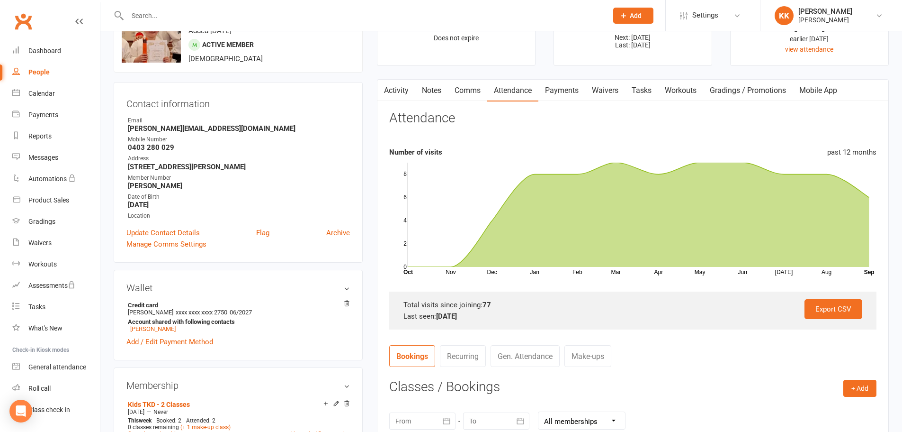
scroll to position [95, 0]
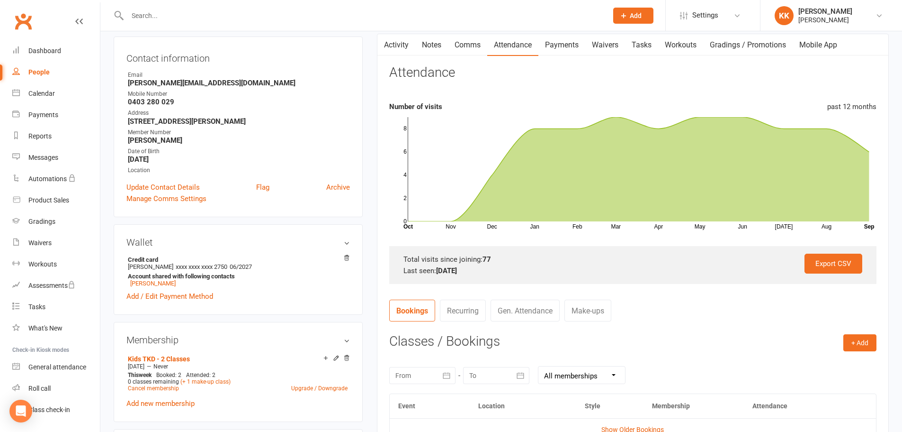
click at [584, 306] on link "Make-ups" at bounding box center [588, 310] width 47 height 22
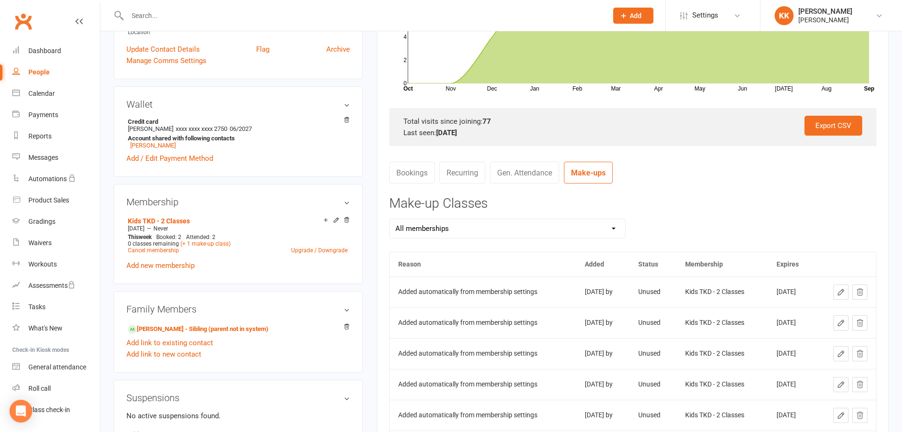
scroll to position [284, 0]
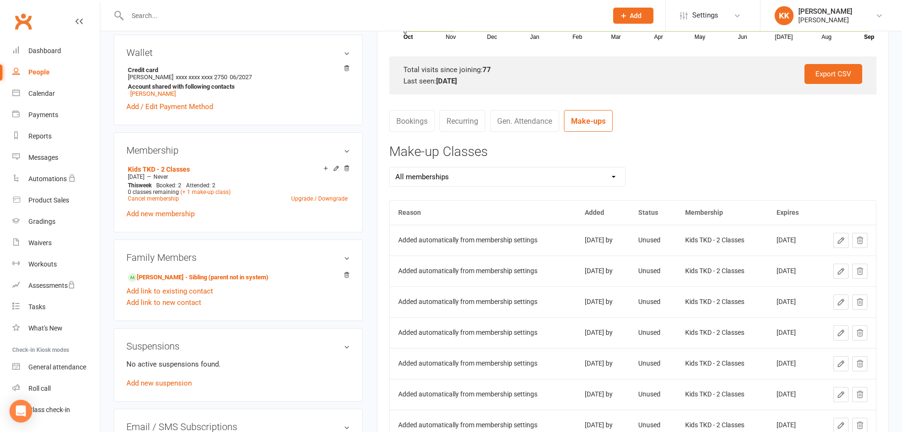
click at [864, 240] on button at bounding box center [860, 240] width 15 height 15
click at [859, 237] on icon at bounding box center [860, 240] width 9 height 9
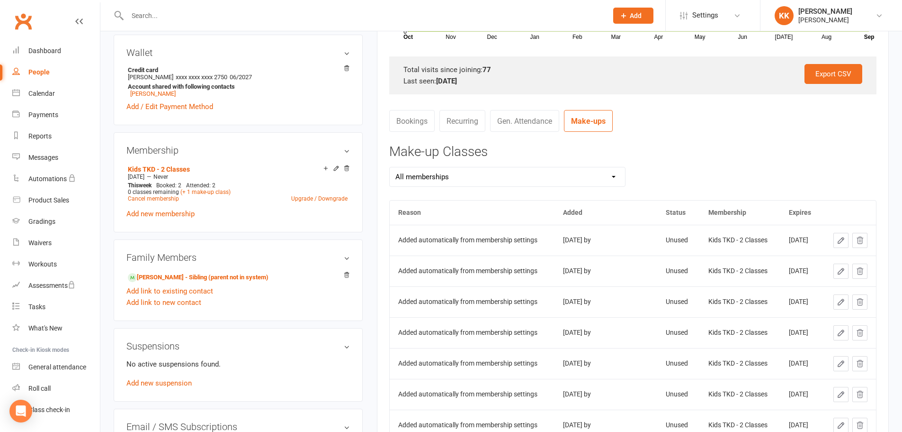
click at [859, 243] on icon at bounding box center [860, 240] width 9 height 9
click at [863, 241] on icon at bounding box center [860, 239] width 6 height 7
click at [863, 240] on icon at bounding box center [860, 240] width 9 height 9
click at [858, 236] on icon at bounding box center [860, 240] width 9 height 9
click at [861, 240] on icon at bounding box center [860, 239] width 6 height 7
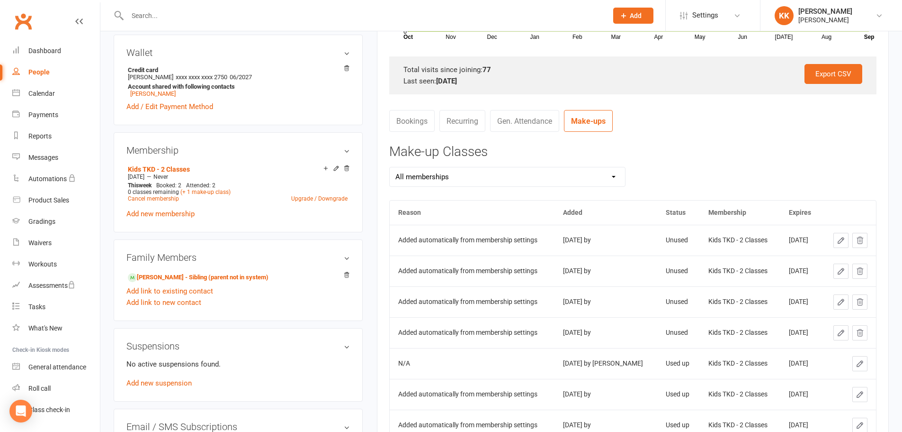
click at [859, 240] on icon at bounding box center [860, 240] width 9 height 9
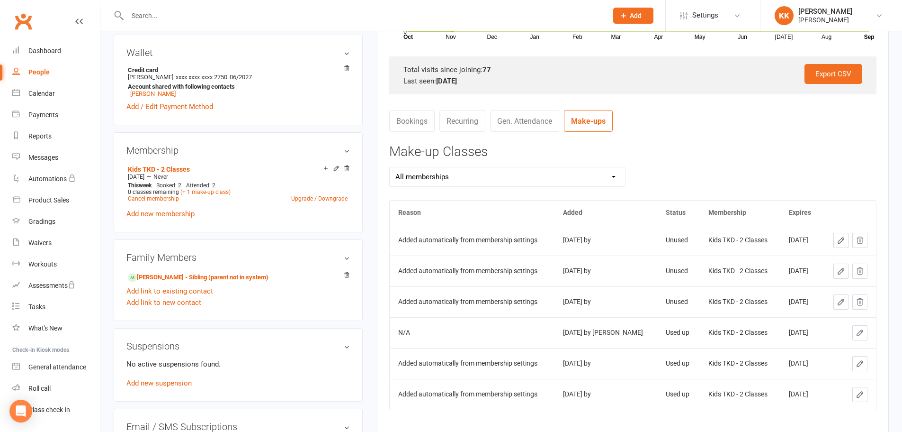
click at [862, 243] on icon at bounding box center [860, 240] width 9 height 9
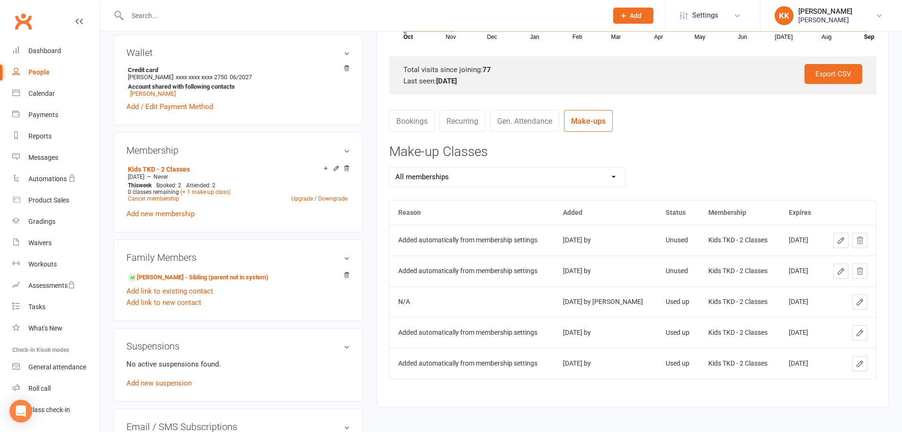
click at [858, 240] on icon at bounding box center [860, 239] width 6 height 7
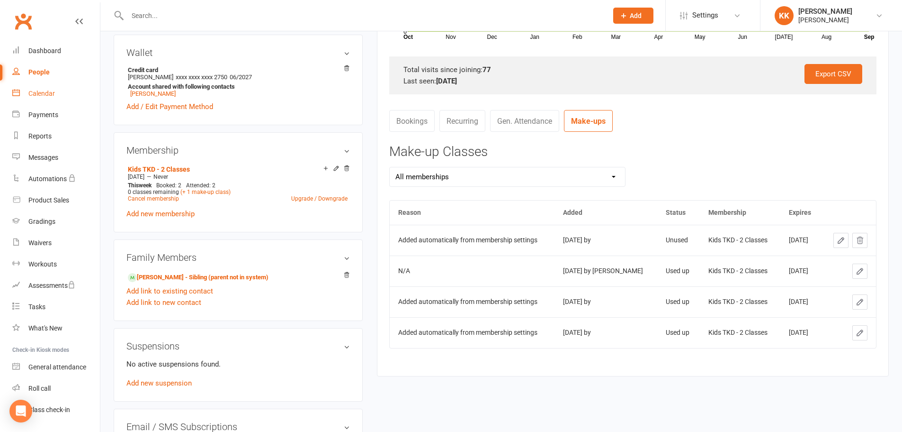
drag, startPoint x: 54, startPoint y: 91, endPoint x: 63, endPoint y: 102, distance: 13.5
click at [54, 91] on div "Calendar" at bounding box center [41, 94] width 27 height 8
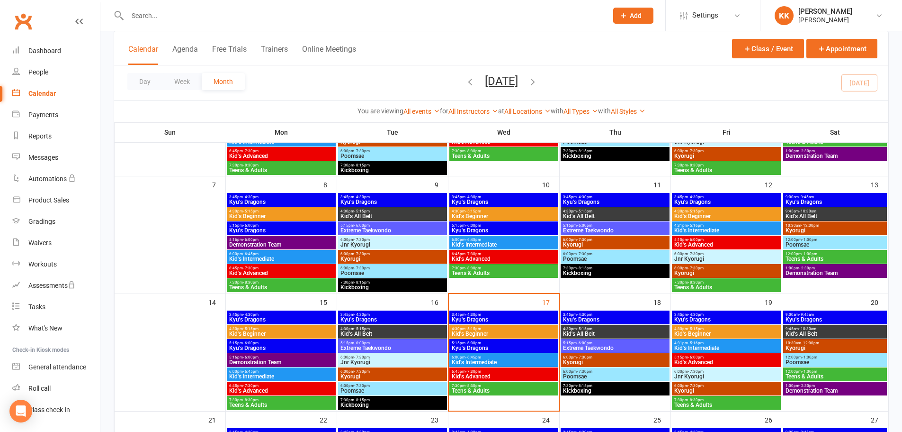
scroll to position [189, 0]
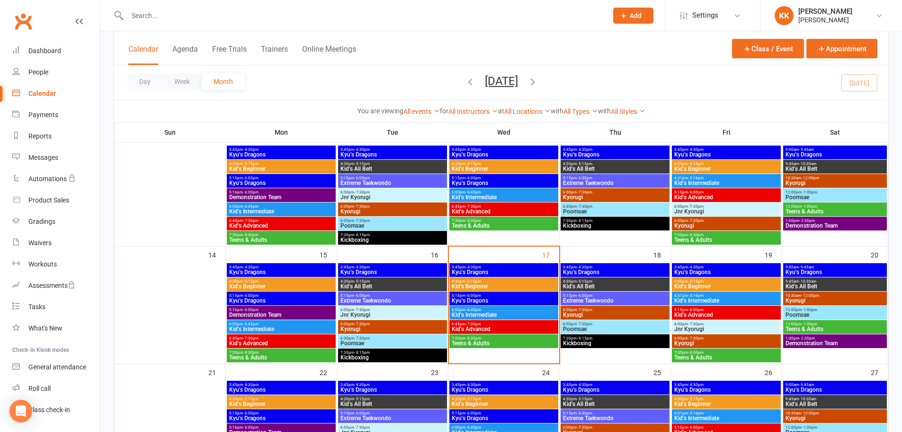
click at [472, 326] on span "Kid's Advanced" at bounding box center [503, 329] width 105 height 6
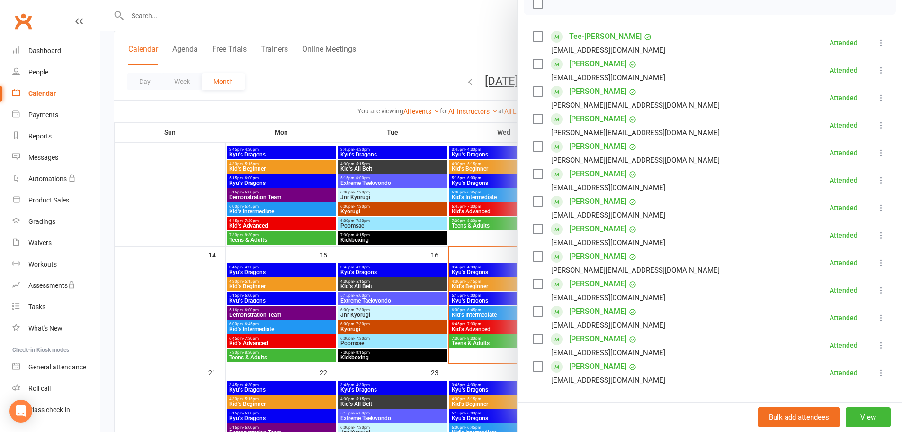
scroll to position [95, 0]
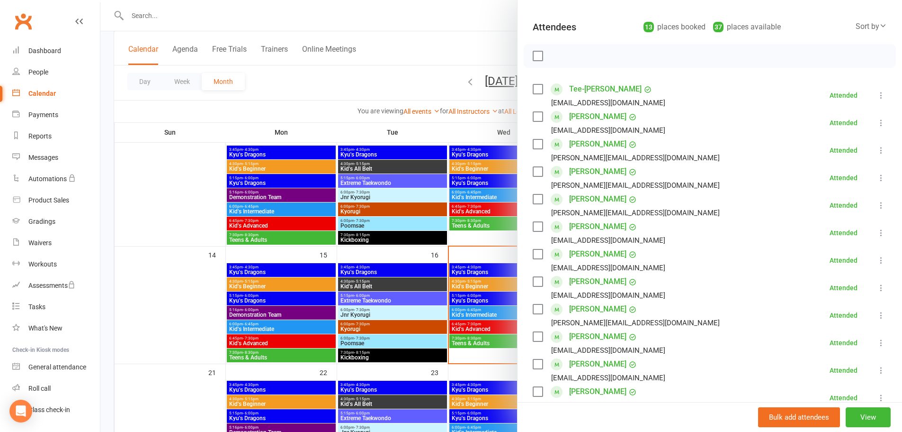
click at [590, 252] on link "[PERSON_NAME]" at bounding box center [597, 253] width 57 height 15
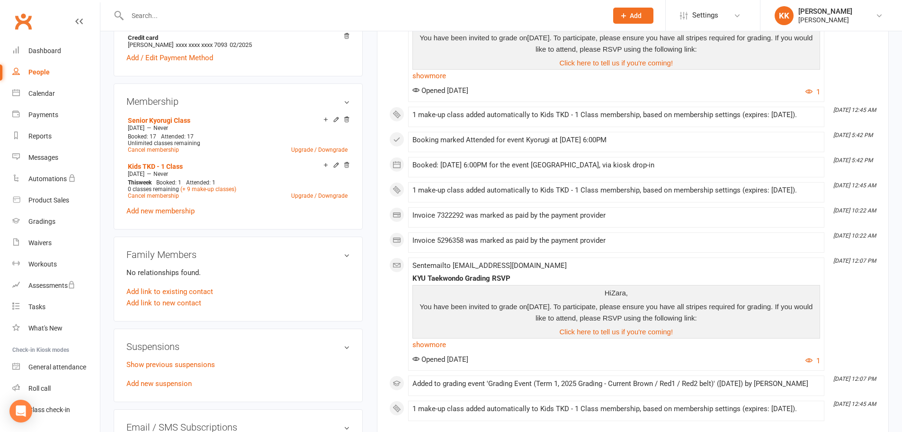
scroll to position [379, 0]
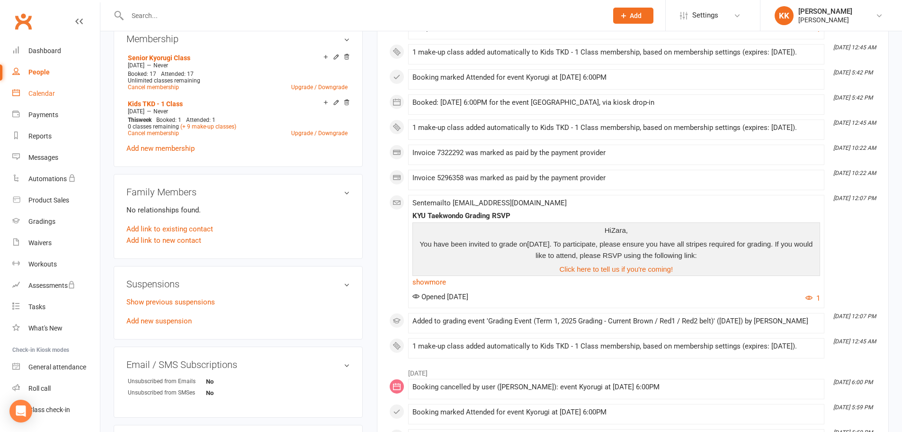
click at [36, 91] on div "Calendar" at bounding box center [41, 94] width 27 height 8
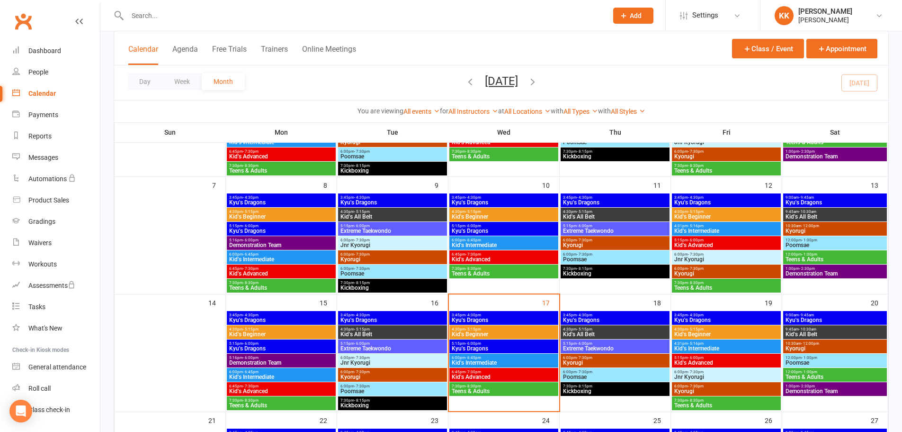
scroll to position [142, 0]
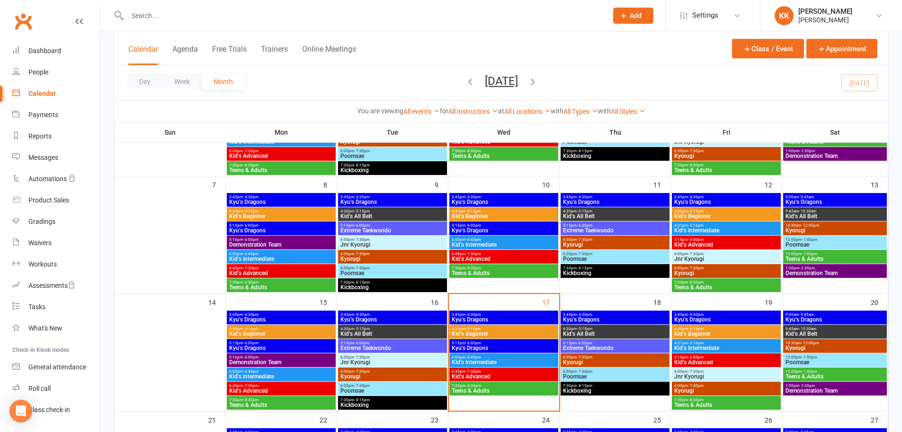
click at [496, 372] on span "6:45pm - 7:30pm" at bounding box center [503, 371] width 105 height 4
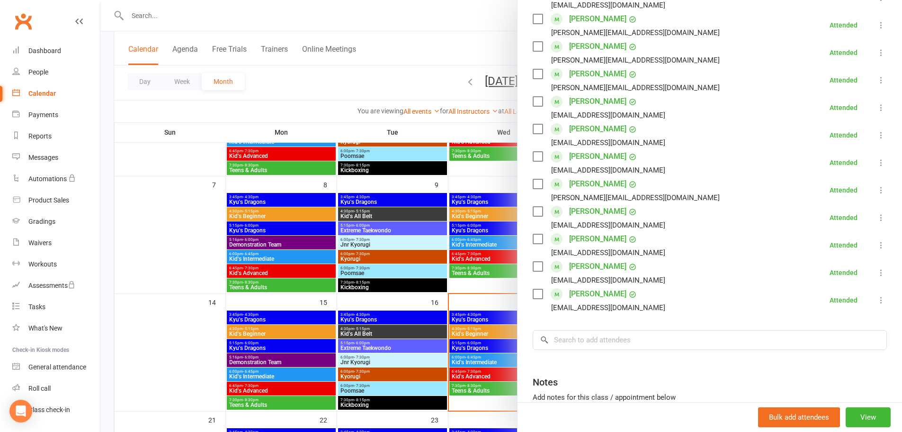
scroll to position [237, 0]
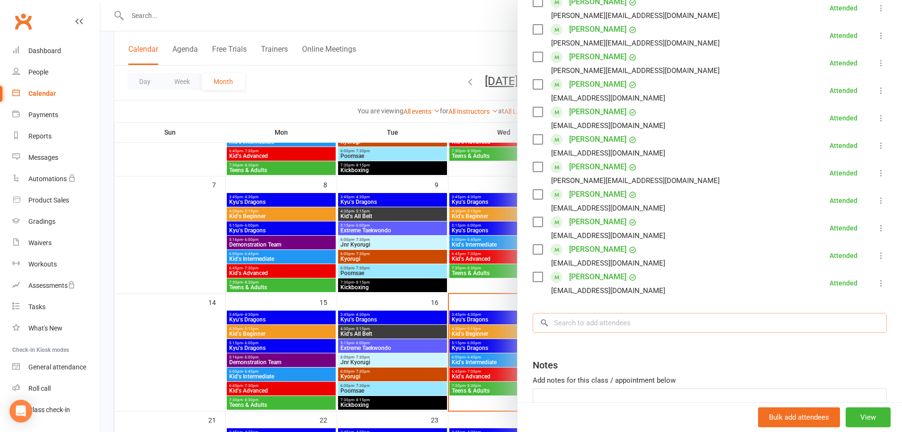
click at [593, 329] on input "search" at bounding box center [710, 323] width 354 height 20
type input "e"
type input "a"
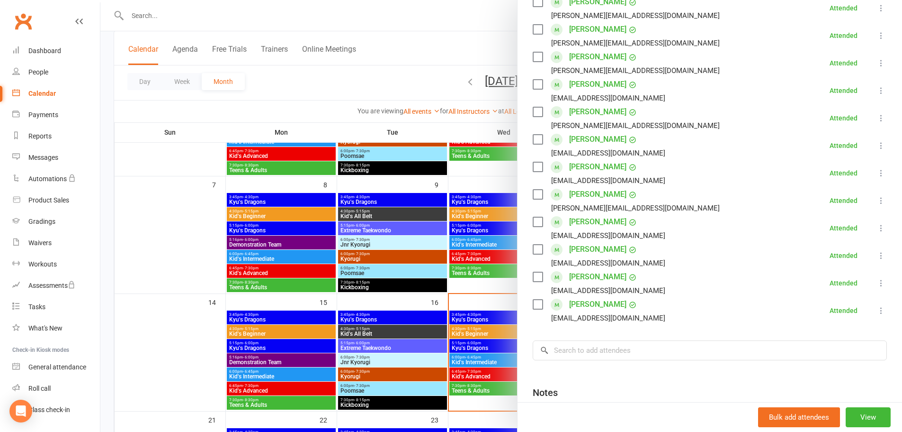
drag, startPoint x: 156, startPoint y: 220, endPoint x: 157, endPoint y: 210, distance: 9.6
click at [156, 218] on div at bounding box center [501, 216] width 802 height 432
